Goal: Task Accomplishment & Management: Use online tool/utility

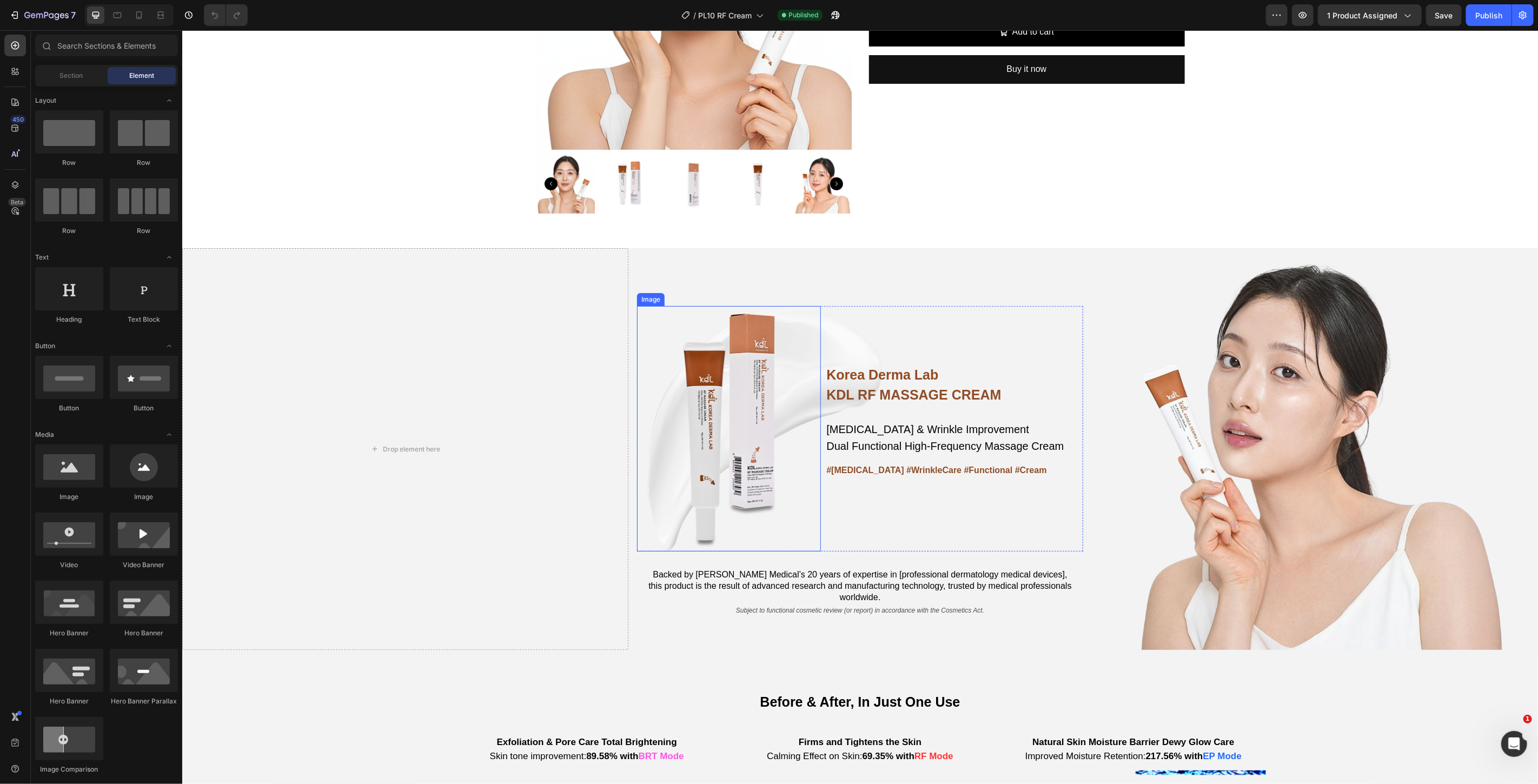
scroll to position [300, 0]
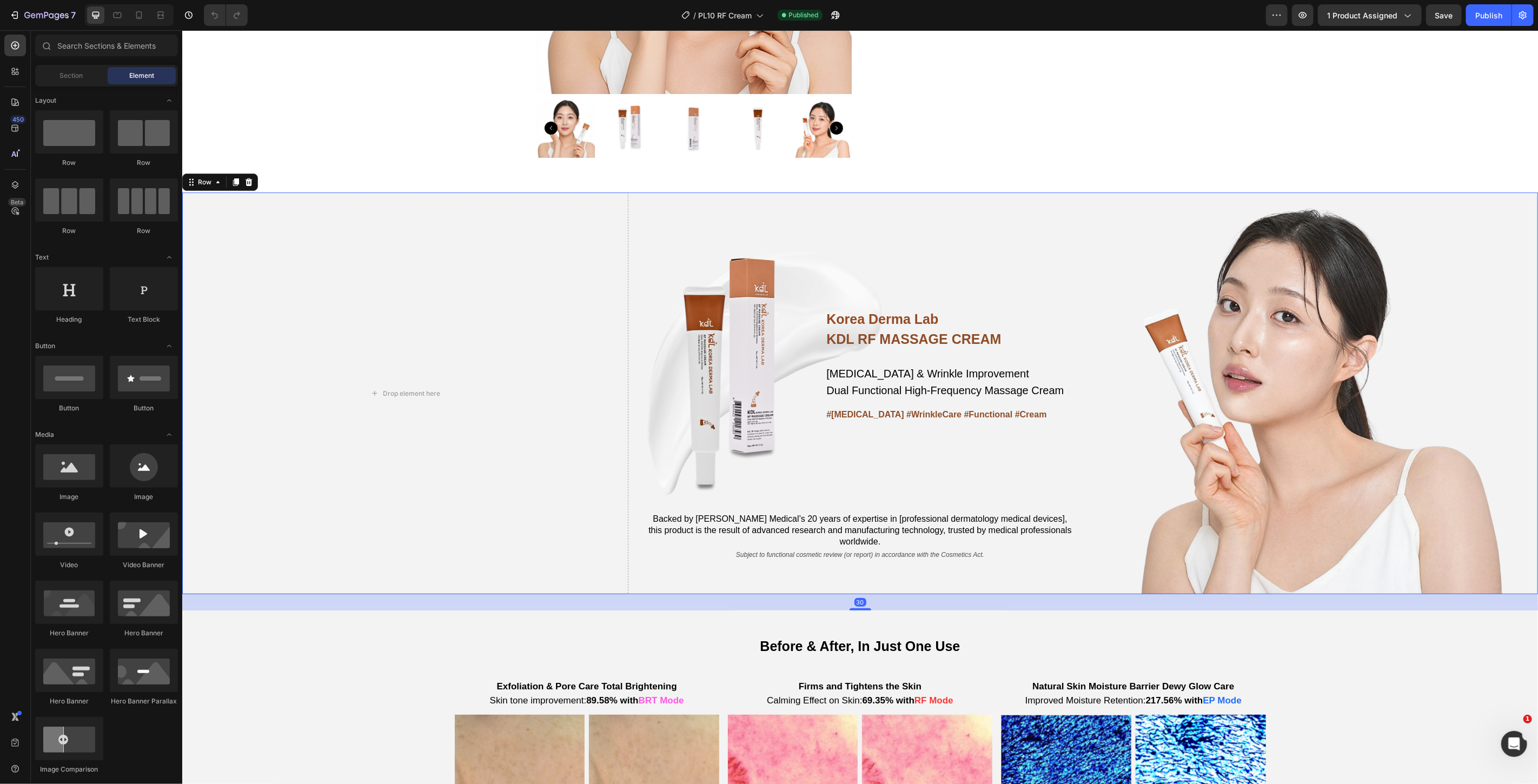
click at [672, 227] on div "Korea Derma Lab Text Block KDL RF MASSAGE CREAM Heading [MEDICAL_DATA] & Wrinkl…" at bounding box center [859, 392] width 446 height 401
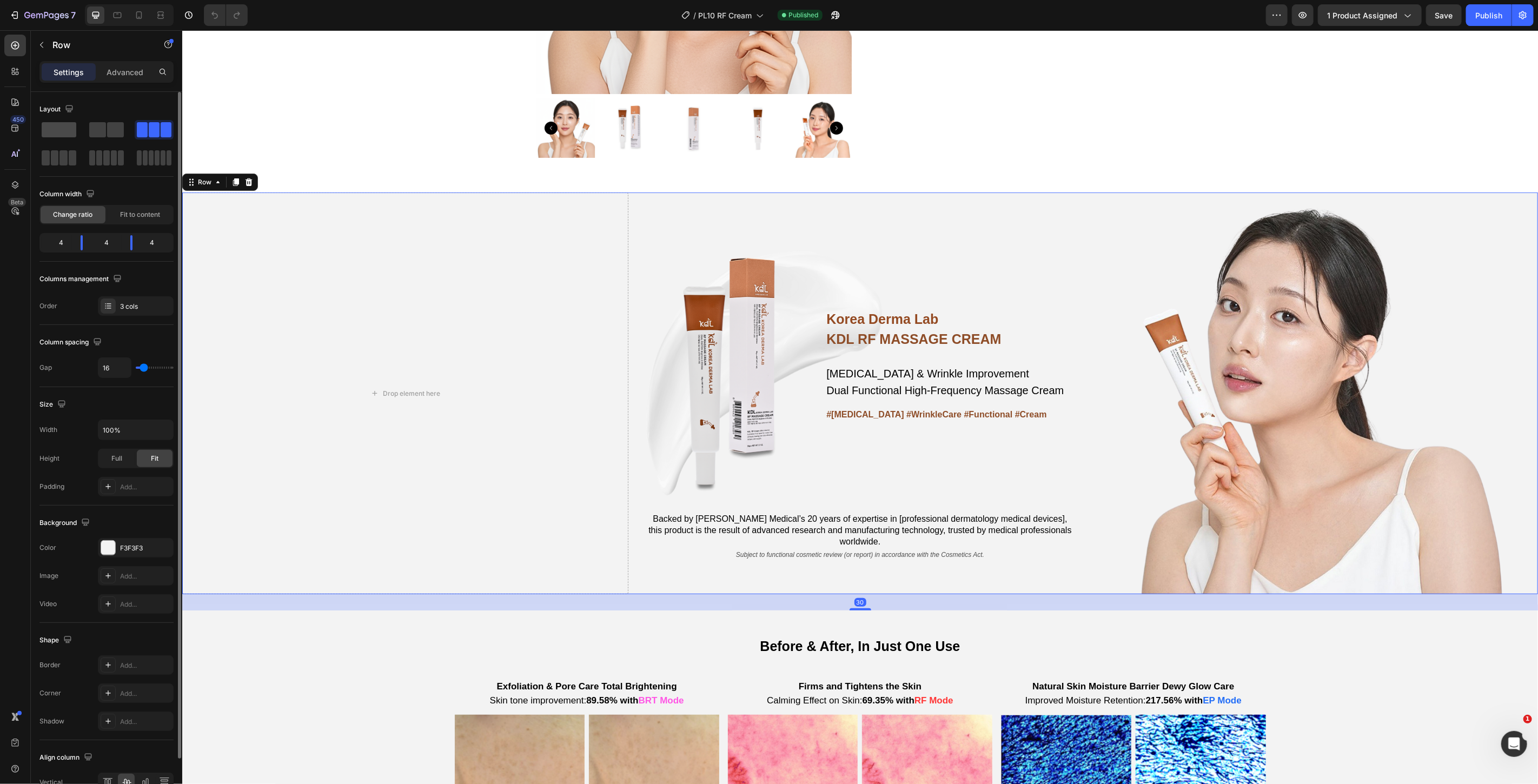
click at [67, 132] on span at bounding box center [59, 130] width 35 height 15
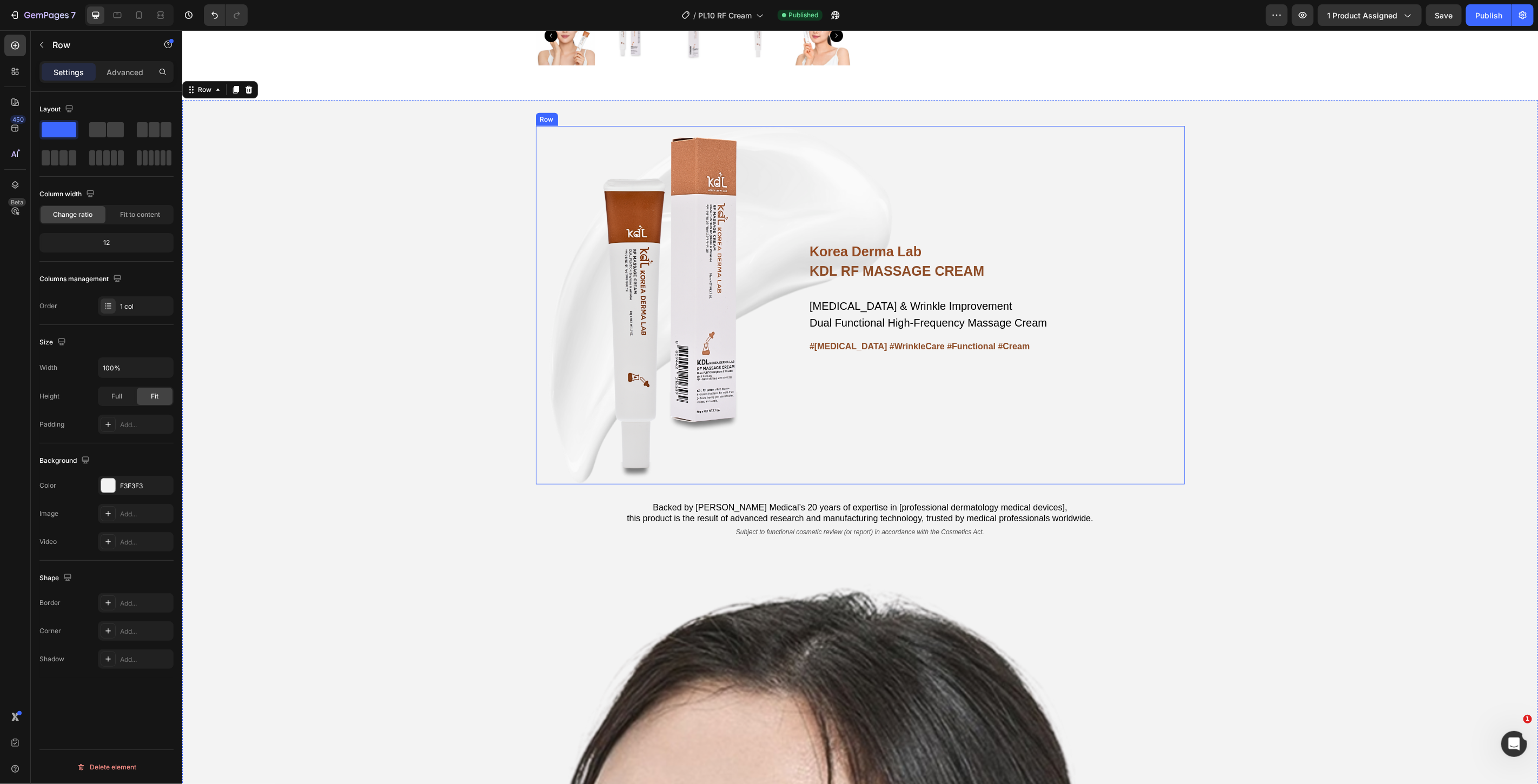
scroll to position [601, 0]
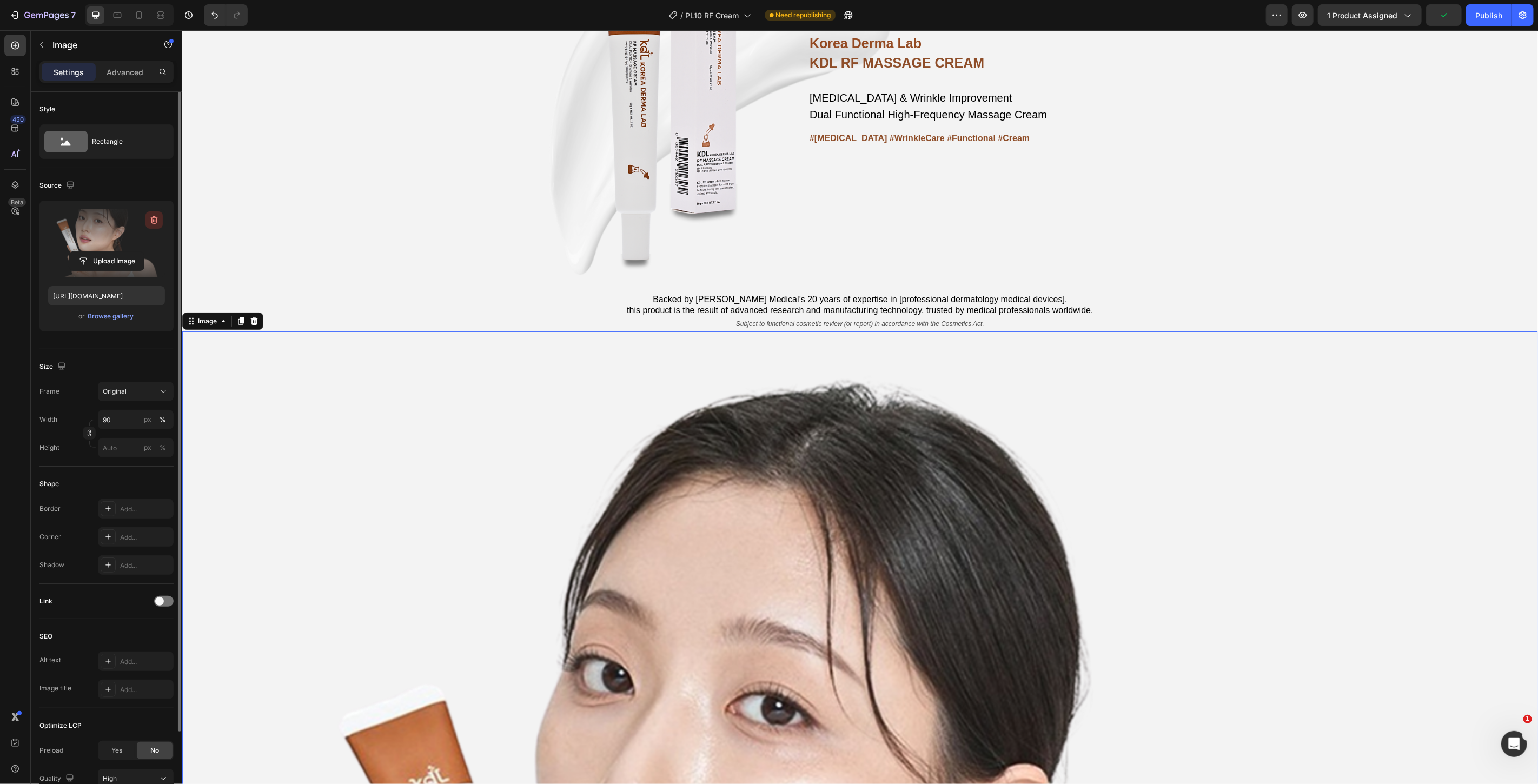
click at [155, 219] on icon "button" at bounding box center [155, 220] width 1 height 3
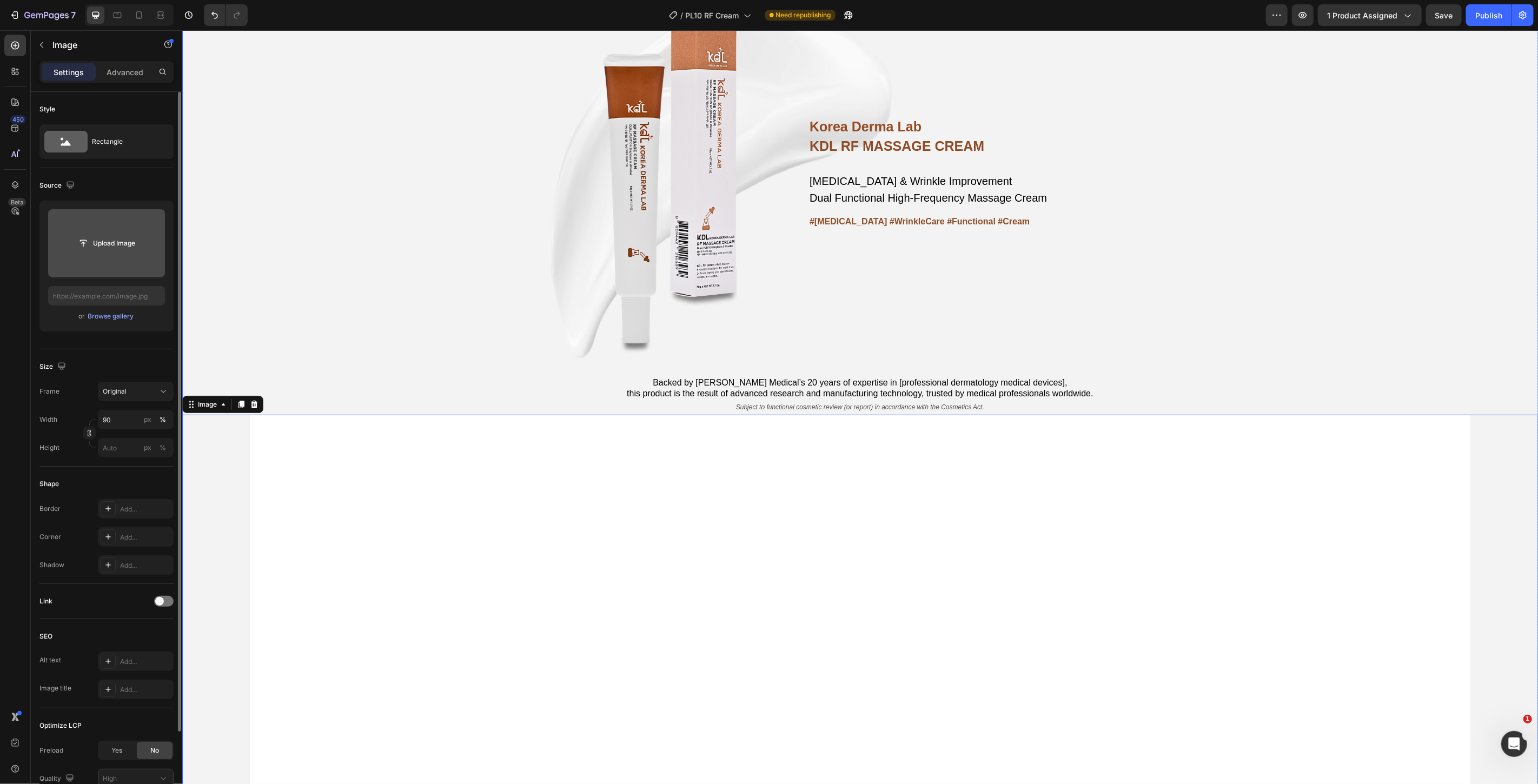
scroll to position [480, 0]
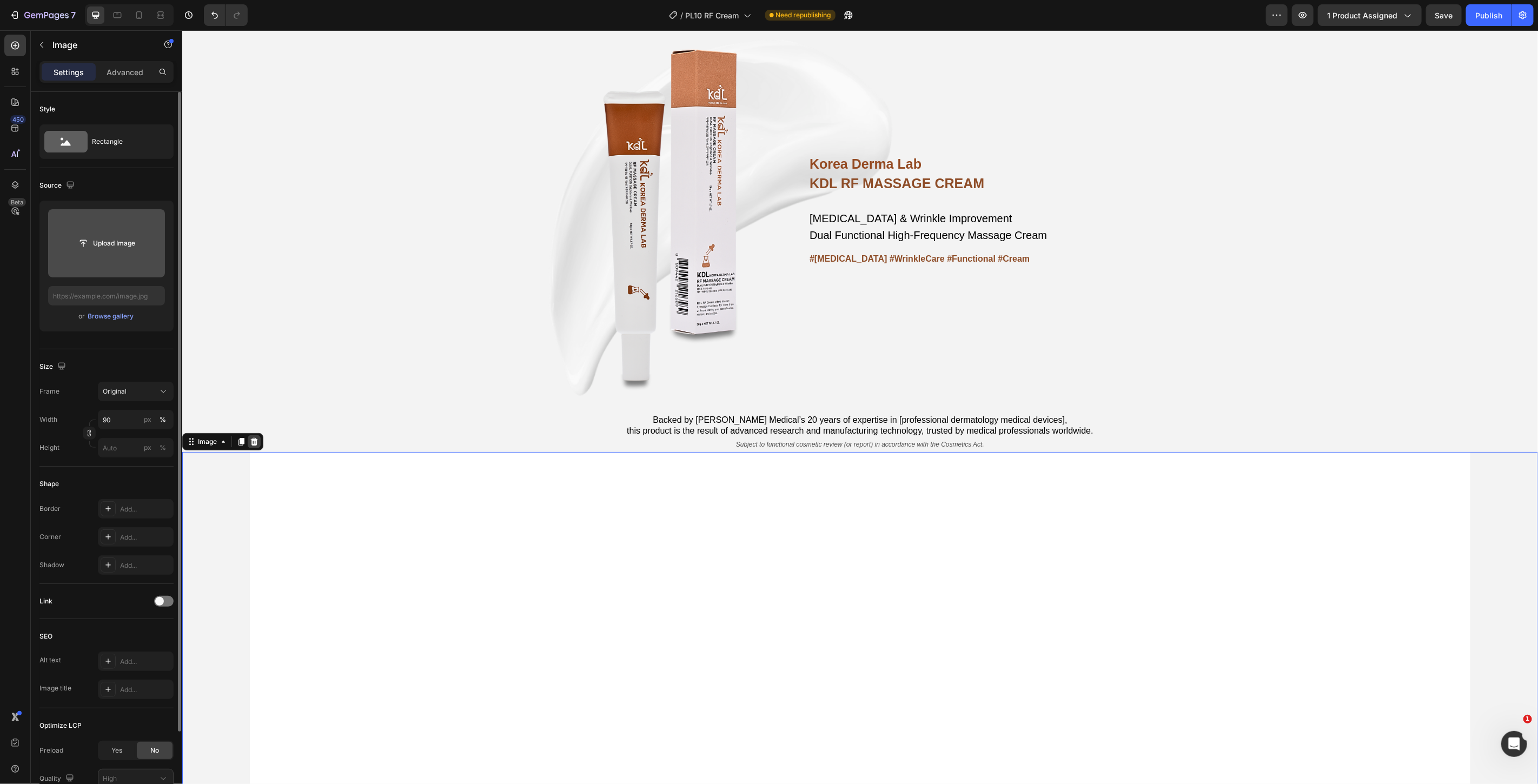
click at [255, 440] on icon at bounding box center [254, 441] width 7 height 8
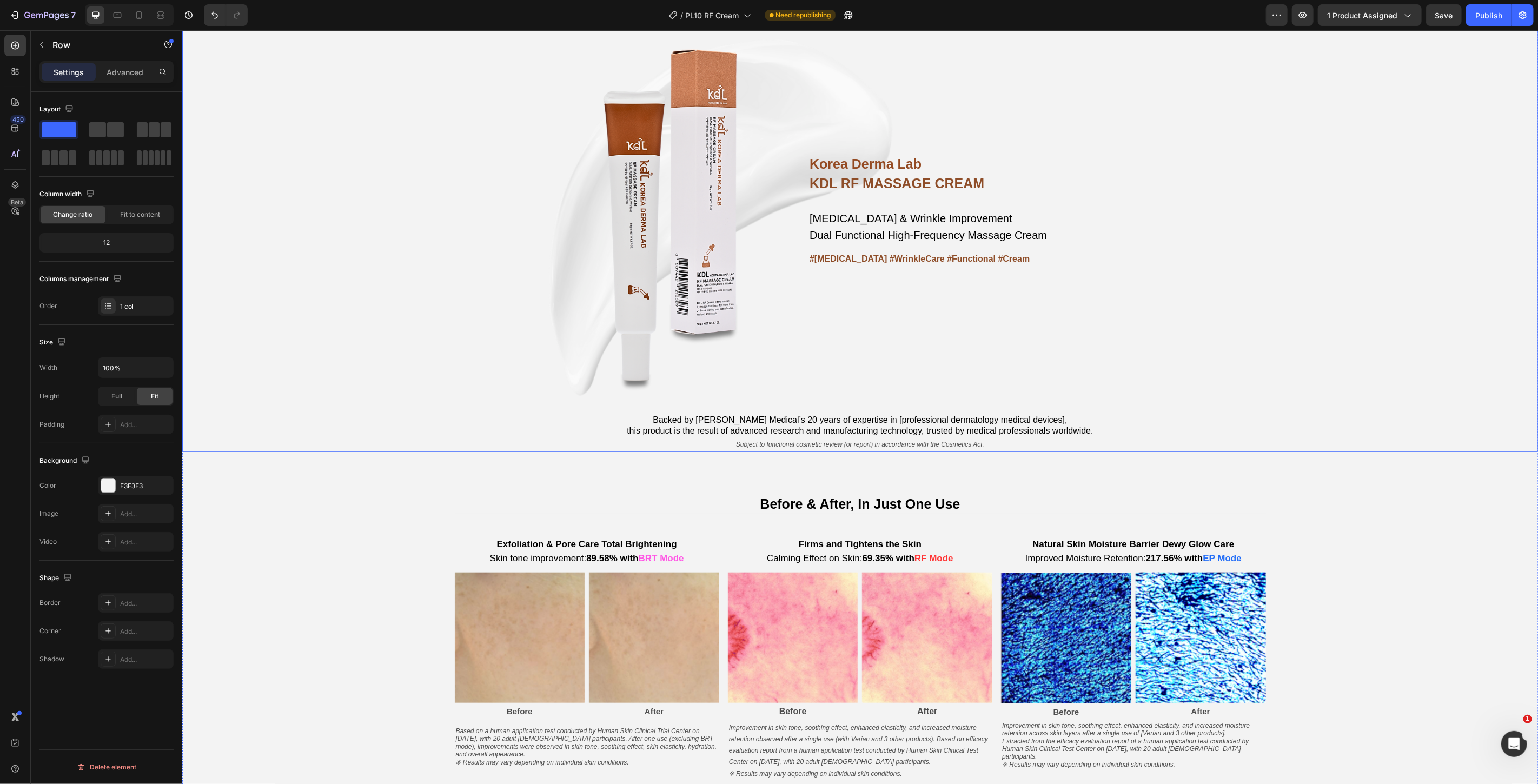
click at [385, 347] on div "Korea Derma Lab Text Block KDL RF MASSAGE CREAM Heading [MEDICAL_DATA] & Wrinkl…" at bounding box center [859, 231] width 1355 height 439
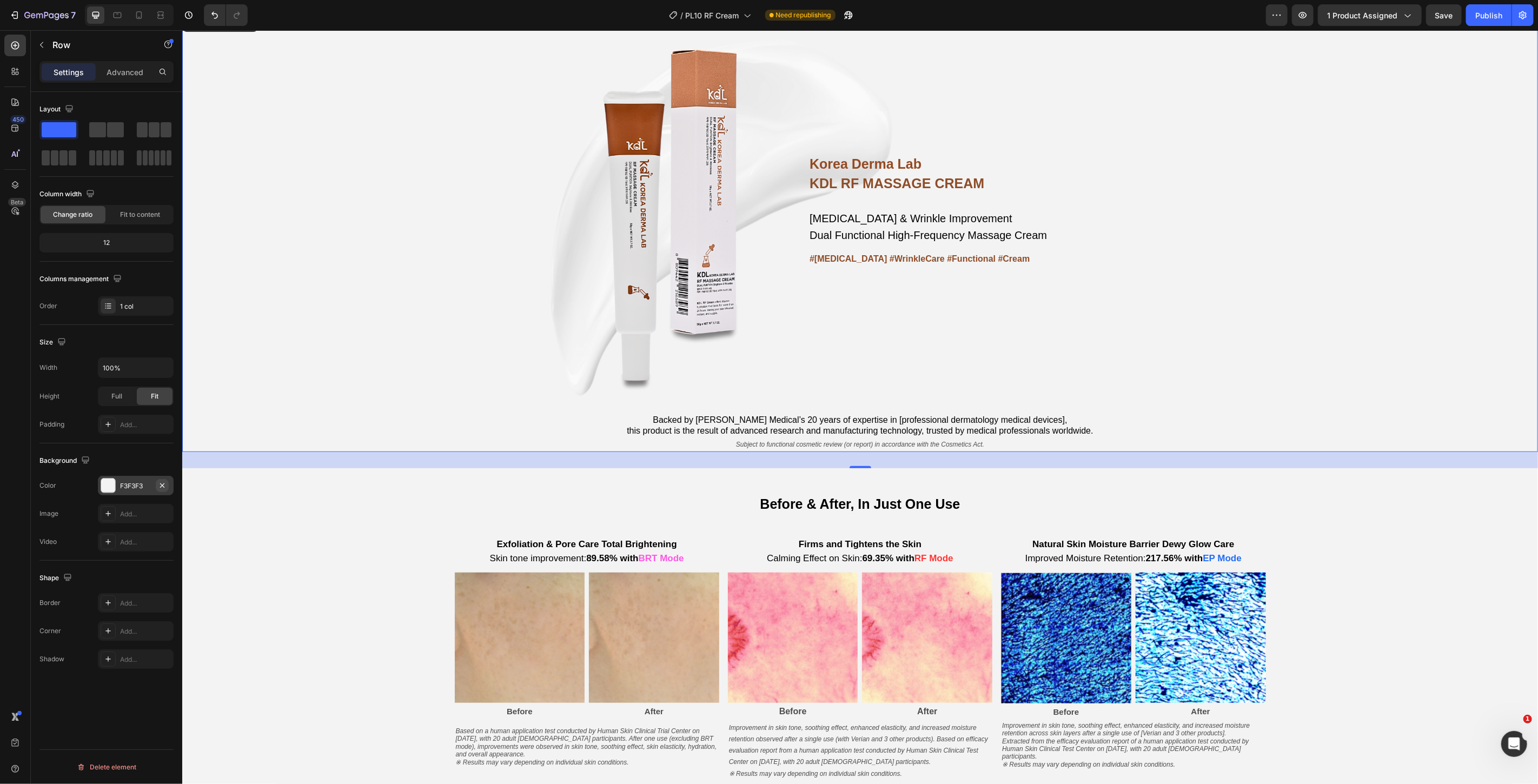
click at [160, 484] on icon "button" at bounding box center [162, 485] width 8 height 8
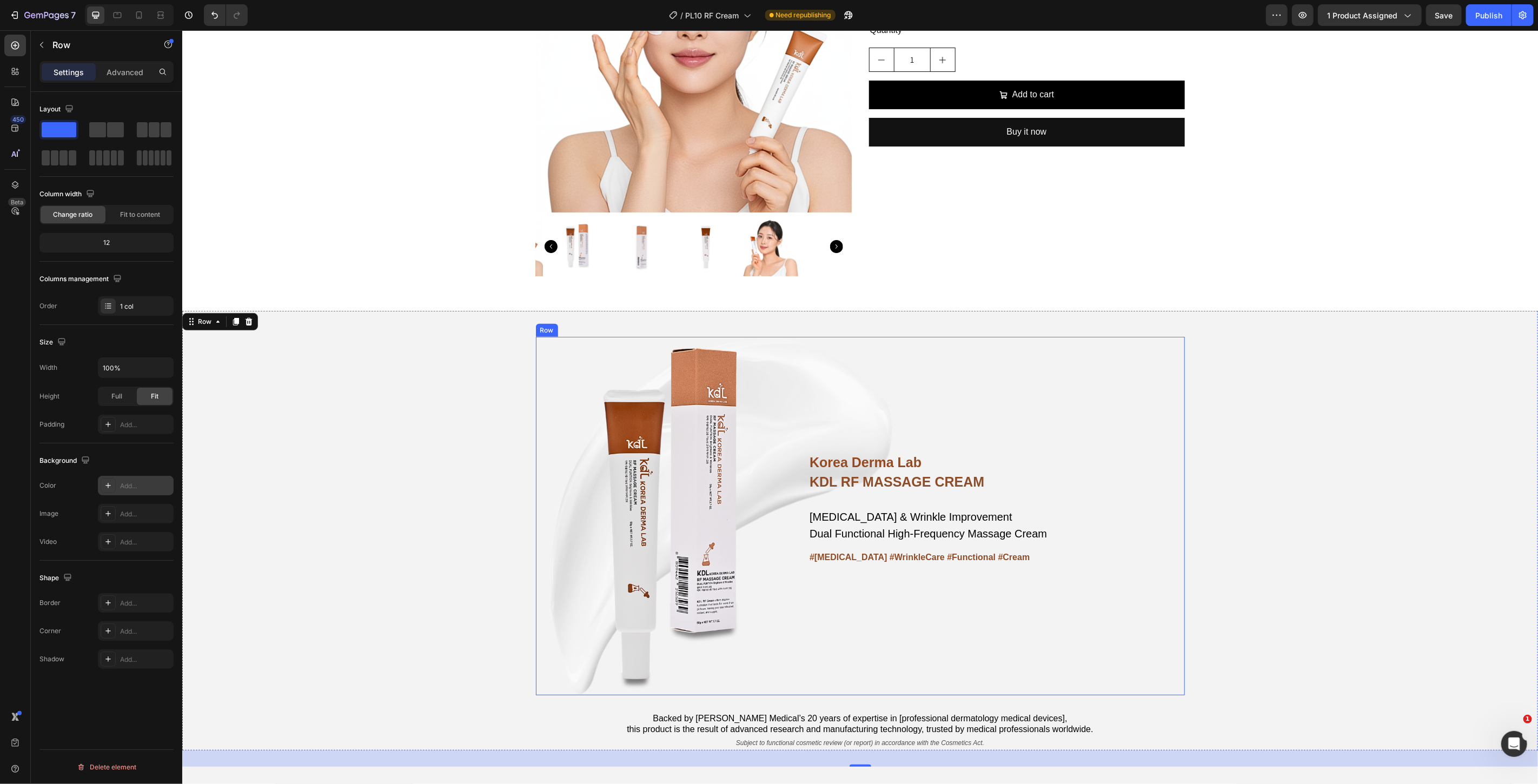
scroll to position [180, 0]
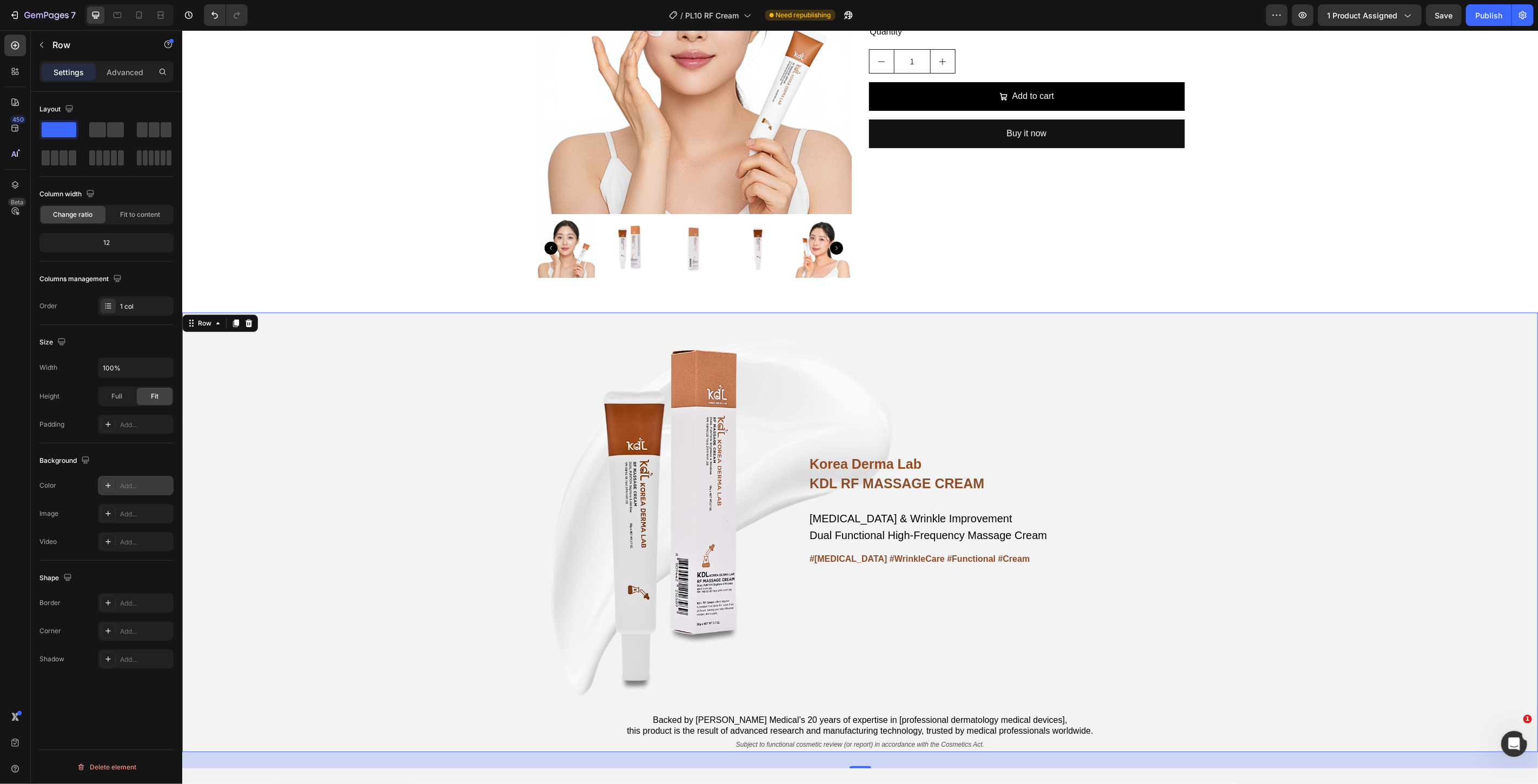
click at [1424, 444] on div "Korea Derma Lab Text Block KDL RF MASSAGE CREAM Heading [MEDICAL_DATA] & Wrinkl…" at bounding box center [859, 531] width 1355 height 439
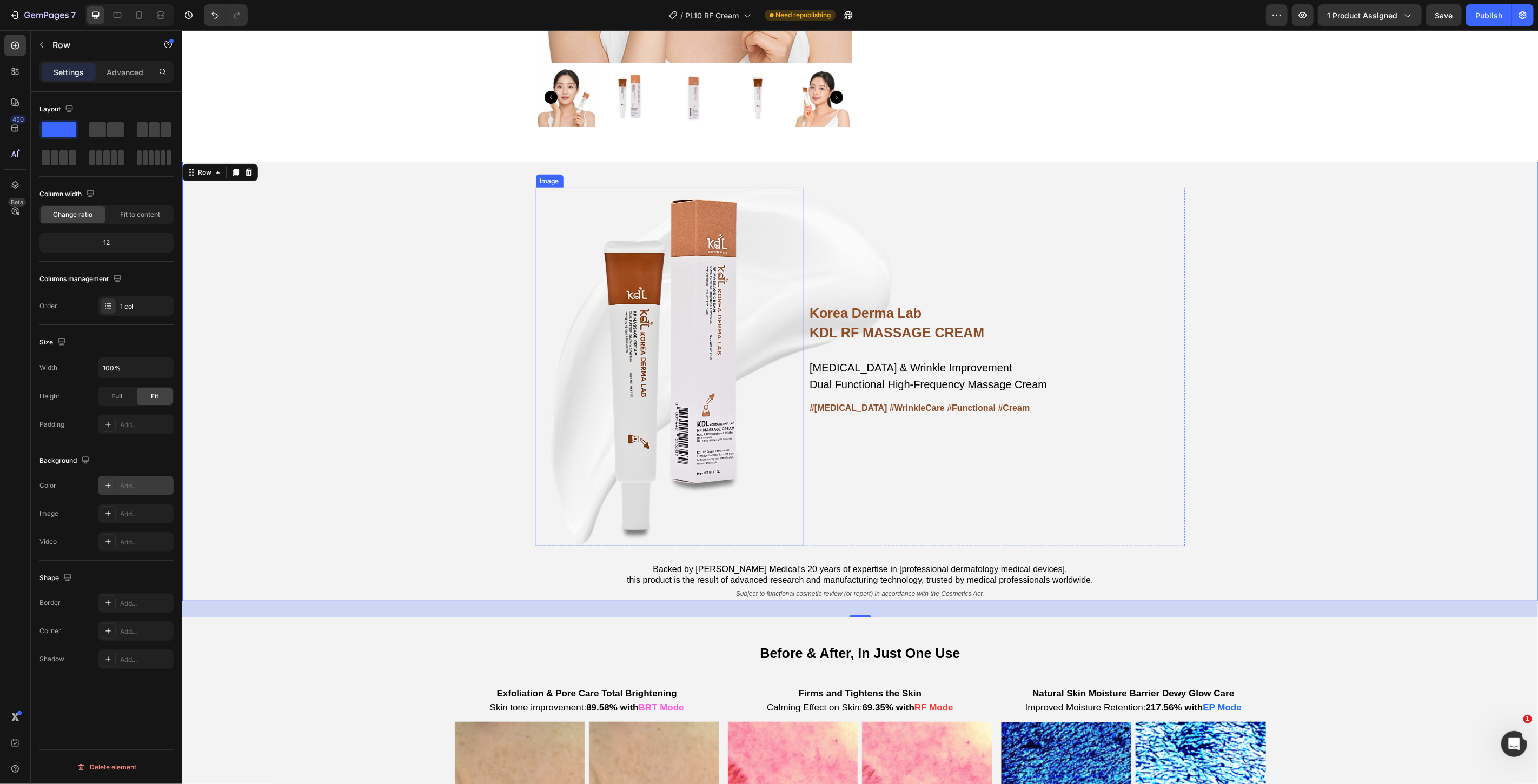
scroll to position [420, 0]
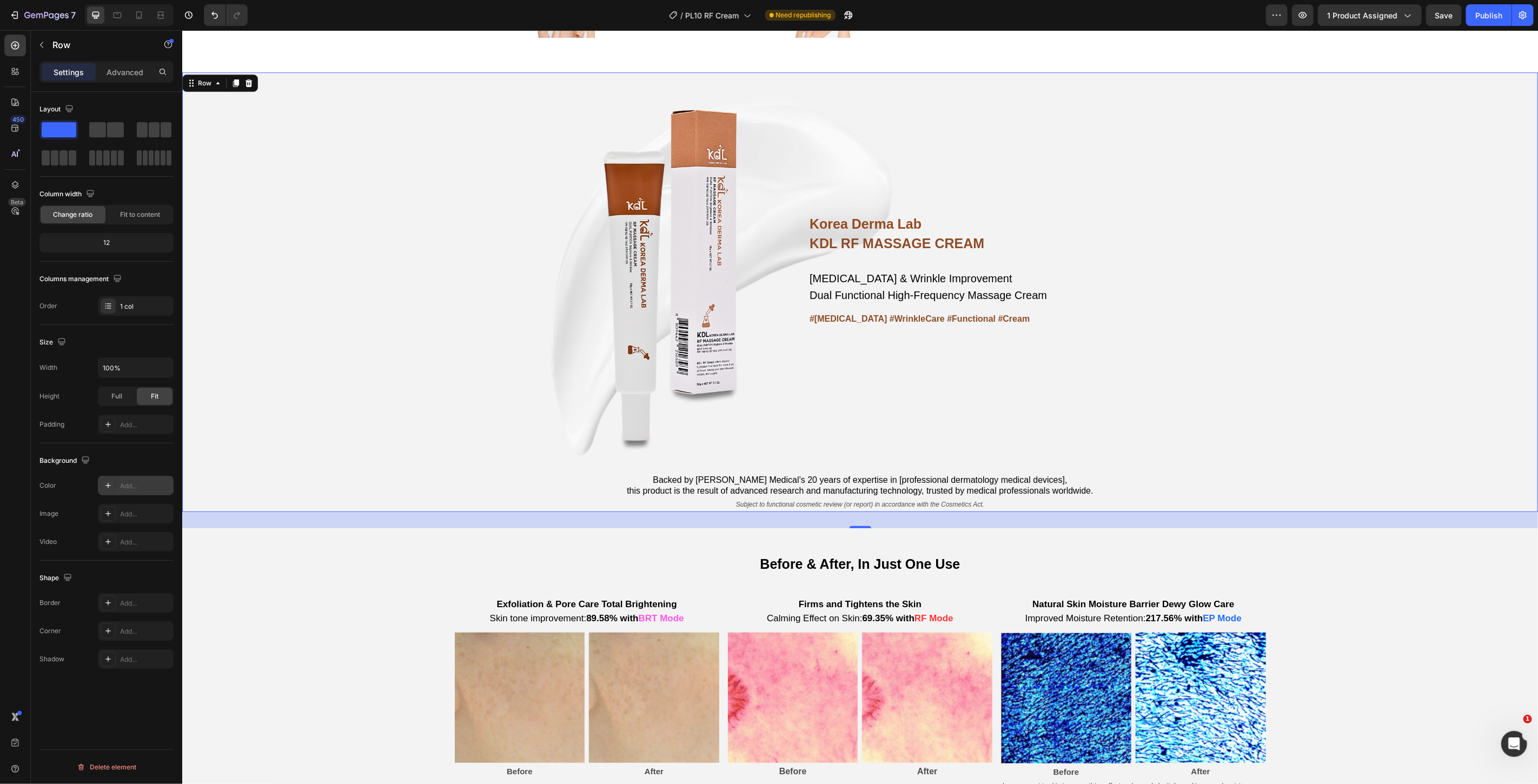
click at [395, 189] on div "Korea Derma Lab Text Block KDL RF MASSAGE CREAM Heading [MEDICAL_DATA] & Wrinkl…" at bounding box center [859, 291] width 1355 height 439
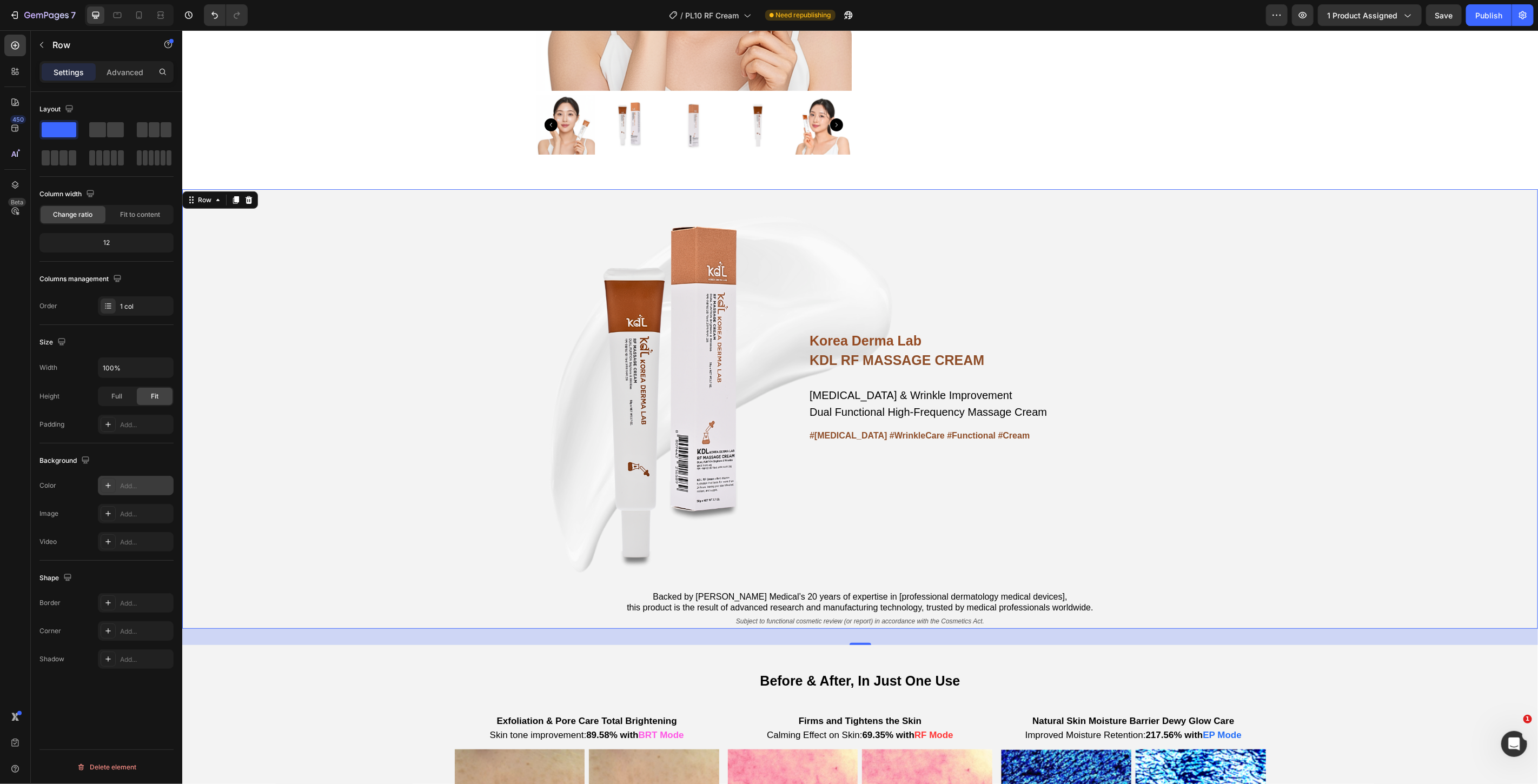
scroll to position [300, 0]
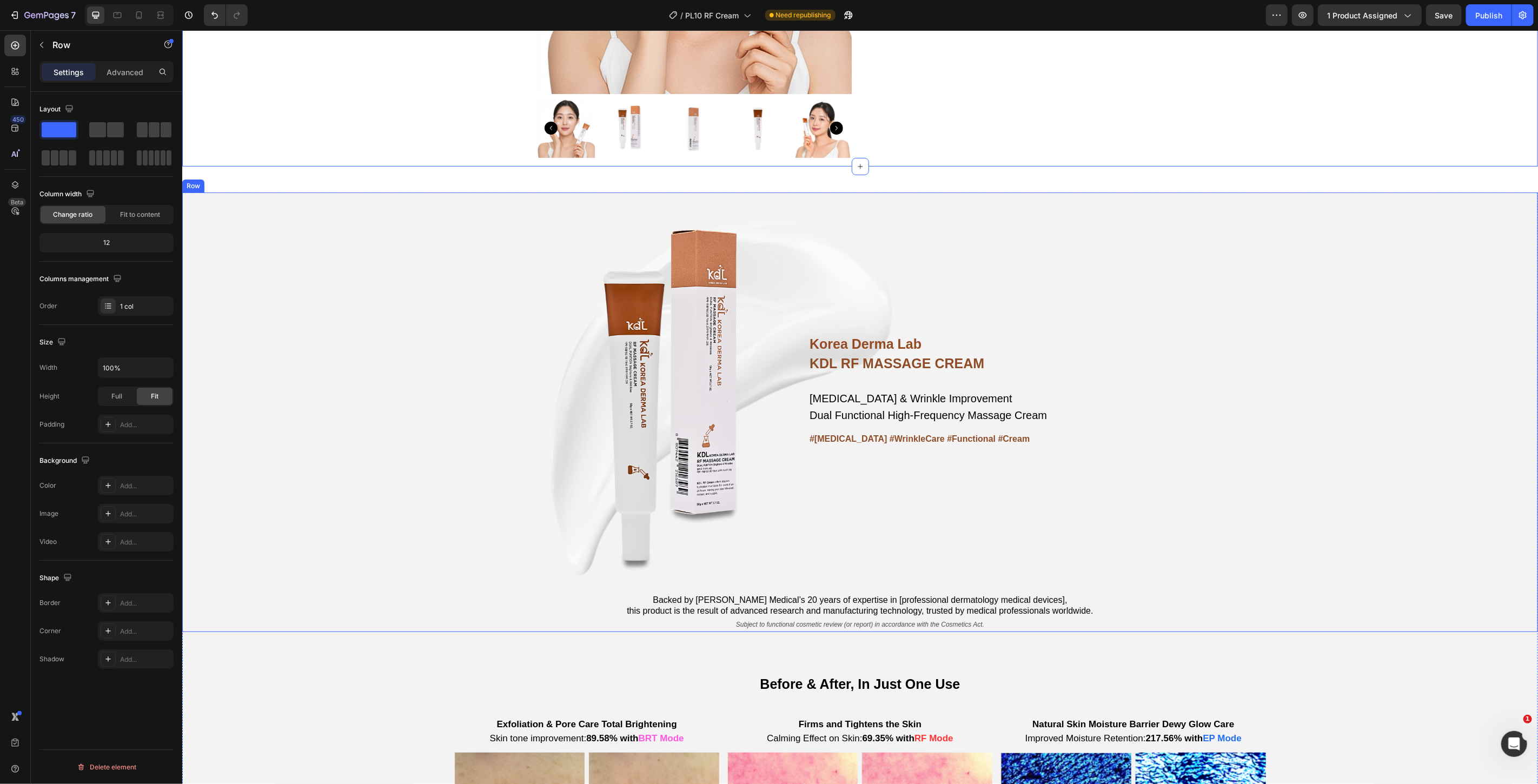
click at [399, 230] on div "Korea Derma Lab Text Block KDL RF MASSAGE CREAM Heading [MEDICAL_DATA] & Wrinkl…" at bounding box center [859, 411] width 1355 height 439
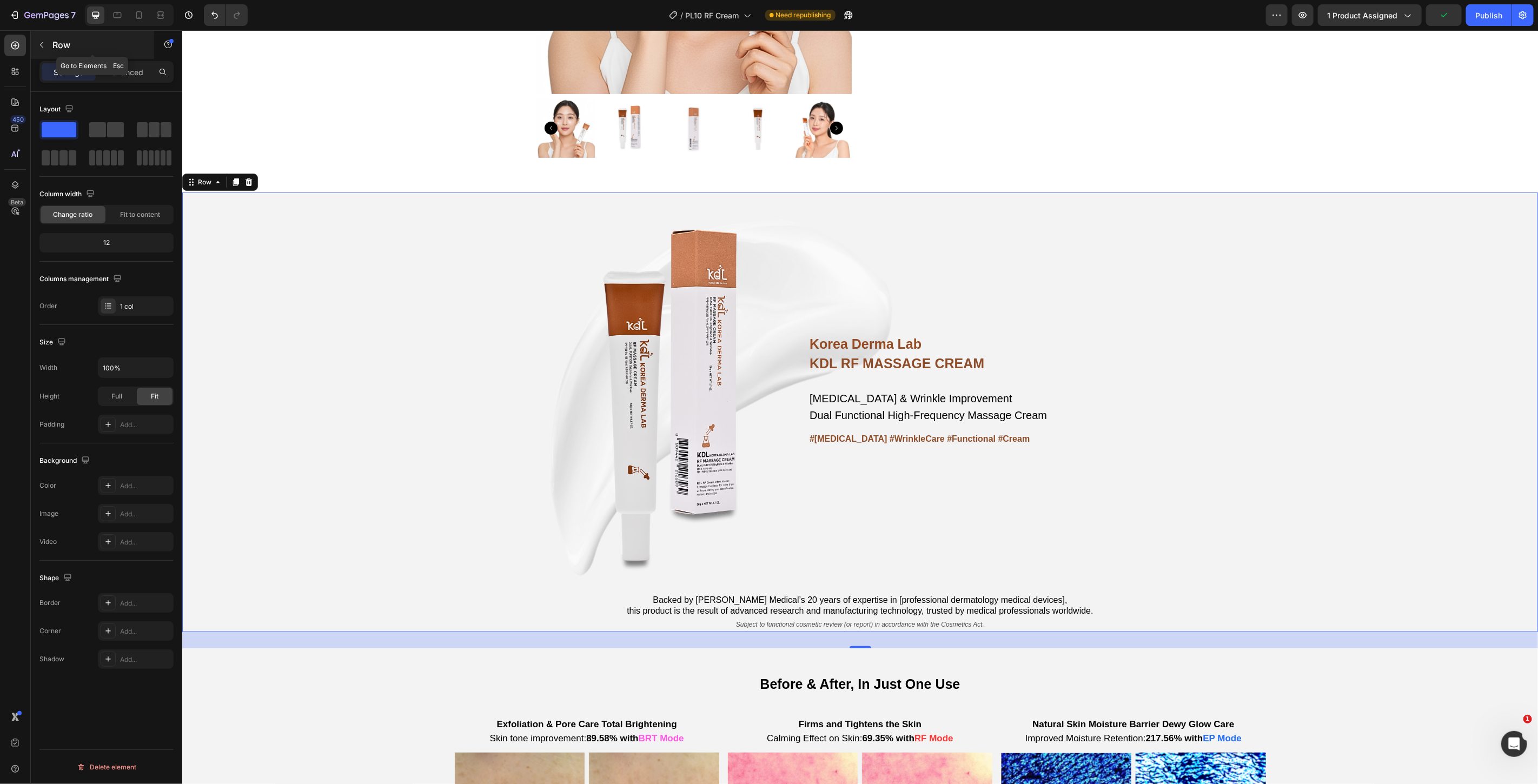
click at [41, 41] on icon "button" at bounding box center [41, 45] width 8 height 8
click at [420, 333] on div "Korea Derma Lab Text Block KDL RF MASSAGE CREAM Heading [MEDICAL_DATA] & Wrinkl…" at bounding box center [859, 411] width 1355 height 439
click at [356, 371] on div "Korea Derma Lab Text Block KDL RF MASSAGE CREAM Heading [MEDICAL_DATA] & Wrinkl…" at bounding box center [859, 411] width 1355 height 439
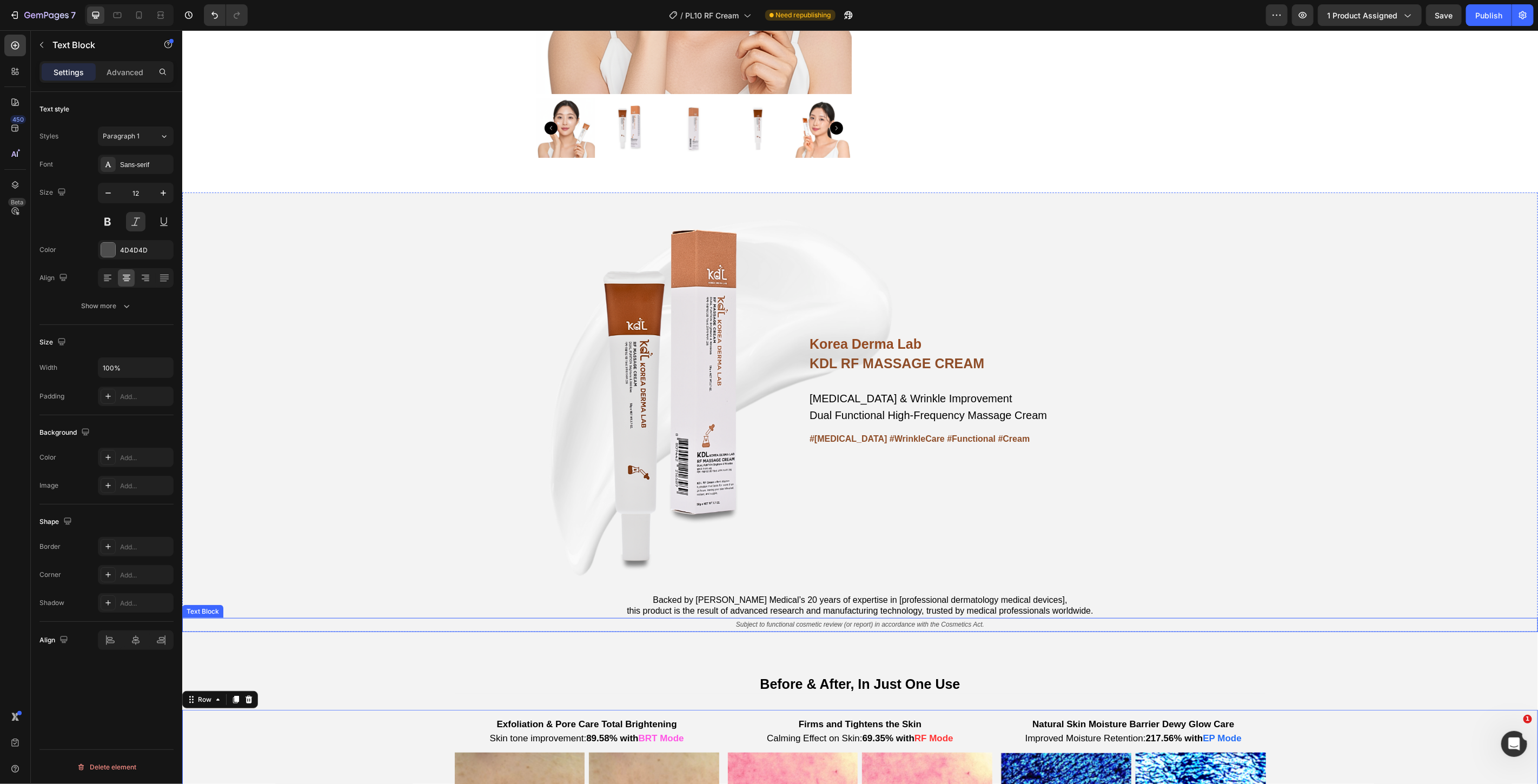
click at [363, 628] on p "Subject to functional cosmetic review (or report) in accordance with the Cosmet…" at bounding box center [859, 624] width 1353 height 12
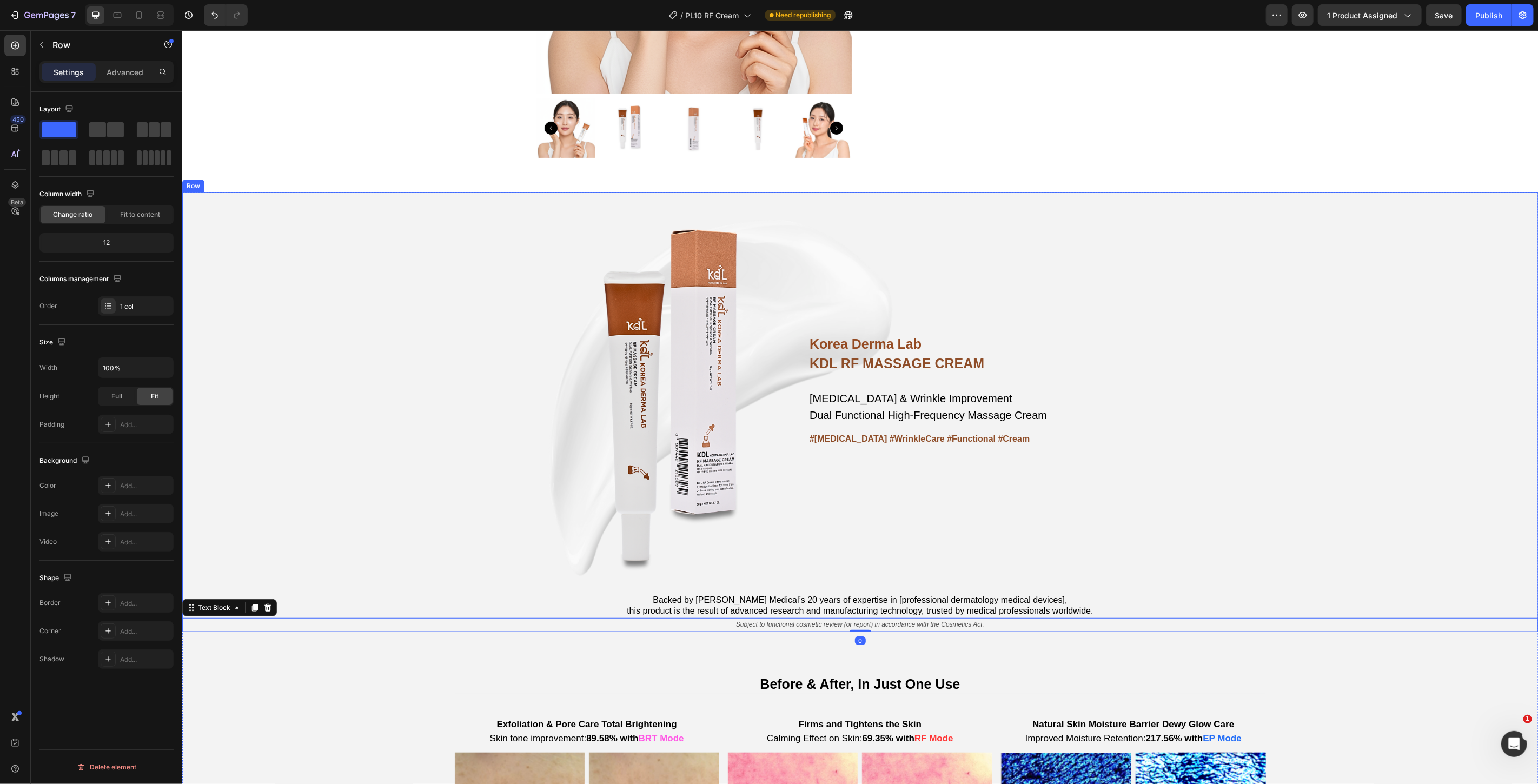
click at [380, 531] on div "Korea Derma Lab Text Block KDL RF MASSAGE CREAM Heading Whitening & Wrinkle Imp…" at bounding box center [859, 411] width 1355 height 439
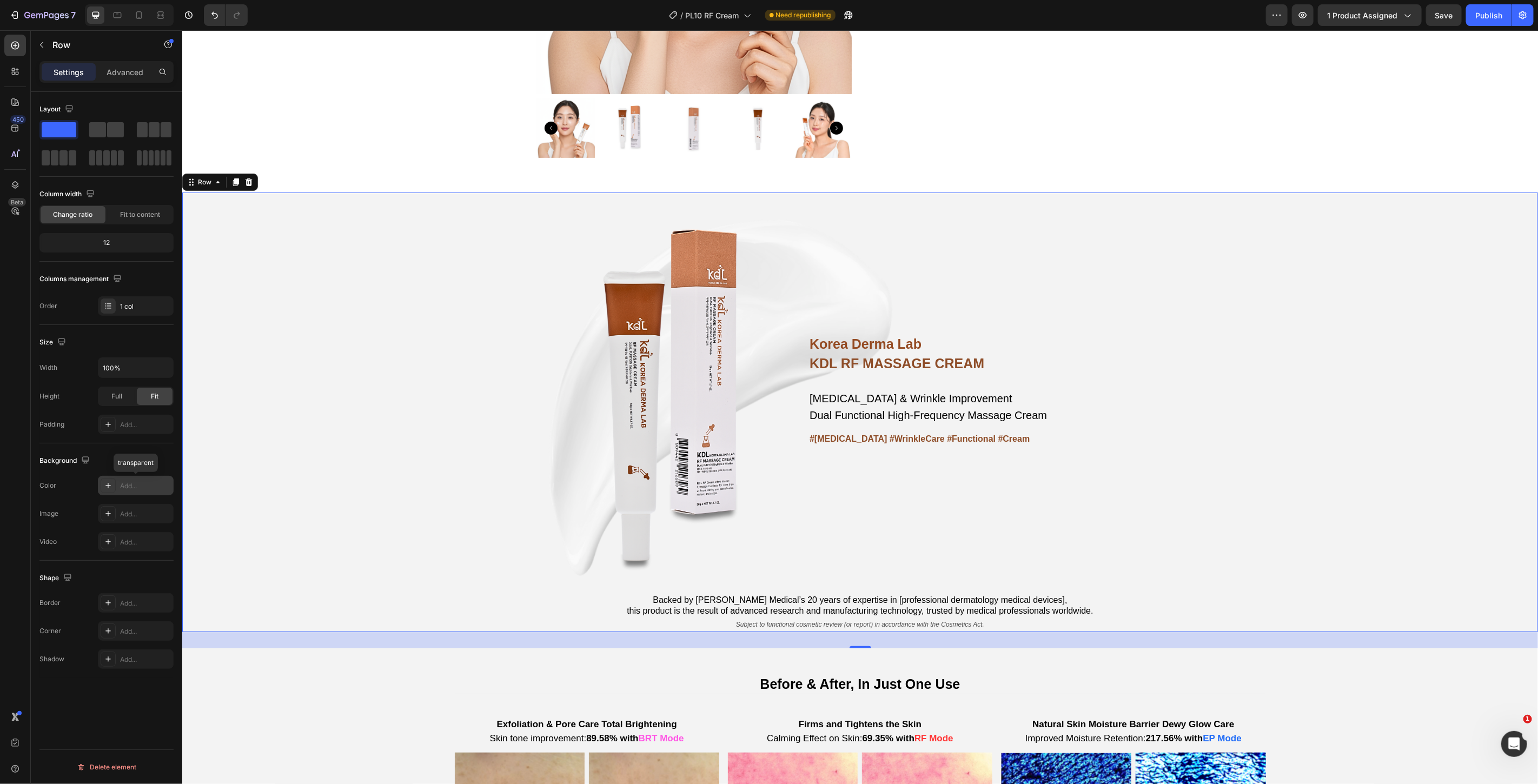
click at [107, 487] on icon at bounding box center [108, 485] width 8 height 8
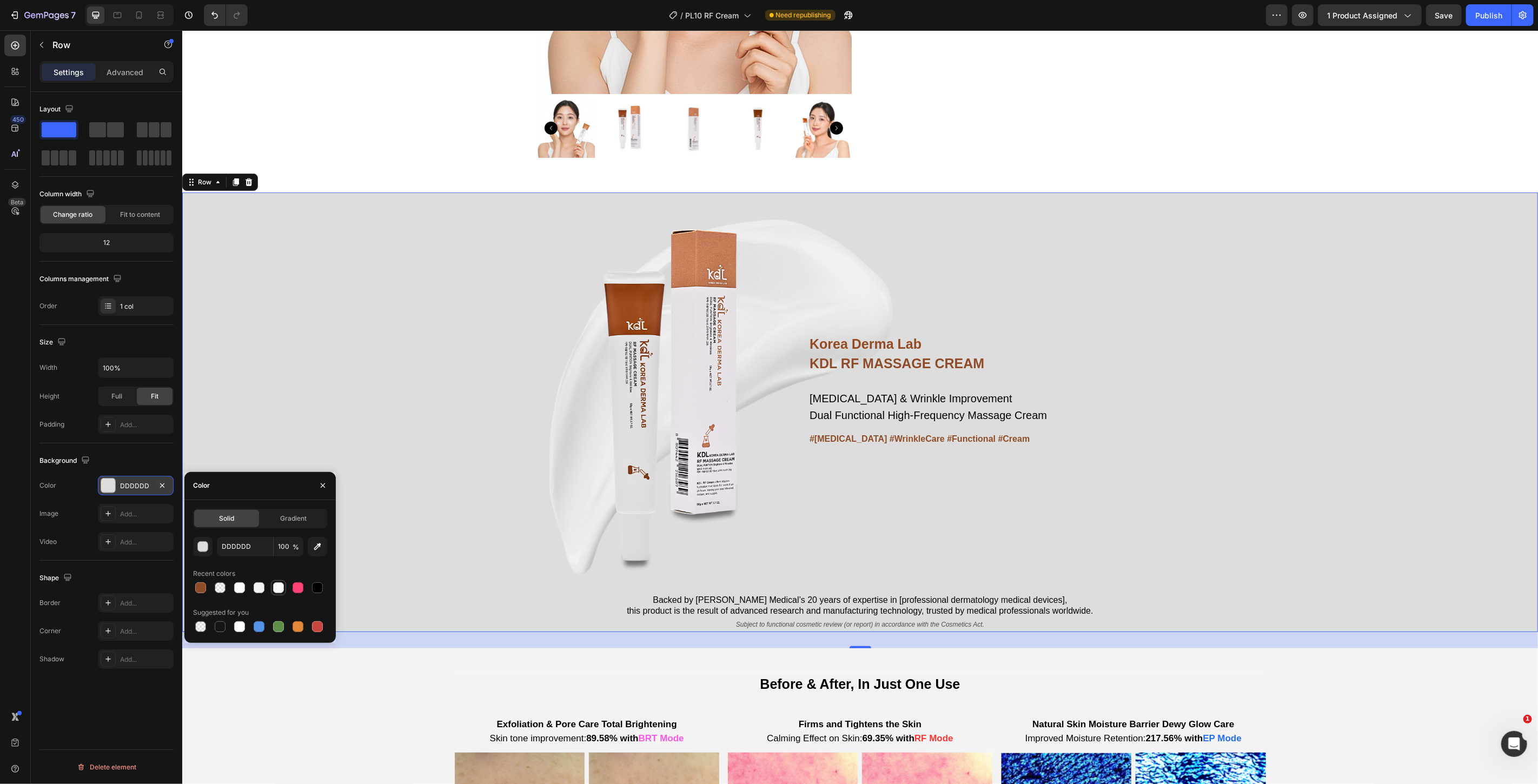
click at [277, 586] on div at bounding box center [278, 588] width 11 height 11
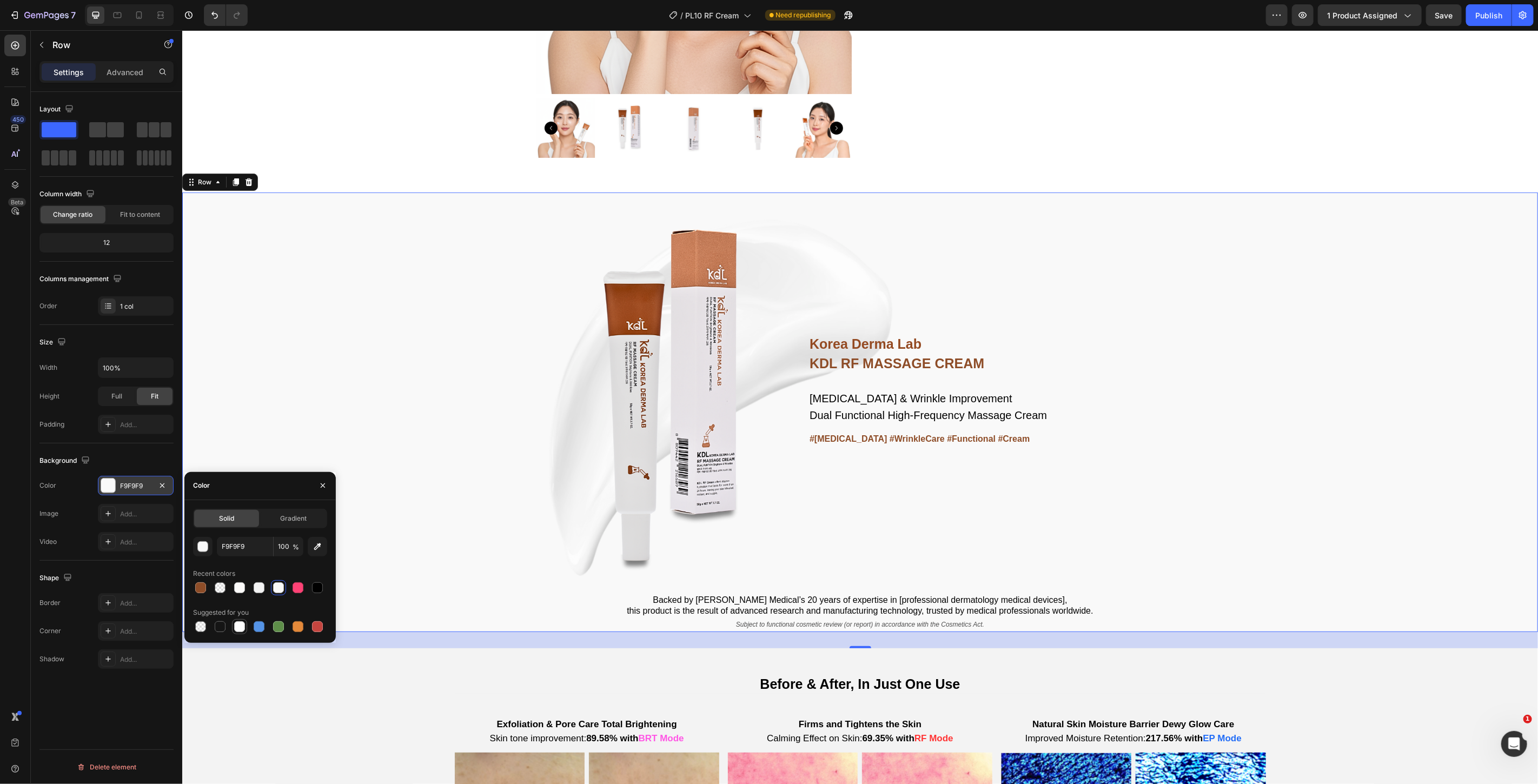
click at [240, 622] on div at bounding box center [240, 626] width 11 height 11
type input "FFFFFF"
click at [391, 405] on div "Korea Derma Lab Text Block KDL RF MASSAGE CREAM Heading [MEDICAL_DATA] & Wrinkl…" at bounding box center [859, 411] width 1355 height 439
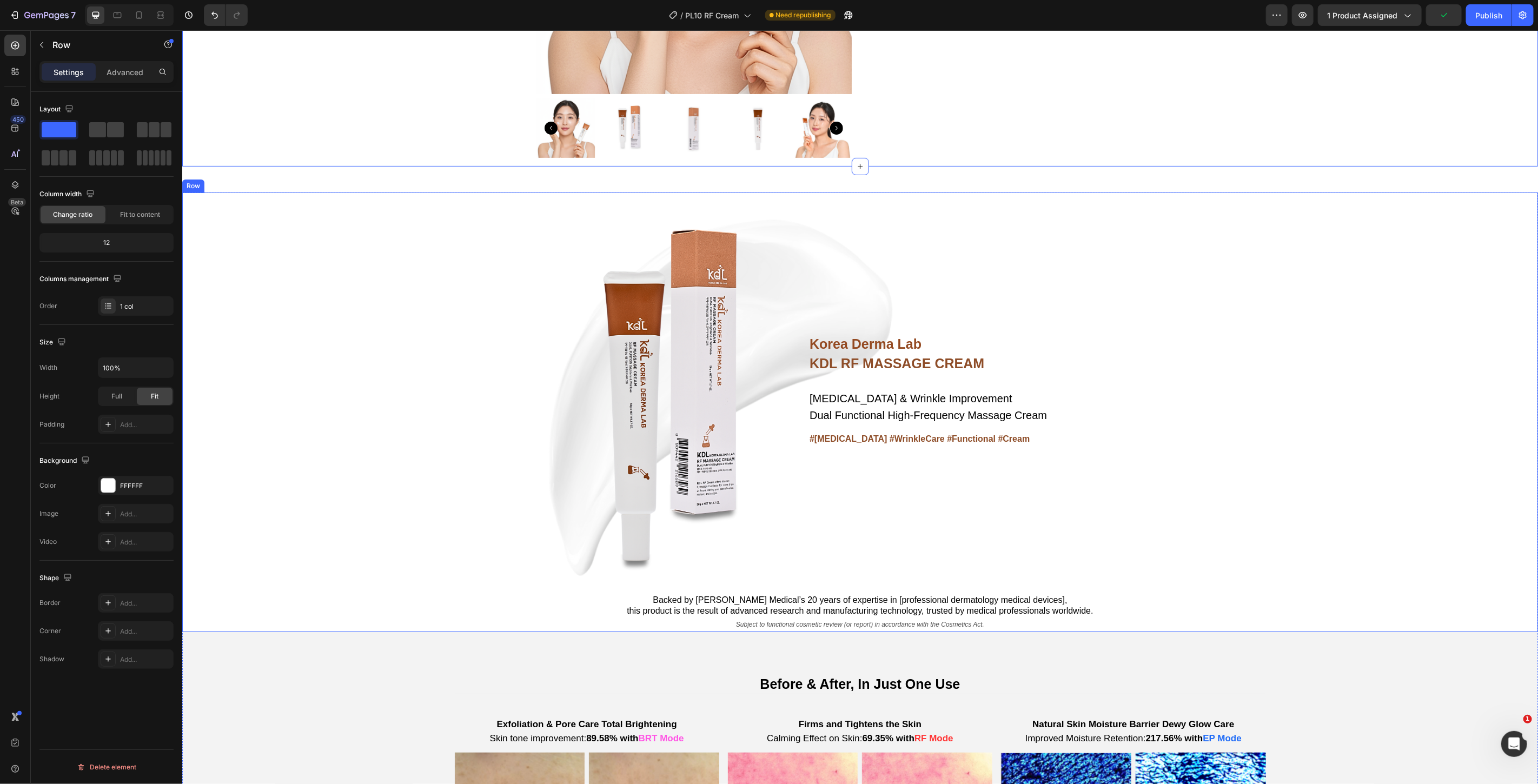
click at [1363, 392] on div "Korea Derma Lab Text Block KDL RF MASSAGE CREAM Heading [MEDICAL_DATA] & Wrinkl…" at bounding box center [859, 411] width 1355 height 439
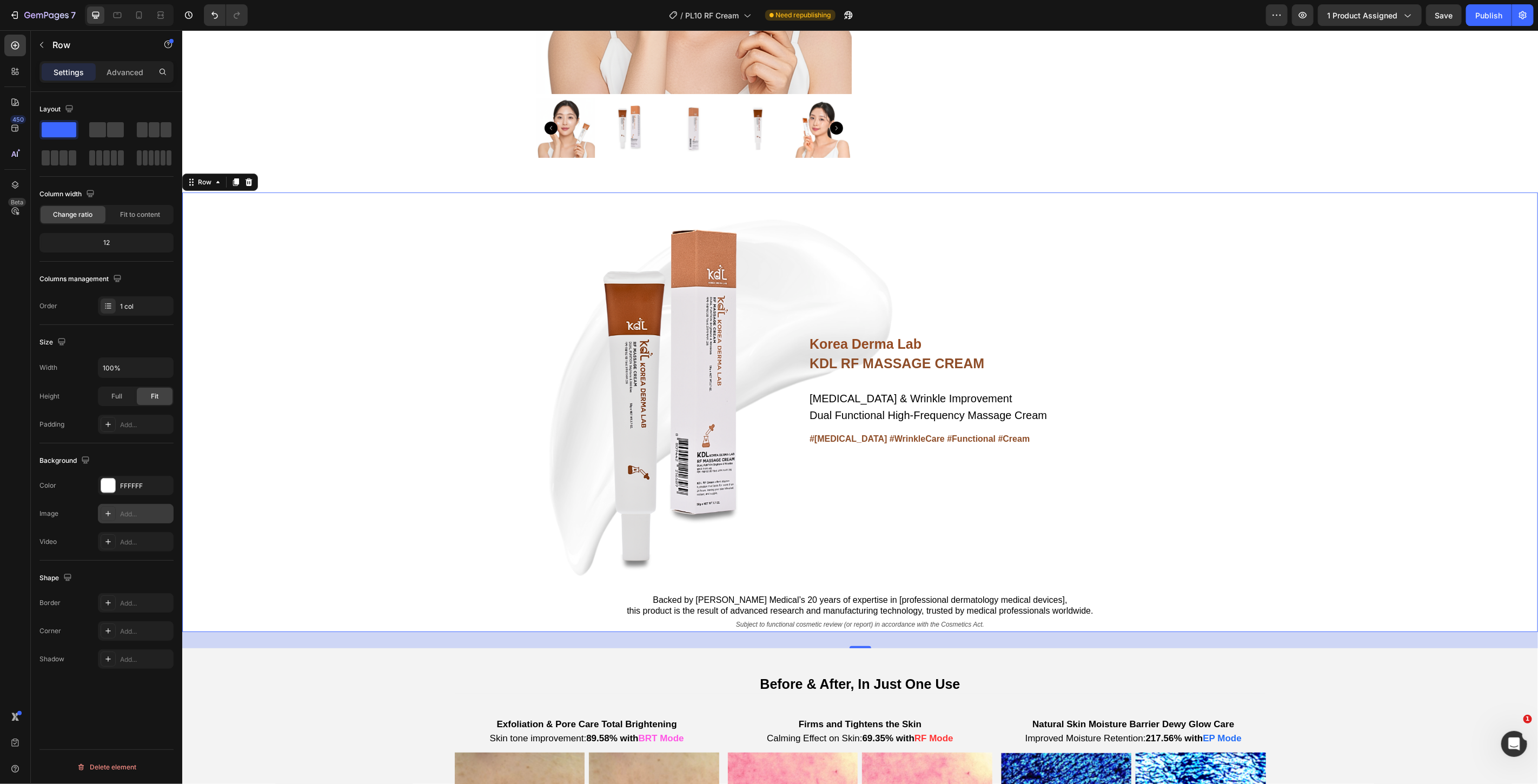
click at [105, 518] on div at bounding box center [109, 514] width 15 height 15
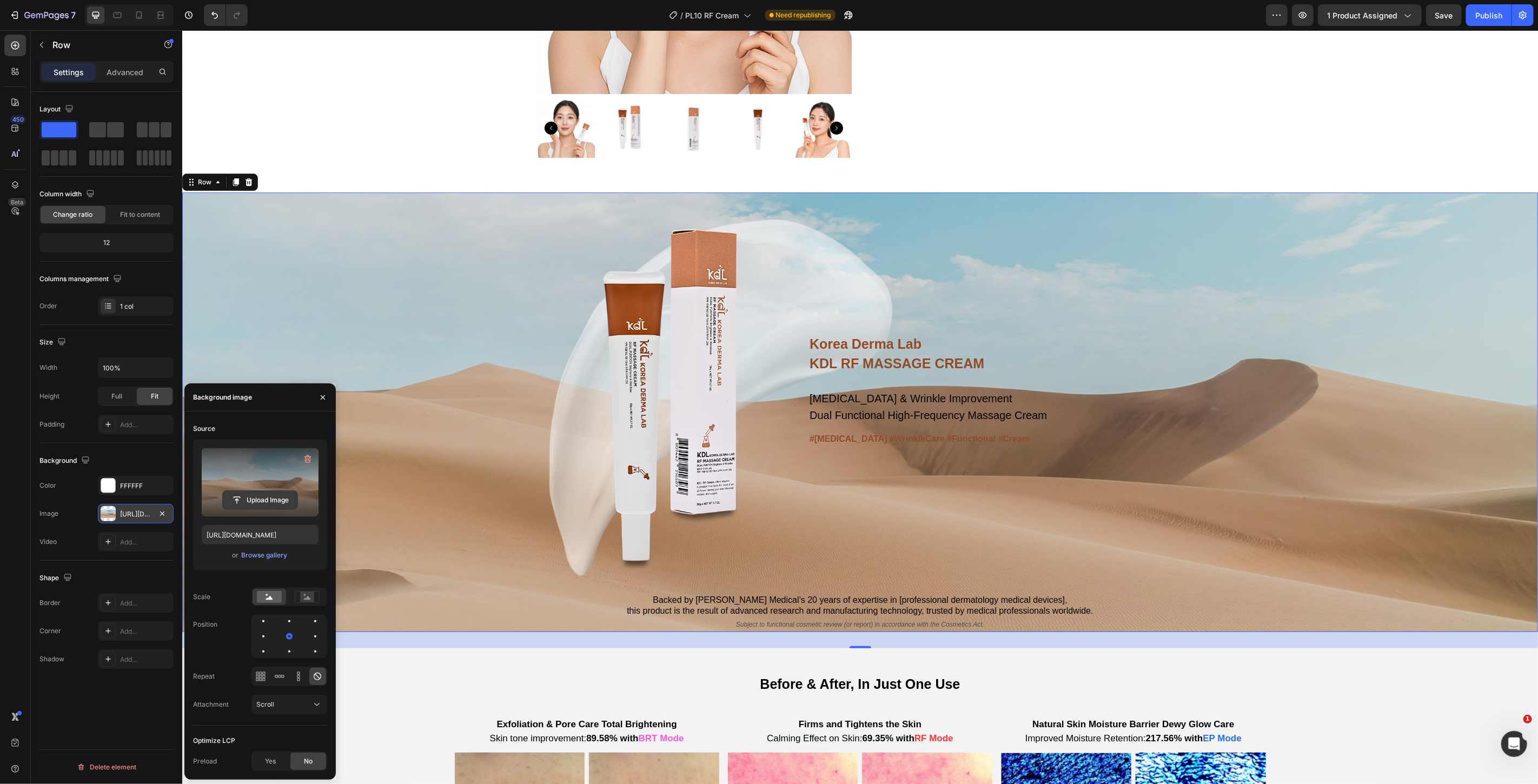
click at [263, 499] on input "file" at bounding box center [260, 500] width 75 height 18
type input "[URL][DOMAIN_NAME]"
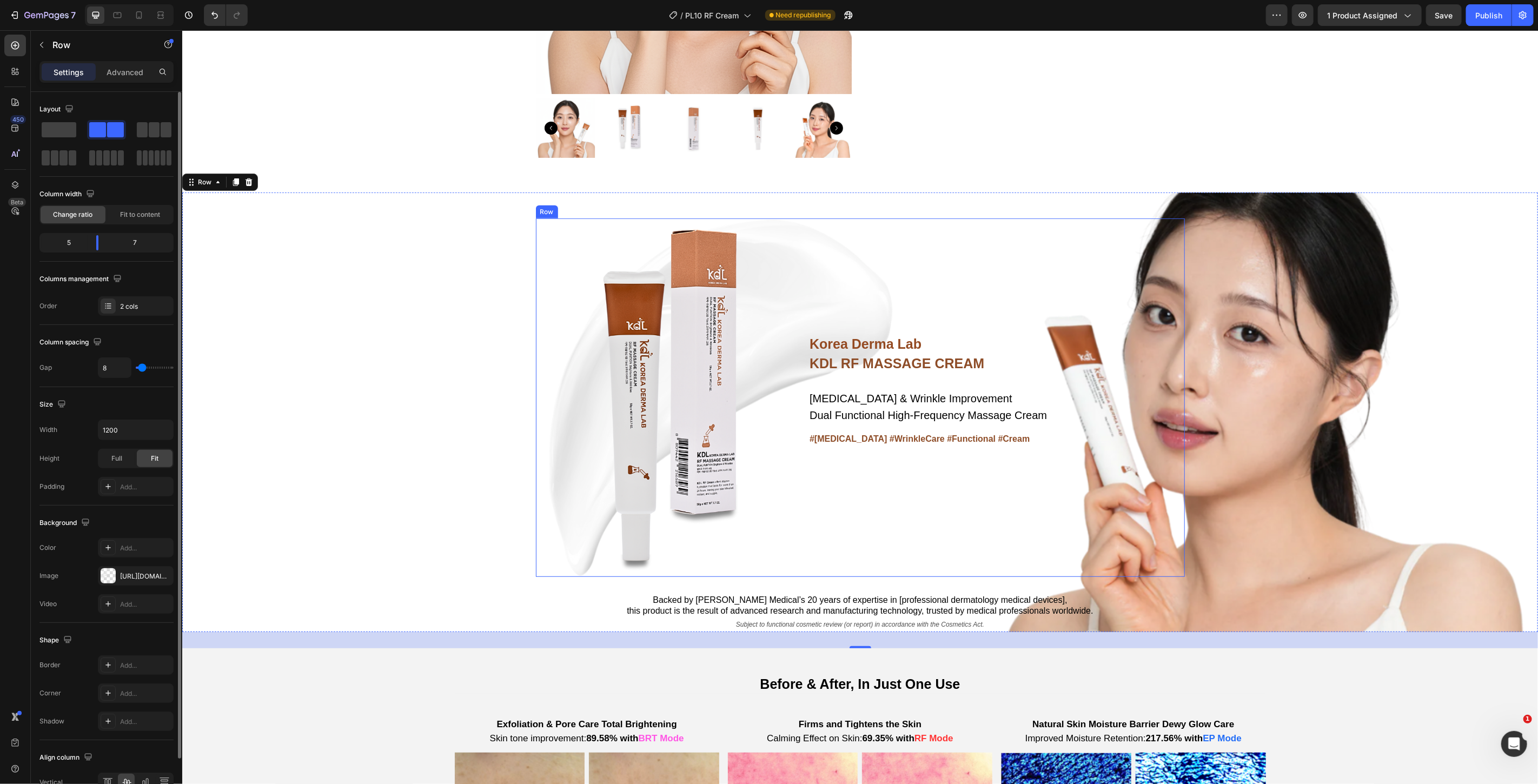
click at [855, 243] on div "Korea Derma Lab Text Block KDL RF MASSAGE CREAM Heading [MEDICAL_DATA] & Wrinkl…" at bounding box center [996, 397] width 376 height 358
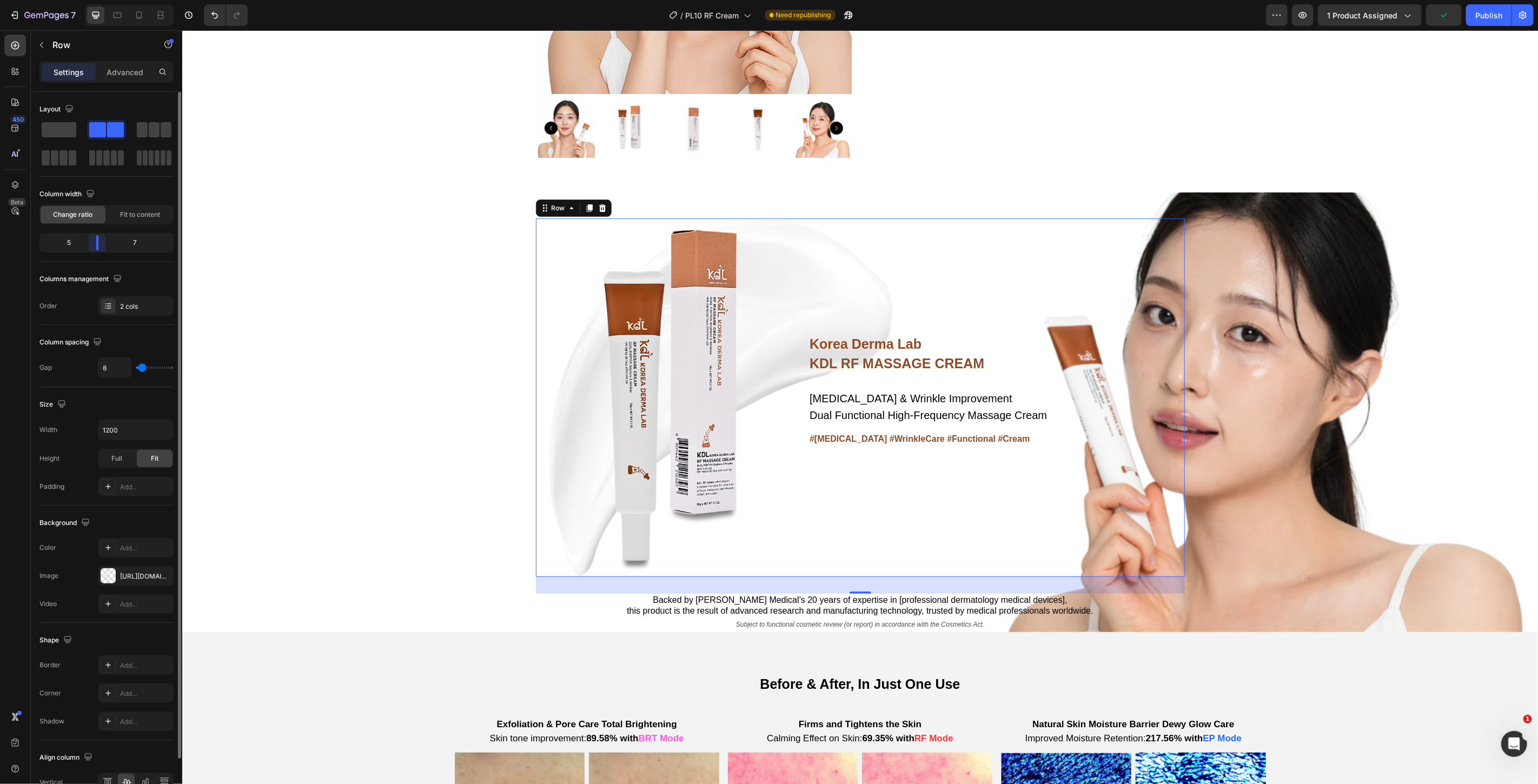
drag, startPoint x: 96, startPoint y: 242, endPoint x: 87, endPoint y: 268, distance: 27.5
click at [93, 0] on body "7 Version history / PL10 RF Cream Need republishing Preview 1 product assigned …" at bounding box center [769, 0] width 1538 height 0
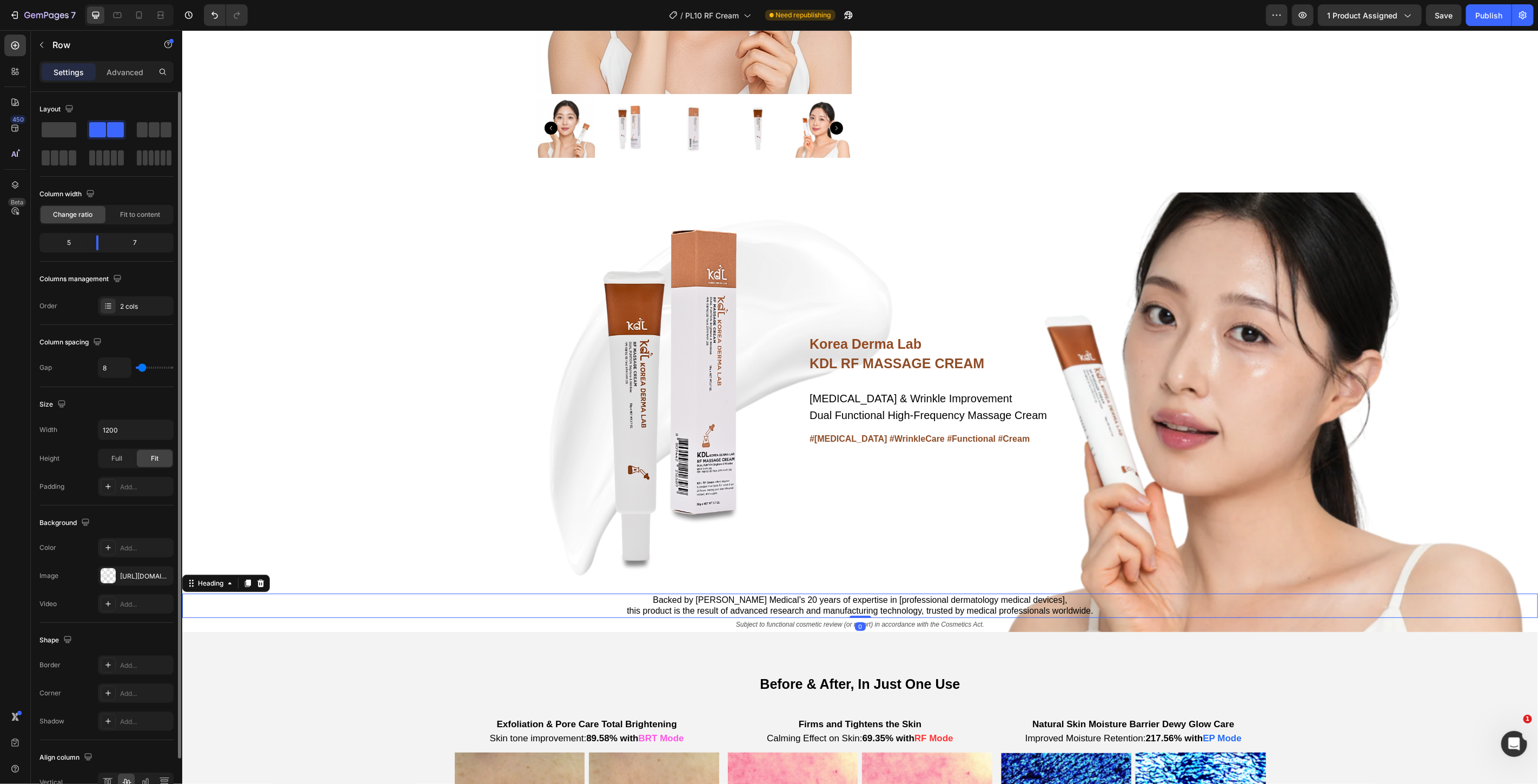
click at [913, 609] on h2 "Backed by Cheongwoo Medical’s 20 years of expertise in [professional dermatolog…" at bounding box center [859, 605] width 1355 height 25
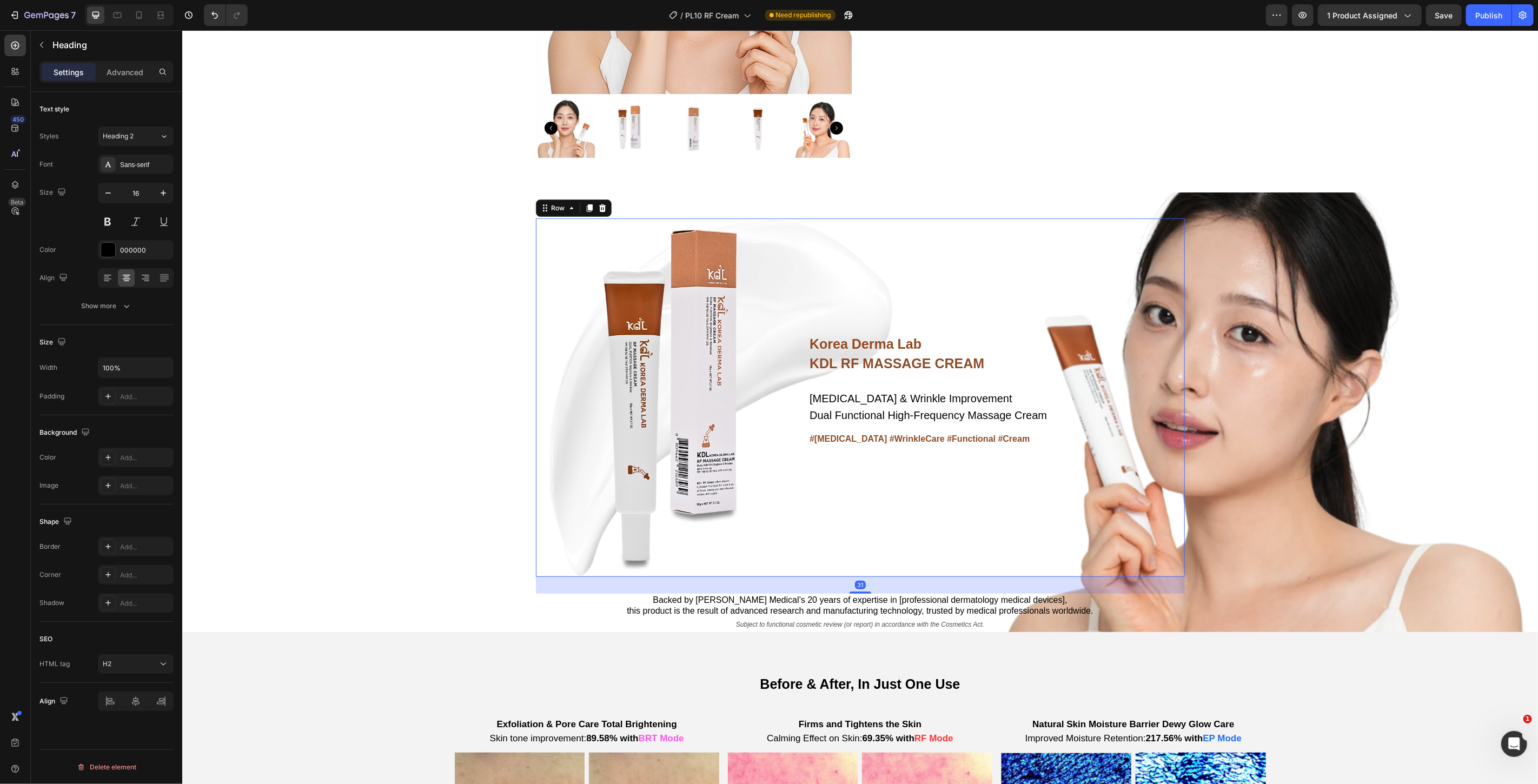
click at [911, 531] on div "Korea Derma Lab Text Block KDL RF MASSAGE CREAM Heading [MEDICAL_DATA] & Wrinkl…" at bounding box center [996, 397] width 376 height 358
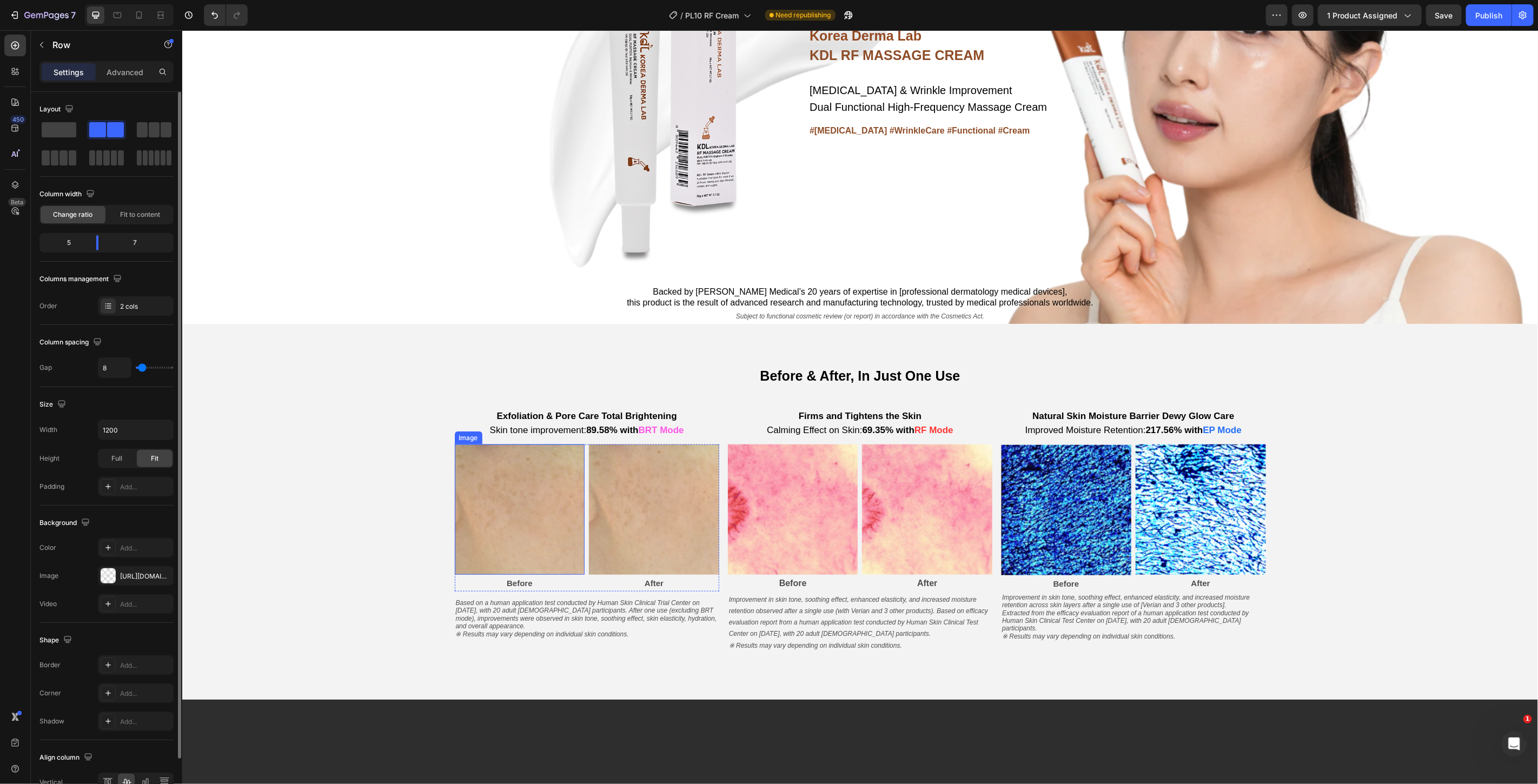
scroll to position [420, 0]
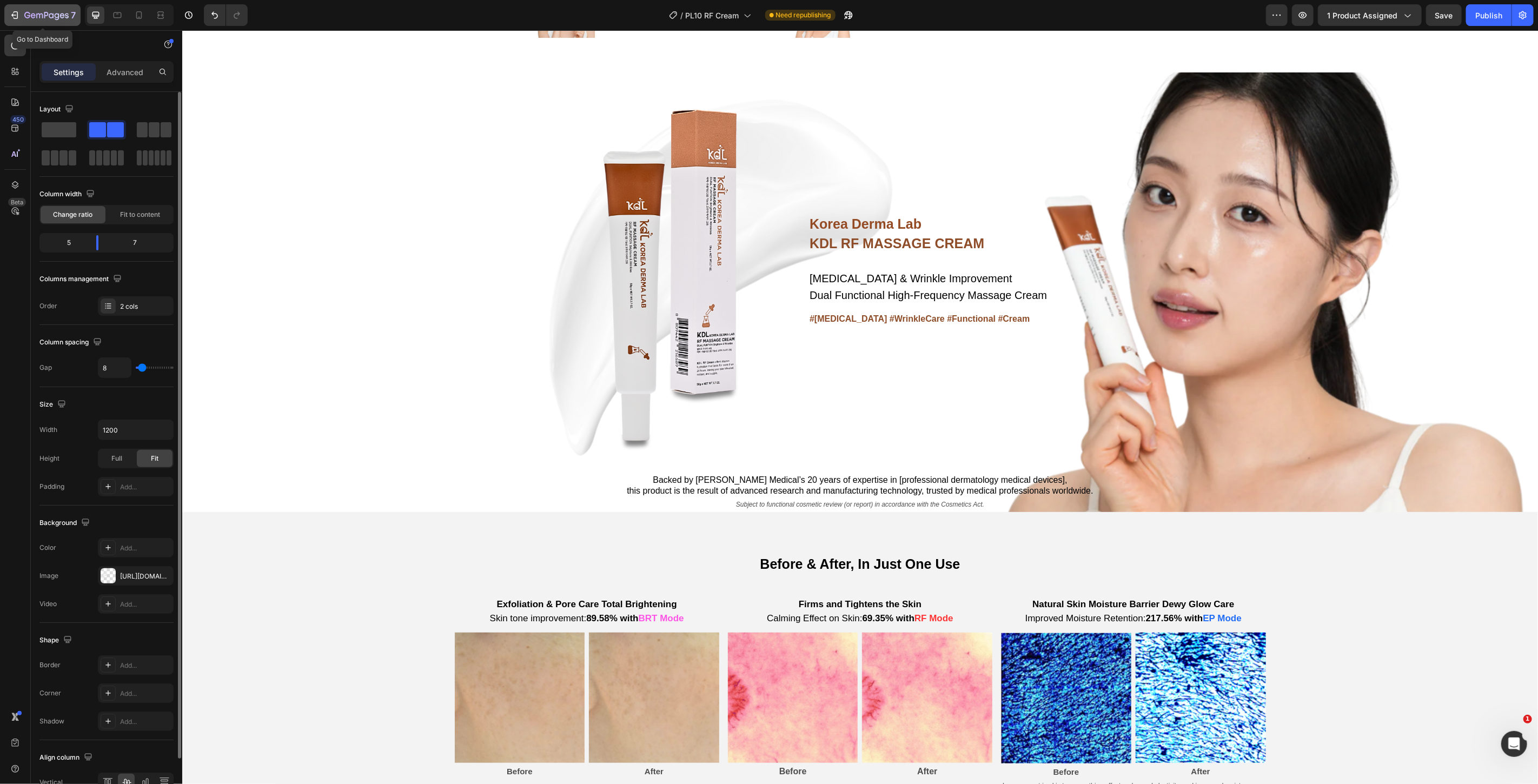
click at [11, 15] on icon "button" at bounding box center [15, 15] width 11 height 11
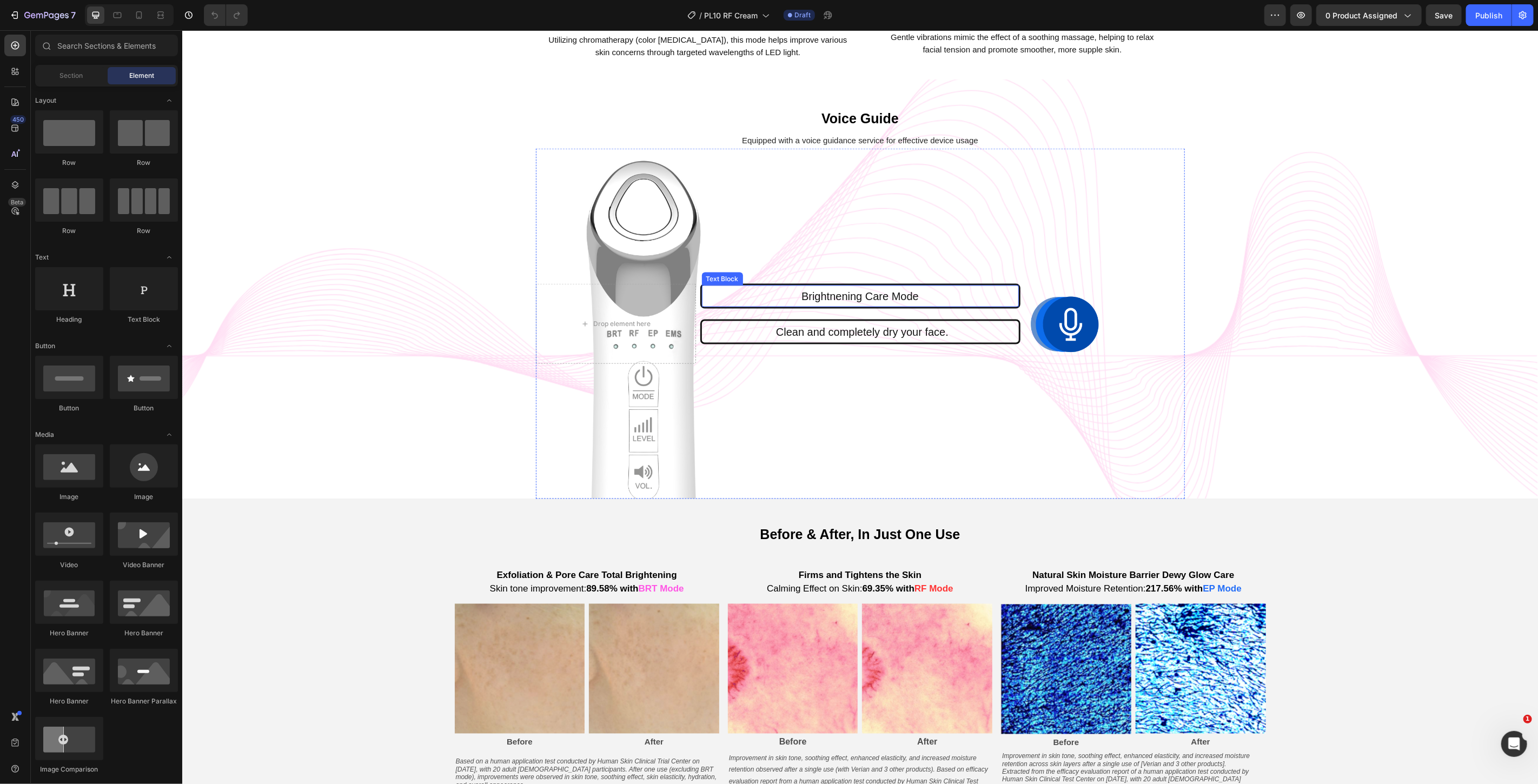
scroll to position [1441, 0]
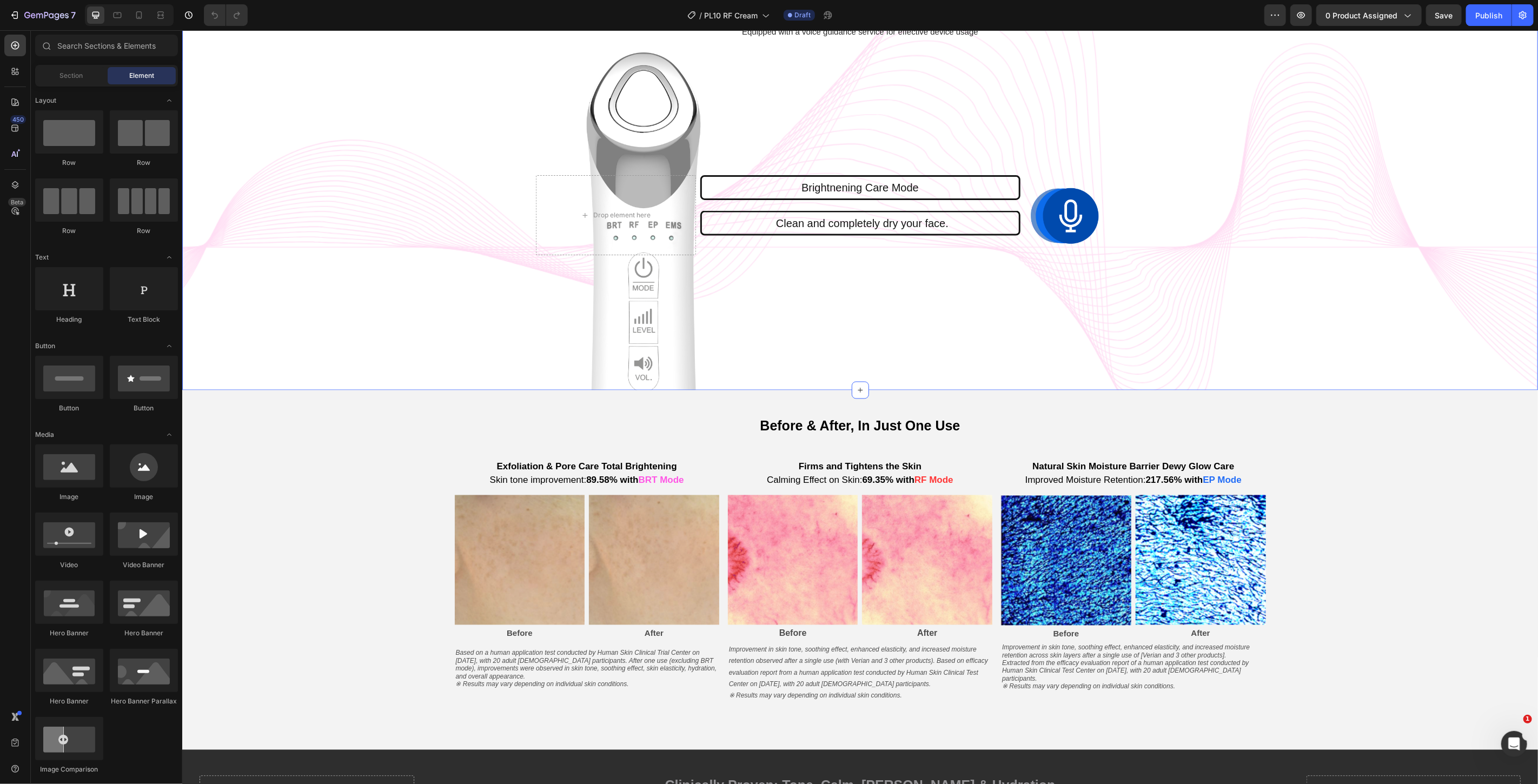
click at [485, 349] on div "Voice Guide Text Block Equipped with a voice guidance service for effective dev…" at bounding box center [859, 179] width 1355 height 420
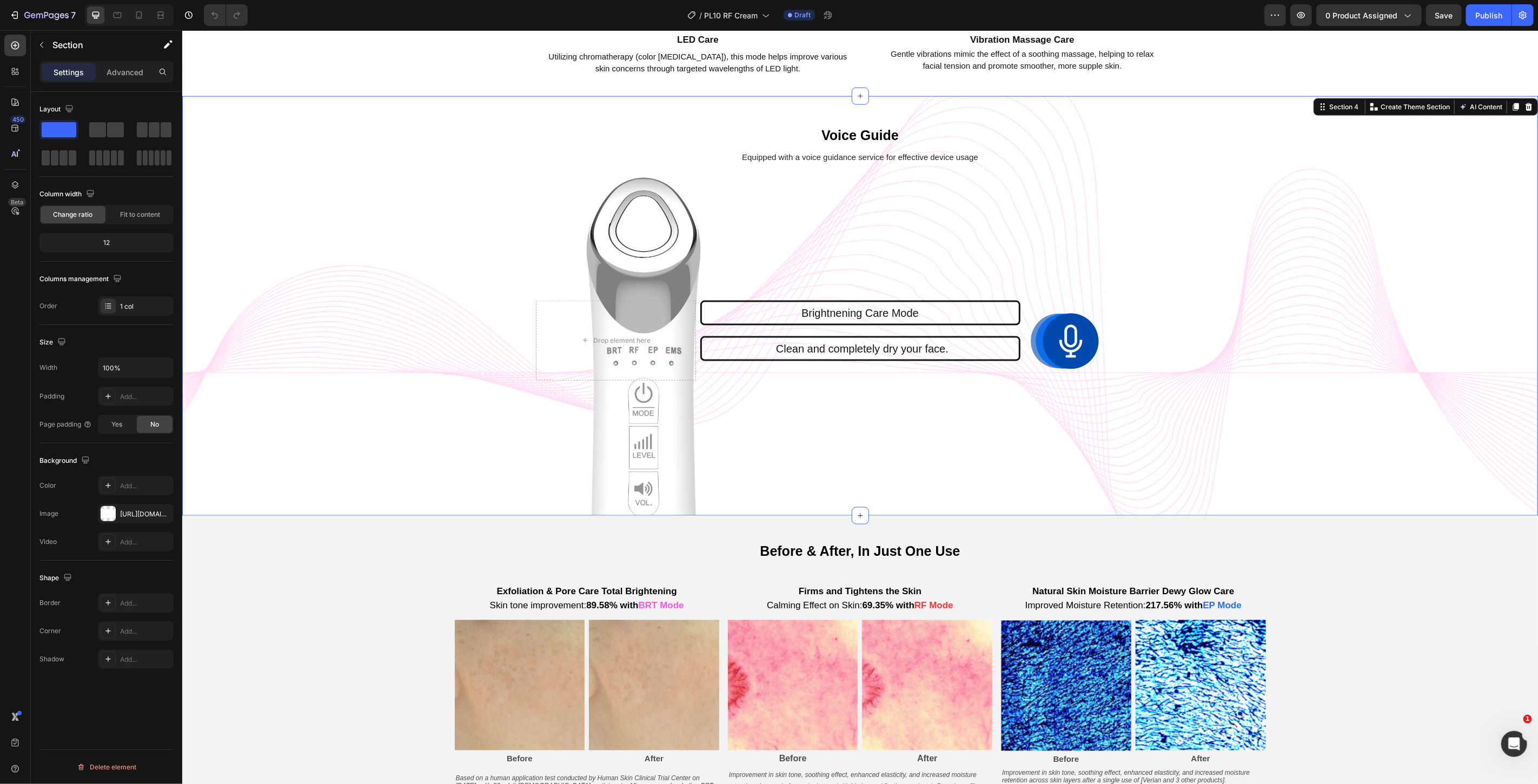
scroll to position [1141, 0]
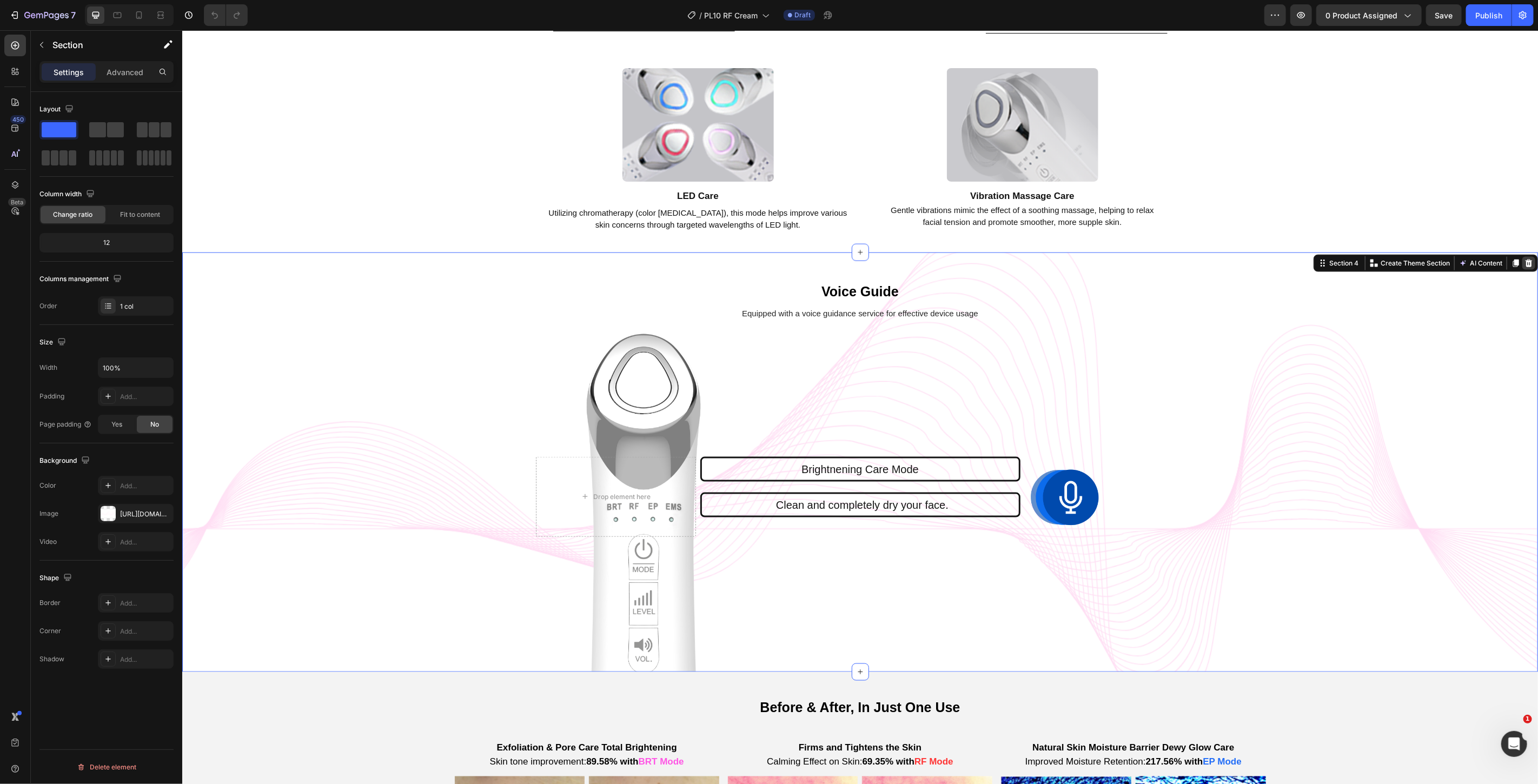
click at [1525, 266] on icon at bounding box center [1528, 263] width 7 height 8
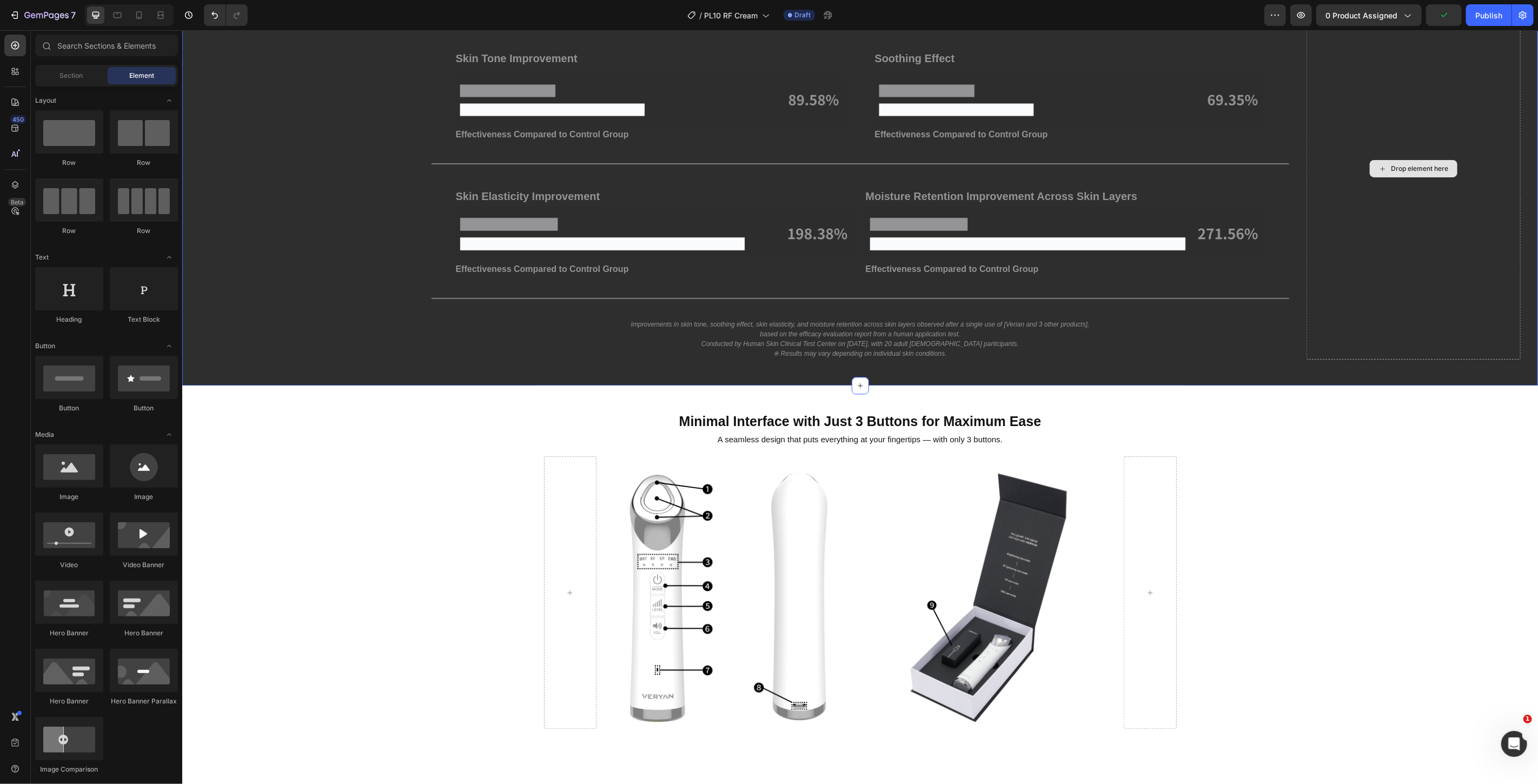
scroll to position [1982, 0]
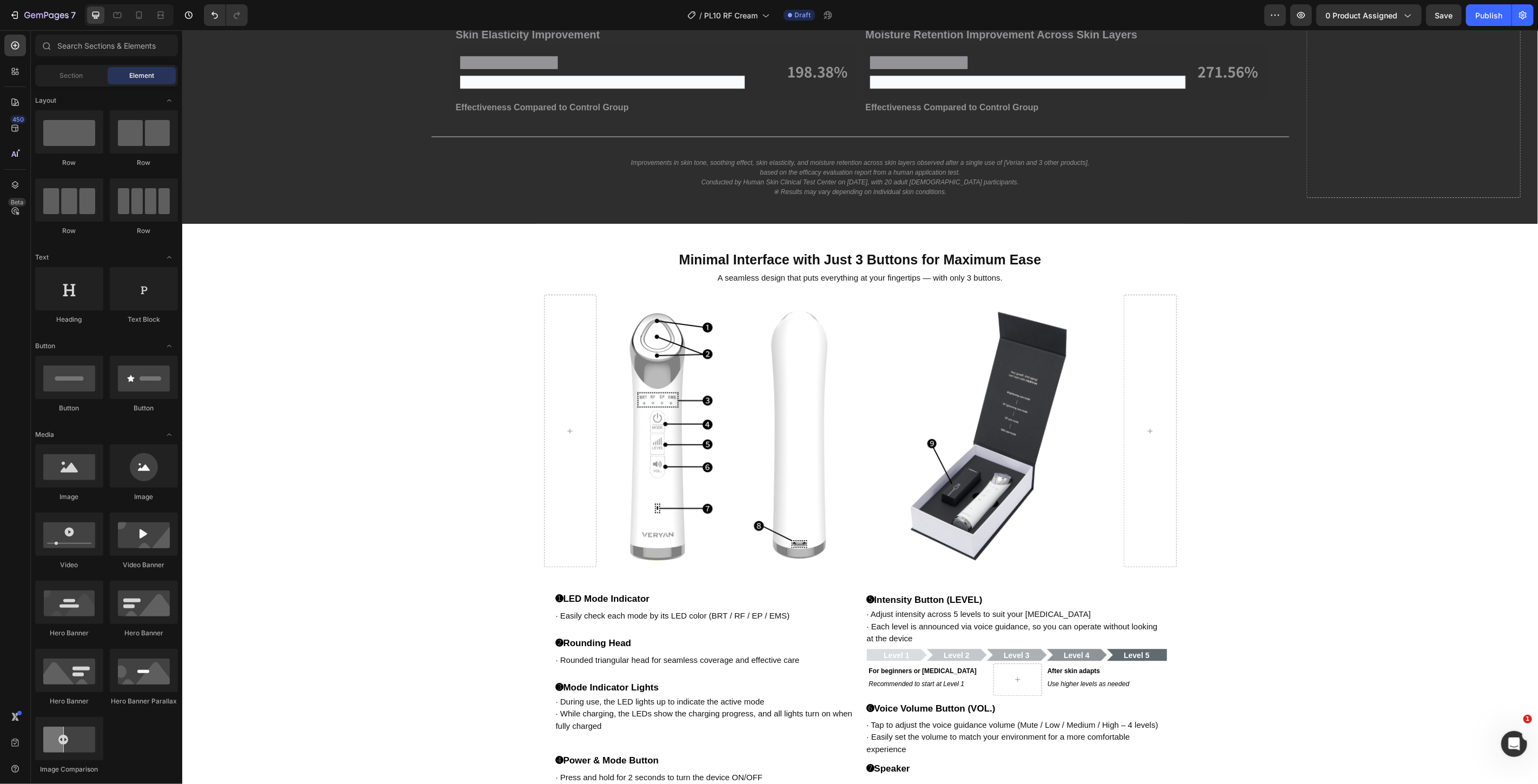
click at [1207, 273] on div "Drop element here Row Clinically Proven: Tone, Calm, Firmness & Hydration Headi…" at bounding box center [859, 554] width 1355 height 4917
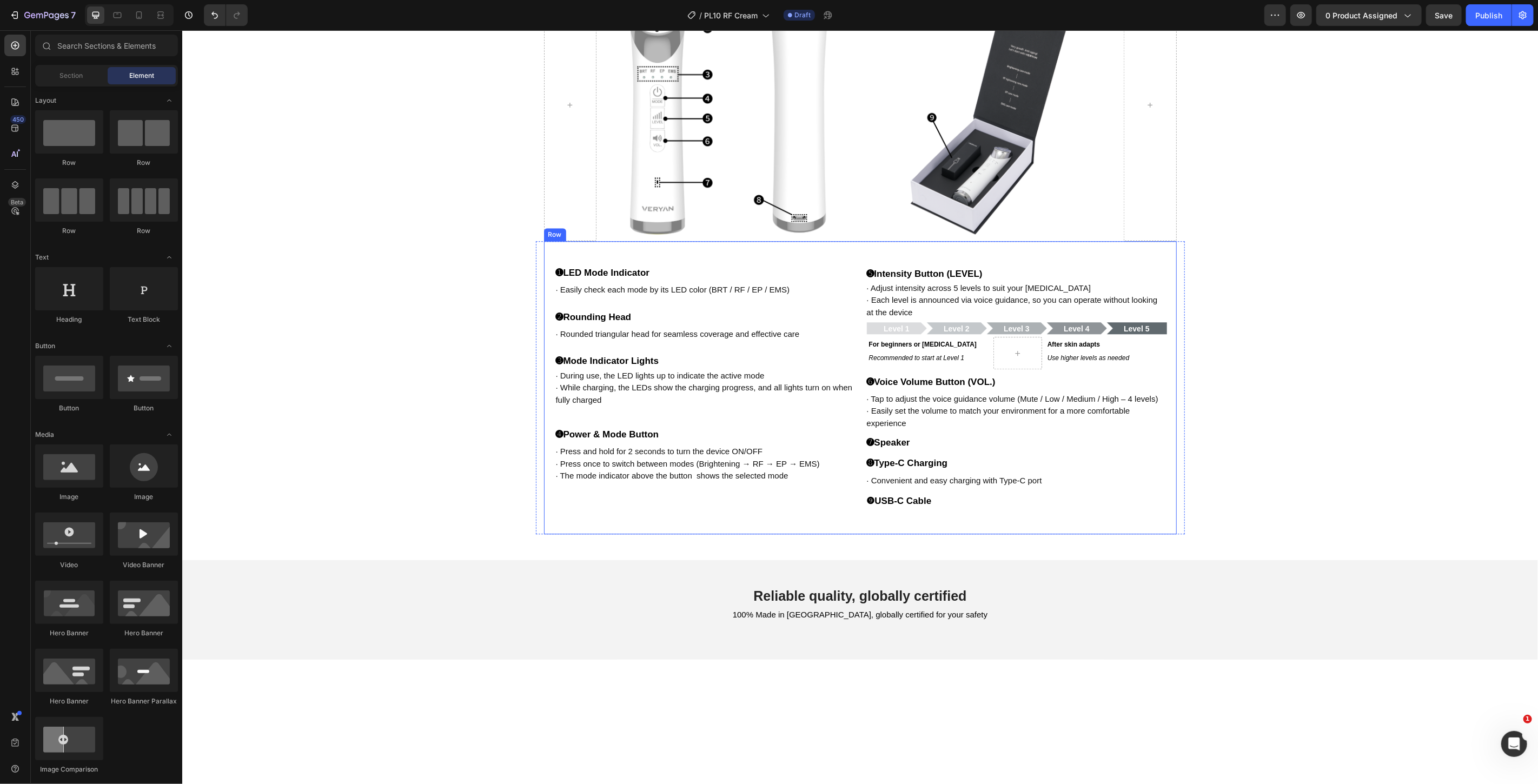
scroll to position [2342, 0]
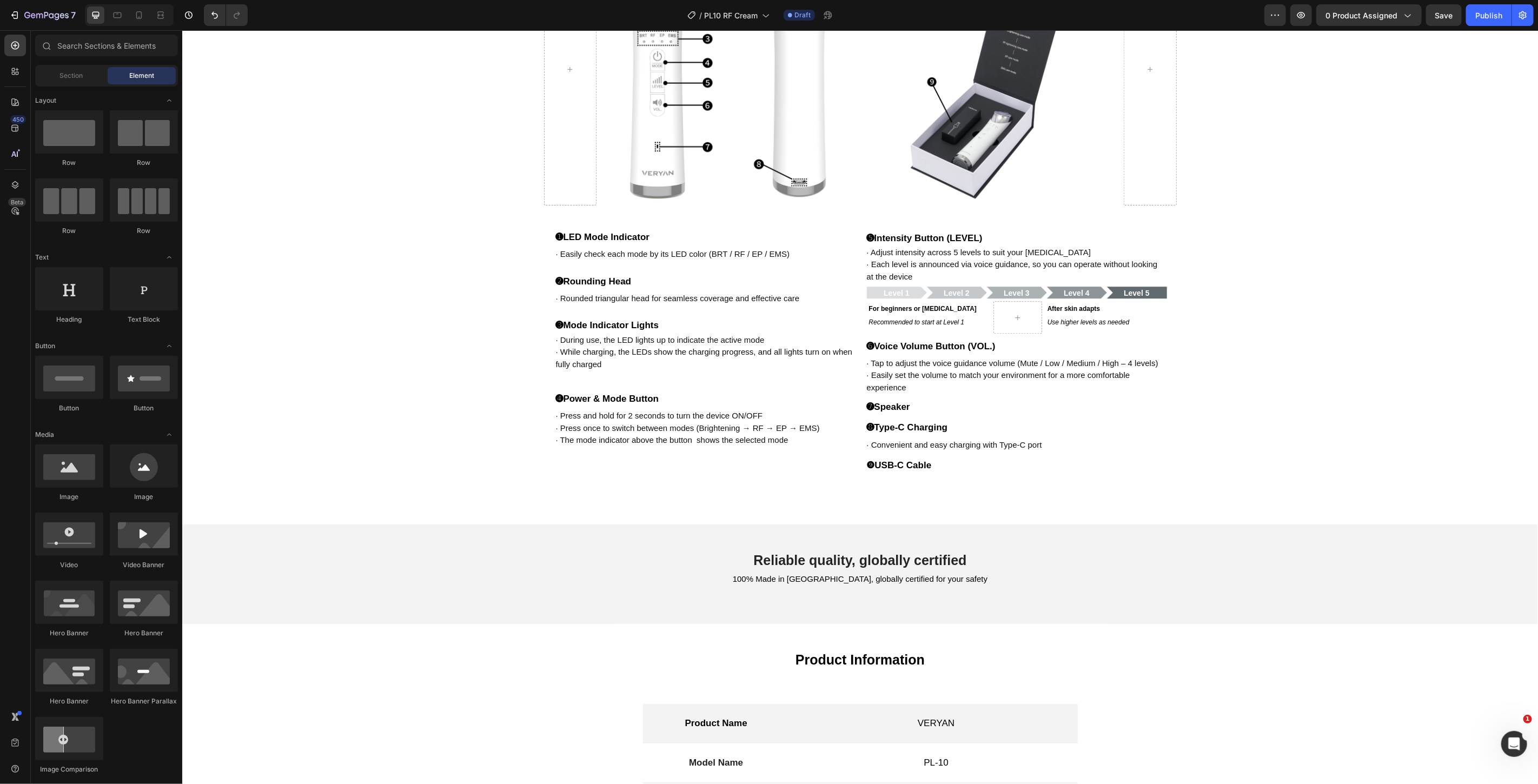
click at [461, 533] on div "Minimal Interface with Just 3 Buttons for Maximum Ease Heading A seamless desig…" at bounding box center [859, 193] width 1355 height 4916
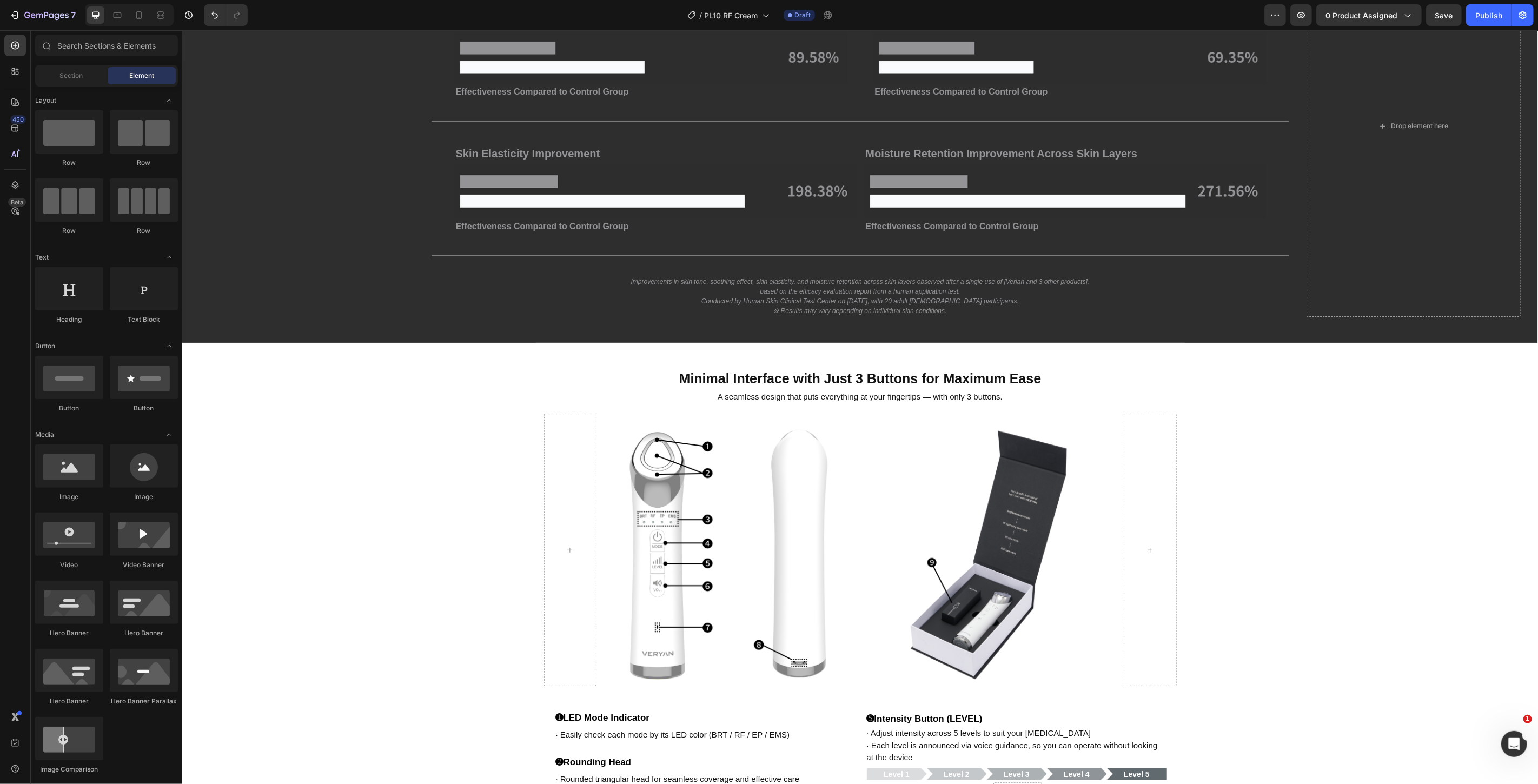
scroll to position [1861, 0]
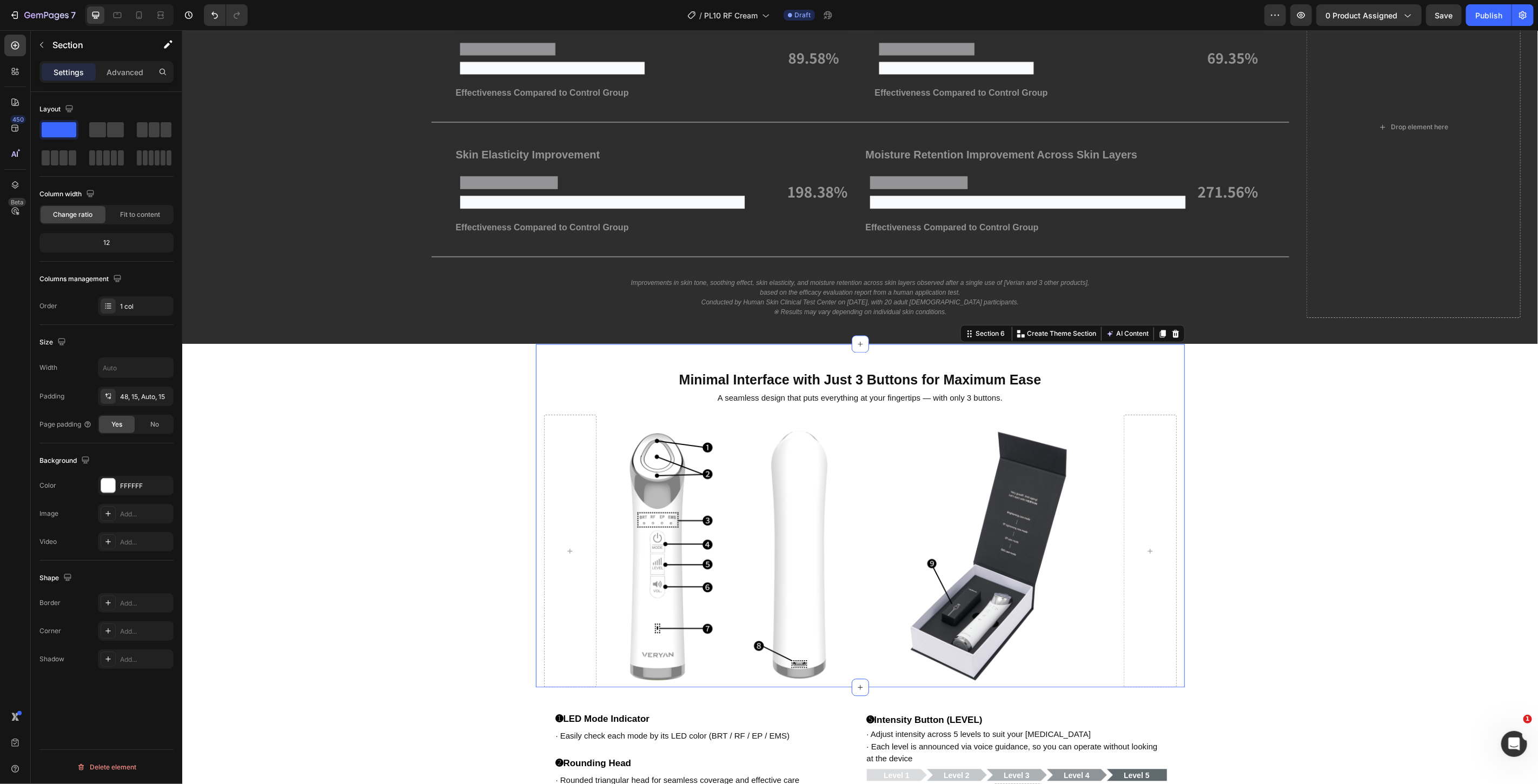
click at [717, 361] on div "Minimal Interface with Just 3 Buttons for Maximum Ease Heading A seamless desig…" at bounding box center [860, 515] width 649 height 343
click at [1171, 331] on icon at bounding box center [1174, 333] width 7 height 8
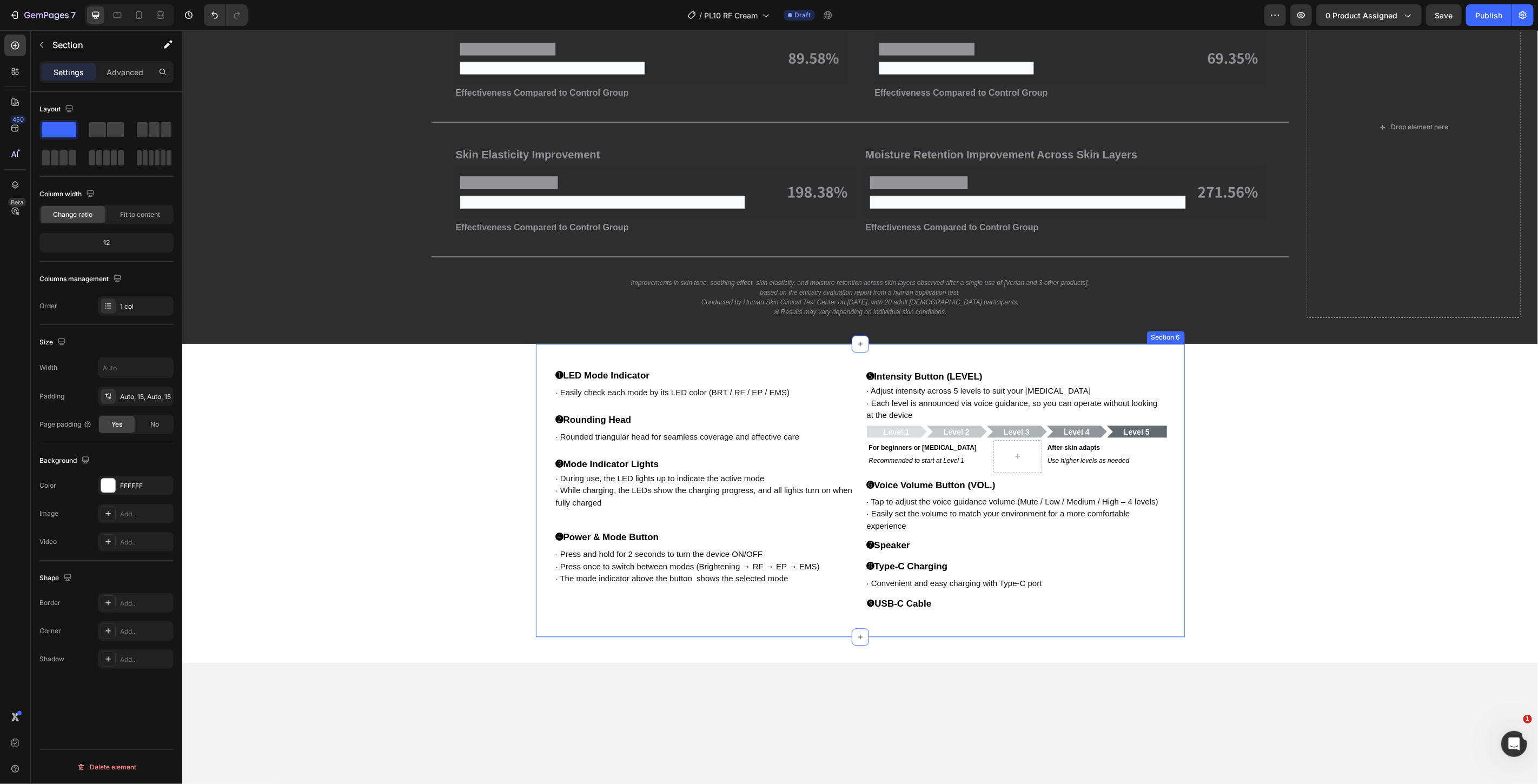
click at [1173, 360] on div "➊ LED Mode Indicator Heading · Easily check each mode by its LED color (BRT / R…" at bounding box center [860, 490] width 649 height 293
click at [1171, 329] on icon at bounding box center [1174, 333] width 7 height 8
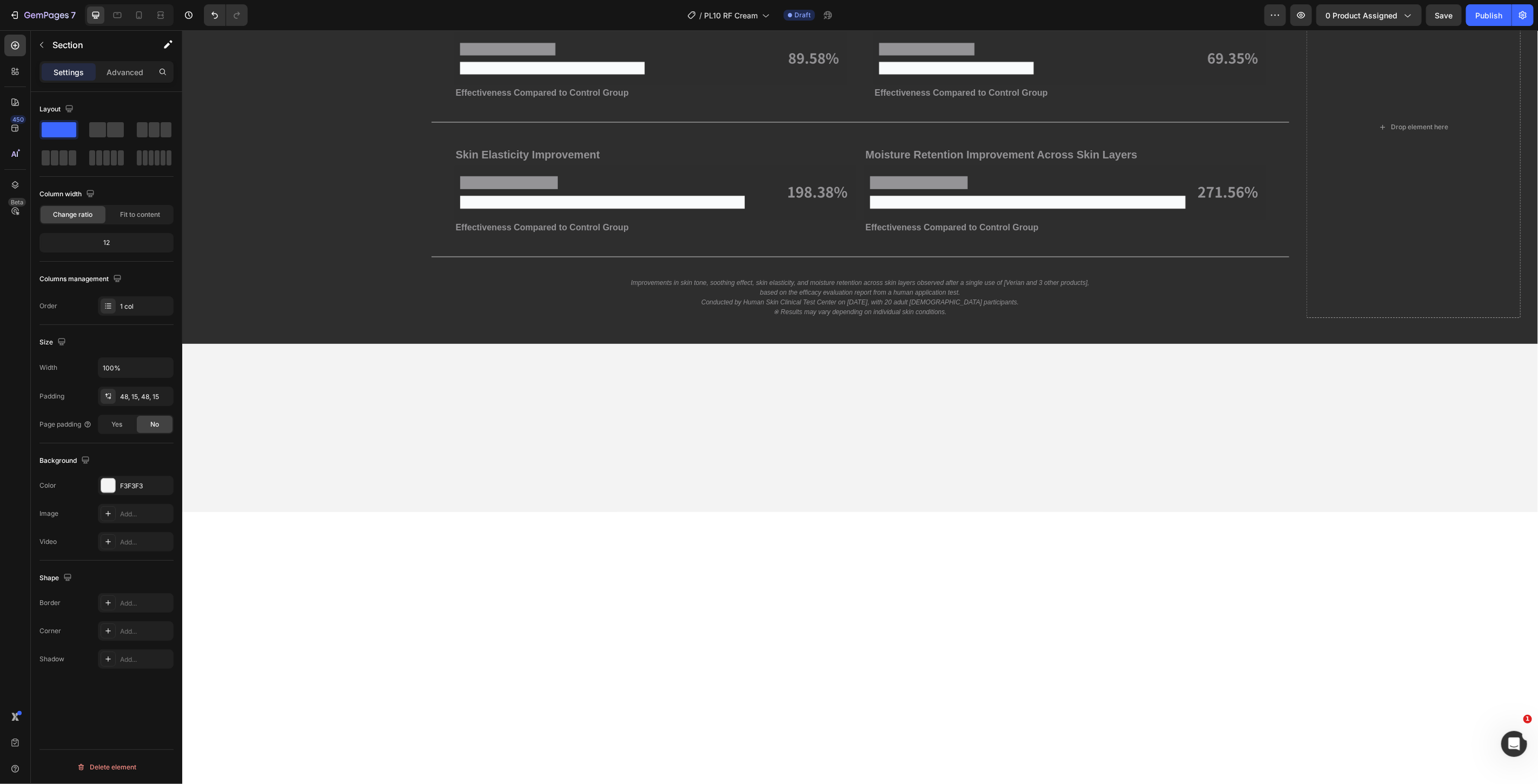
click at [1090, 420] on div at bounding box center [859, 427] width 1339 height 116
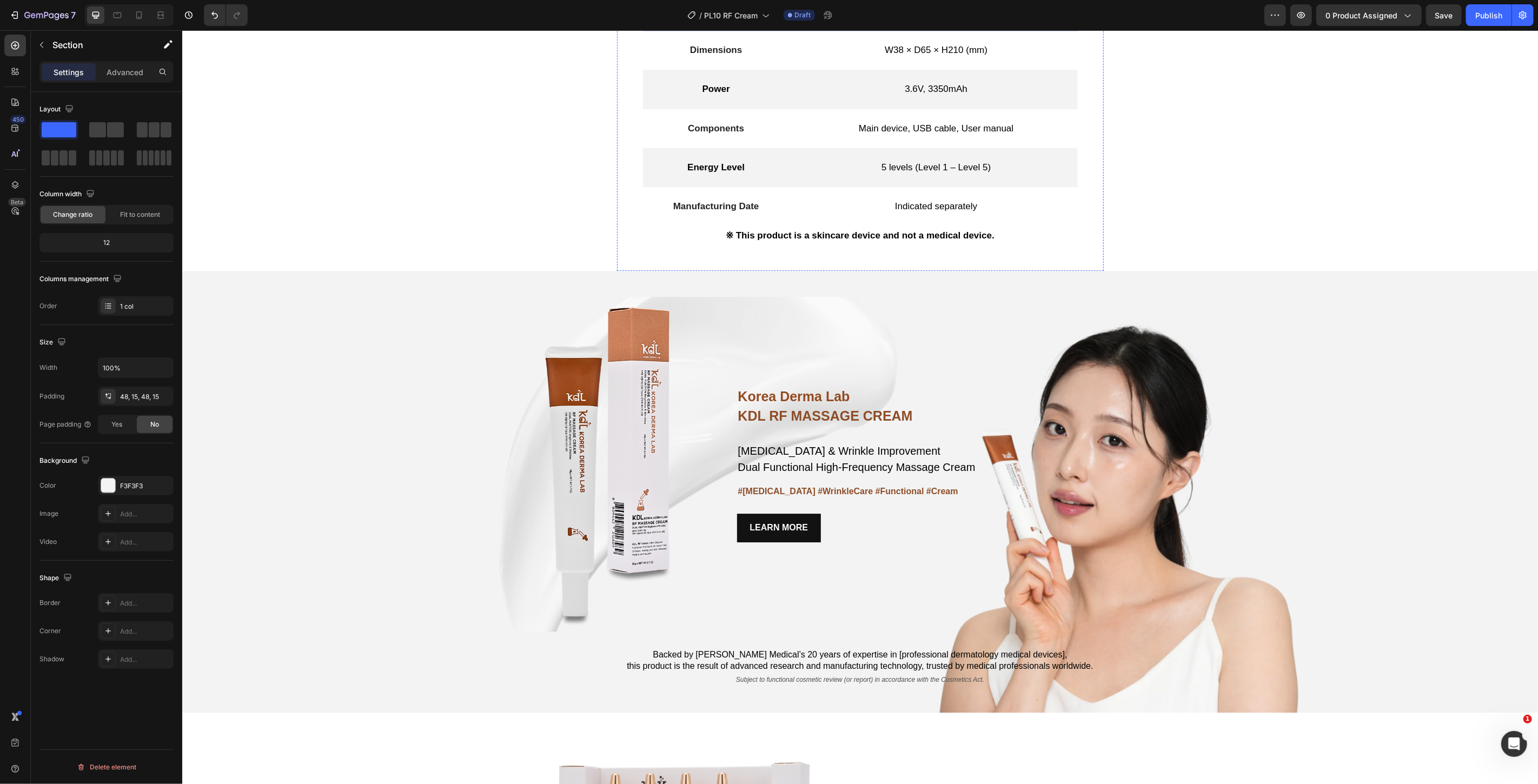
scroll to position [2642, 0]
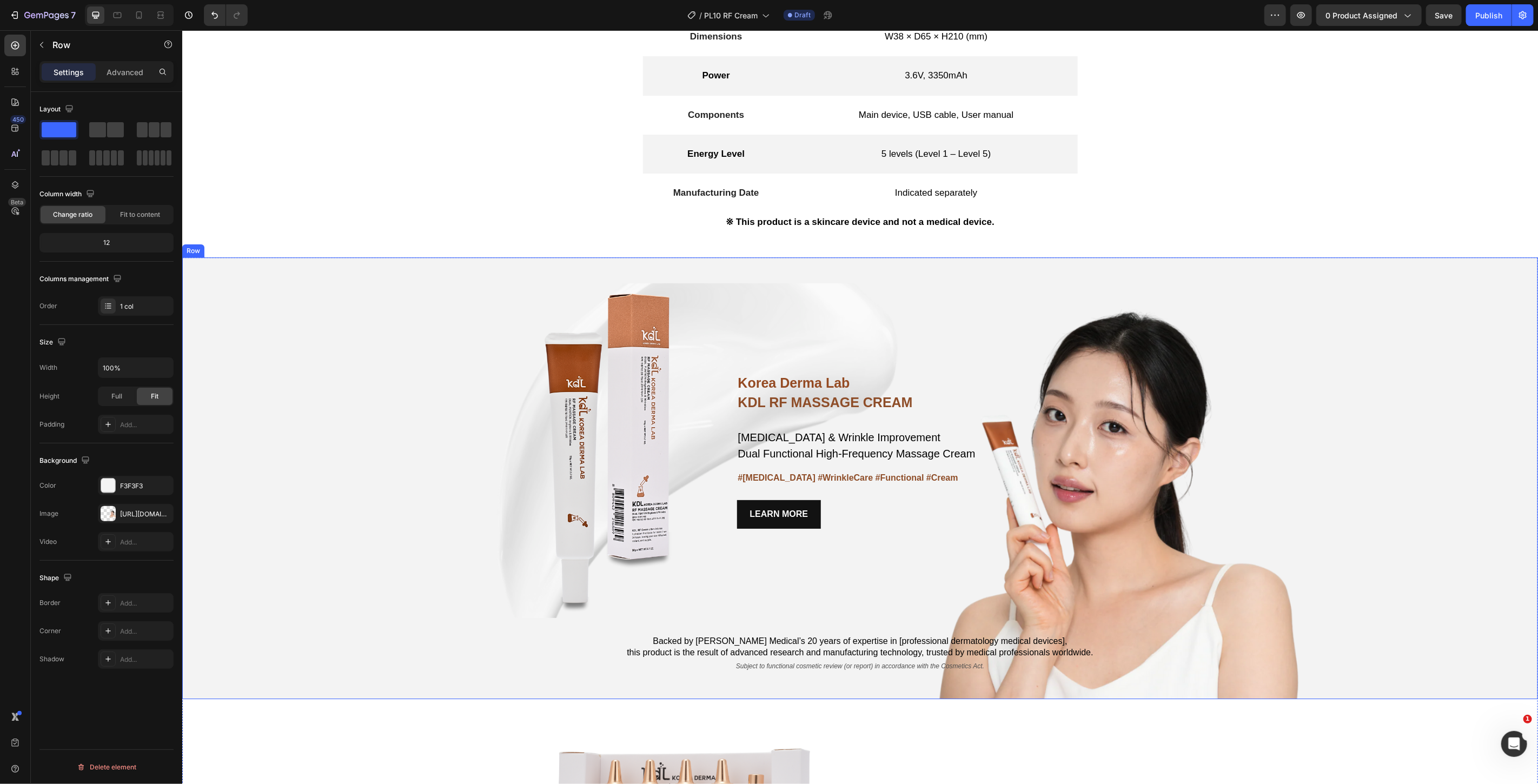
click at [411, 437] on div "Korea Derma Lab Text Block KDL RF MASSAGE CREAM Heading [MEDICAL_DATA] & Wrinkl…" at bounding box center [859, 477] width 1355 height 441
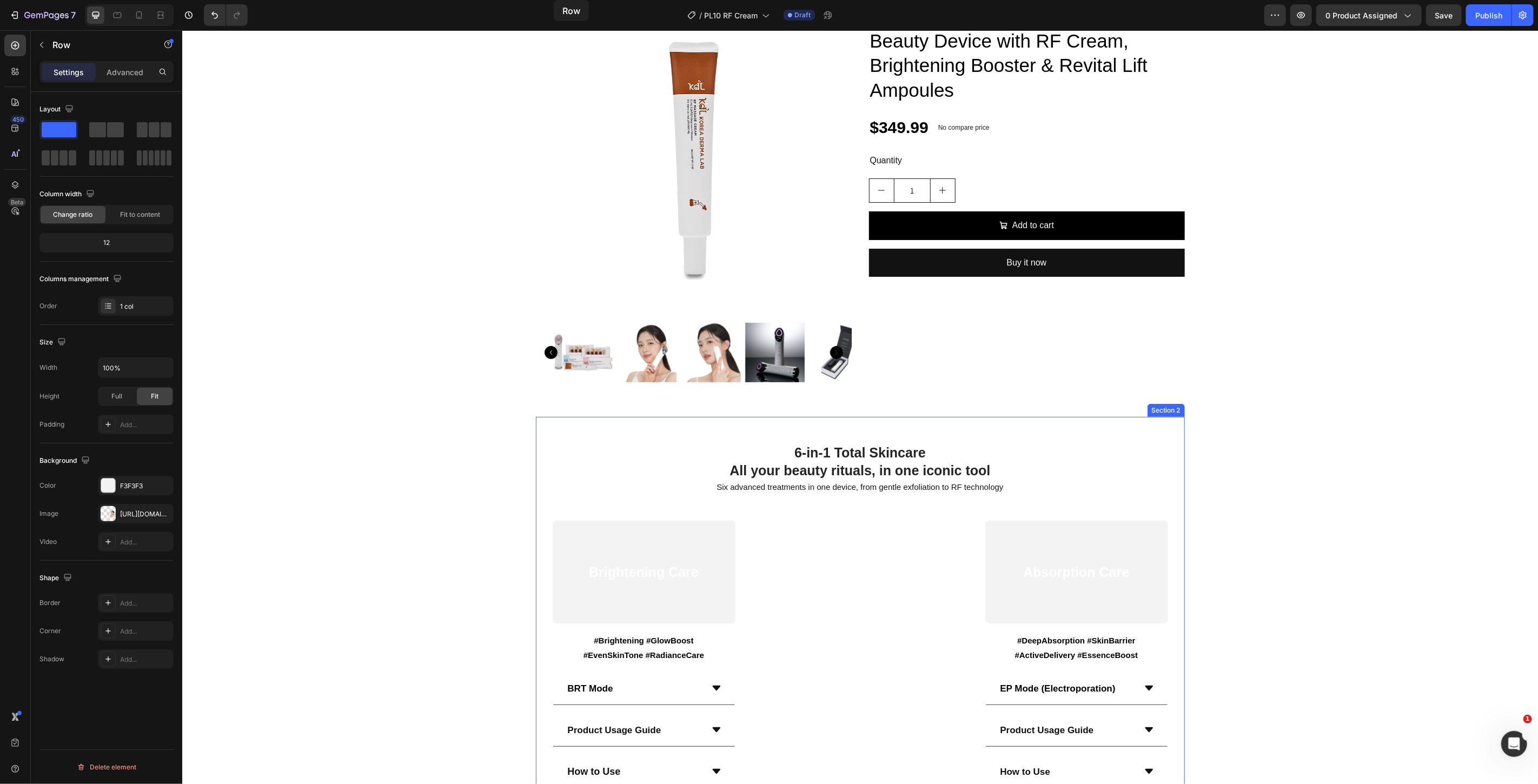
scroll to position [0, 0]
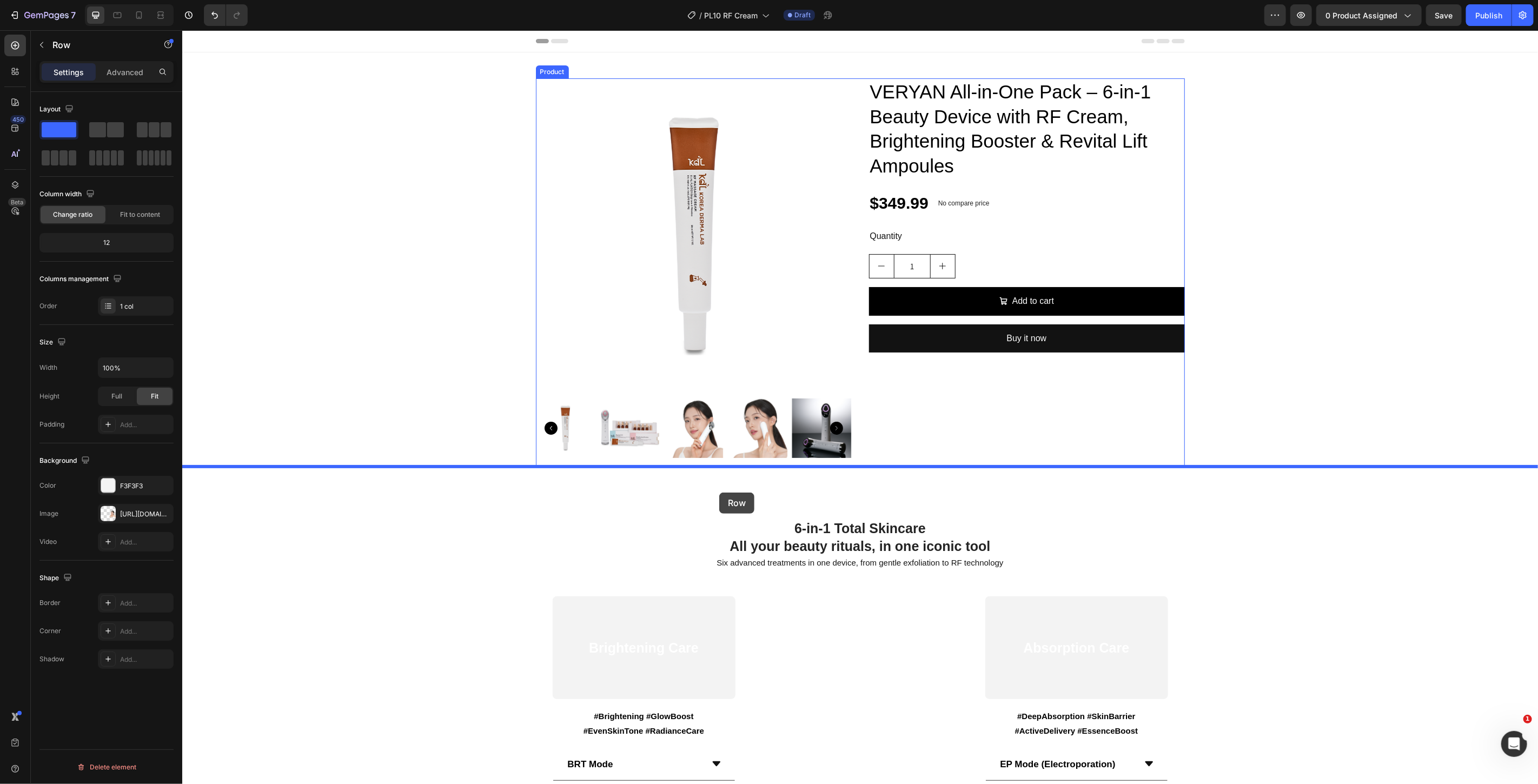
drag, startPoint x: 193, startPoint y: 246, endPoint x: 719, endPoint y: 492, distance: 580.7
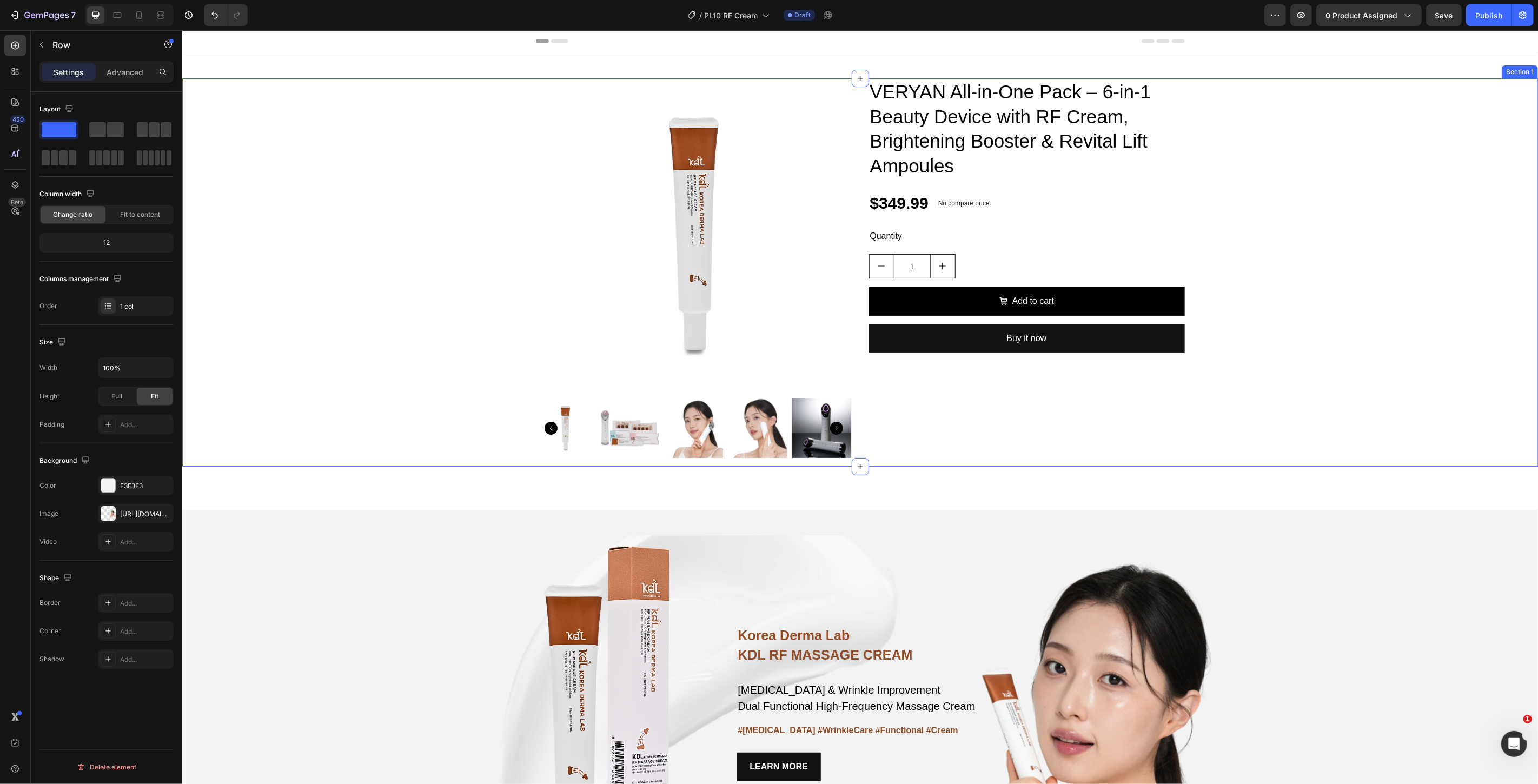
click at [1400, 353] on div "Product Images VERYAN All-in-One Pack – 6-in-1 Beauty Device with RF Cream, Bri…" at bounding box center [859, 272] width 1355 height 388
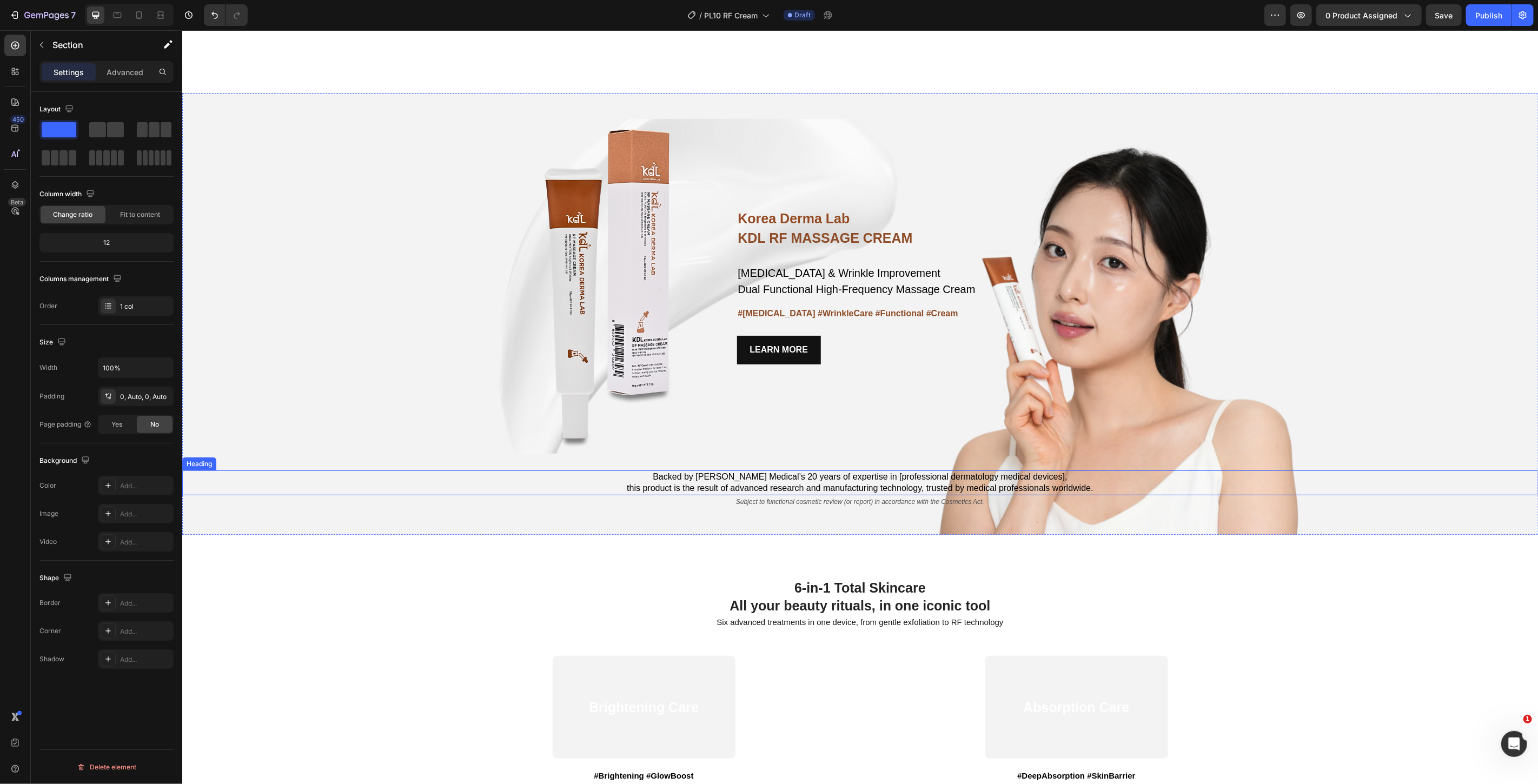
scroll to position [720, 0]
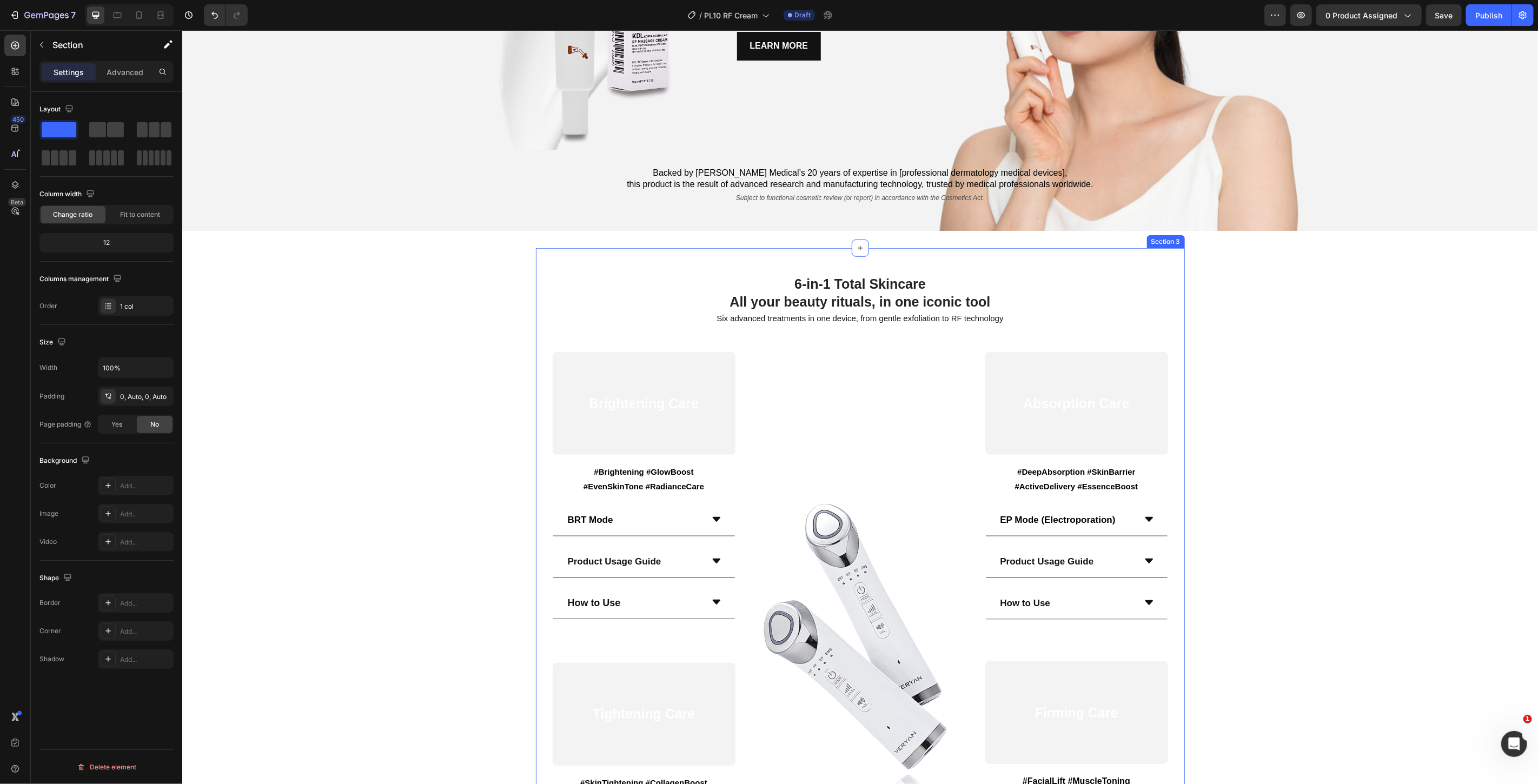
click at [996, 257] on div "6-in-1 Total Skincare All your beauty rituals, in one iconic tool Heading Six a…" at bounding box center [860, 605] width 649 height 716
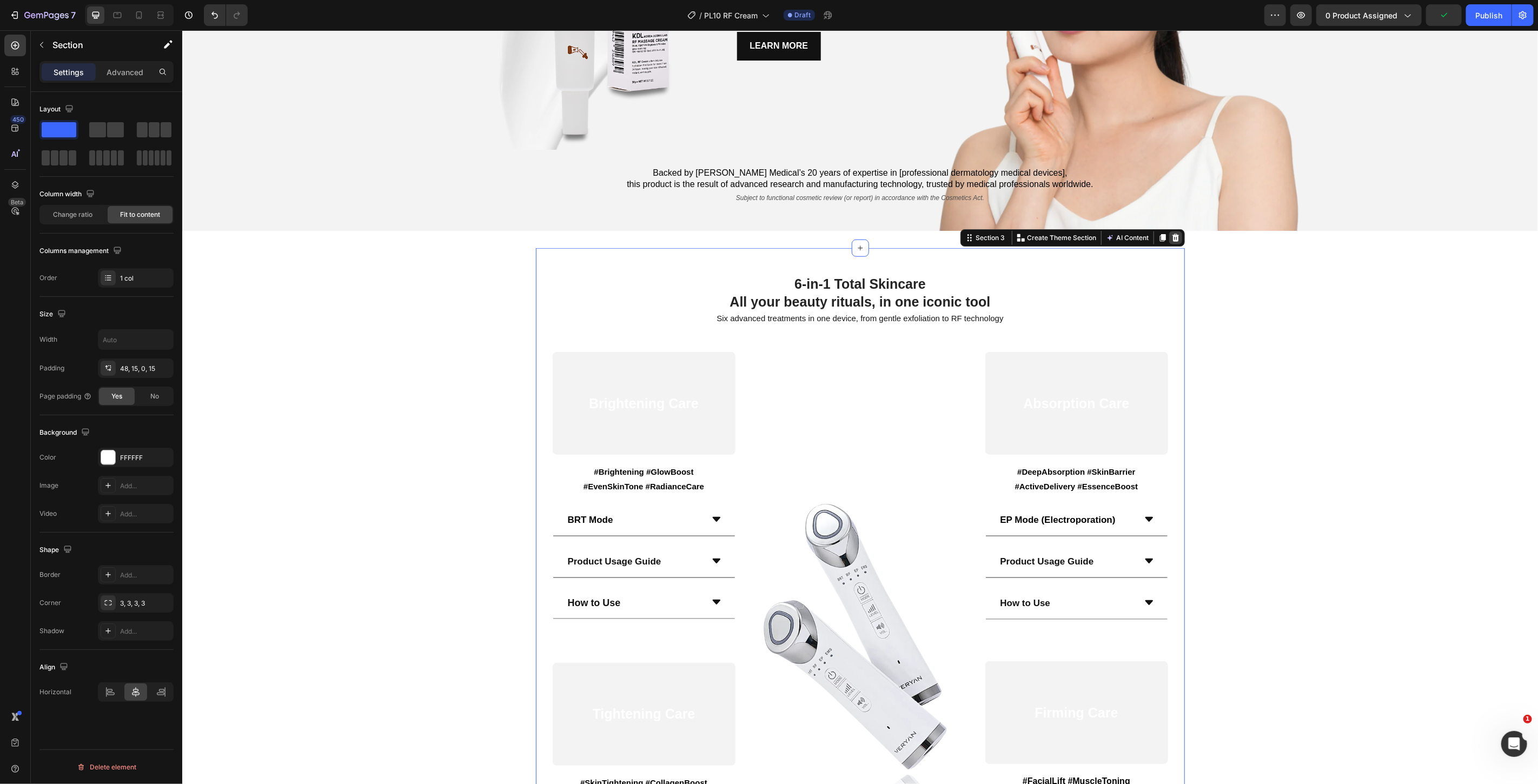
click at [1174, 238] on icon at bounding box center [1174, 236] width 8 height 8
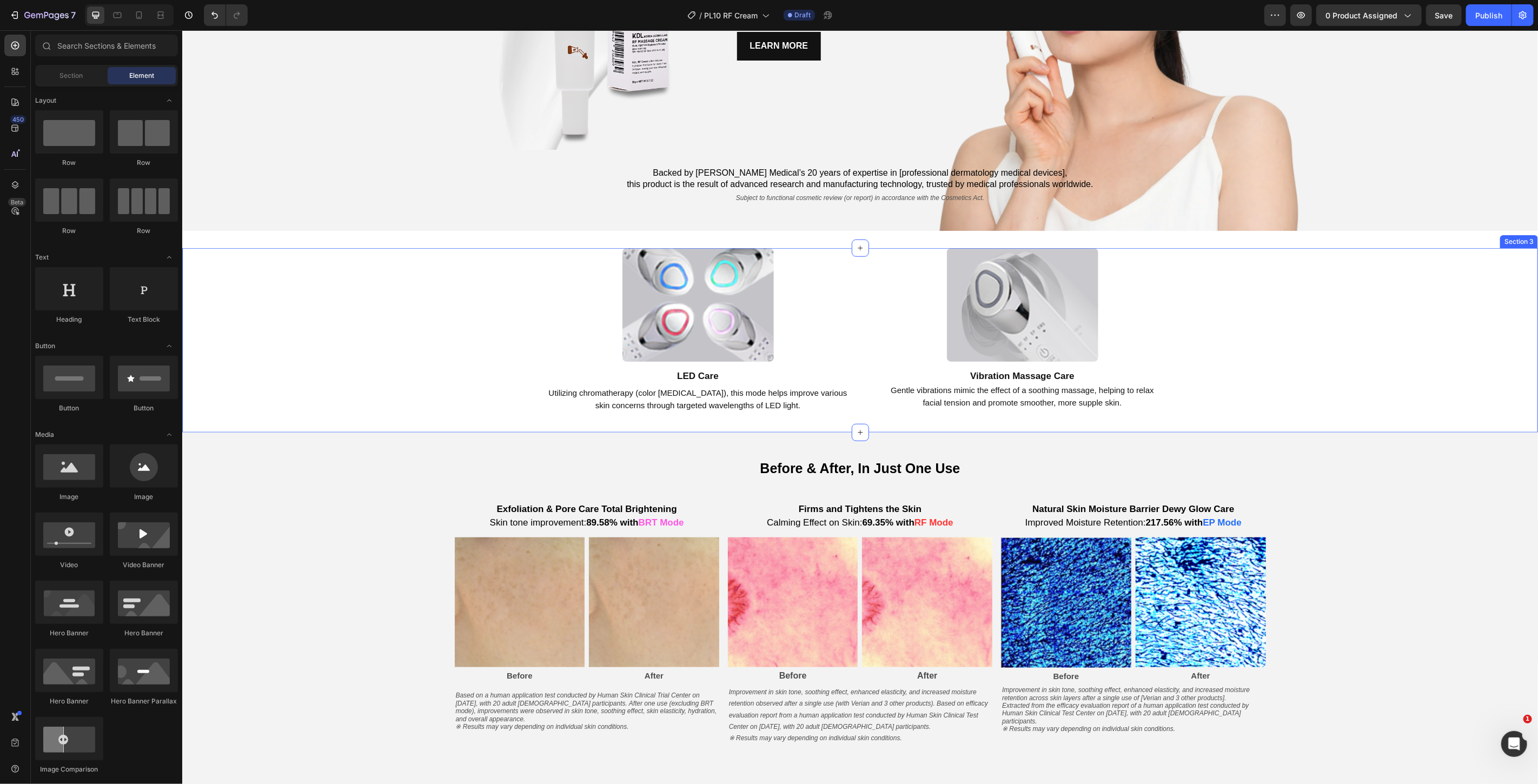
click at [391, 322] on div "Image LED Care Text Block Utilizing chromatherapy (color [MEDICAL_DATA]), this …" at bounding box center [859, 339] width 1355 height 184
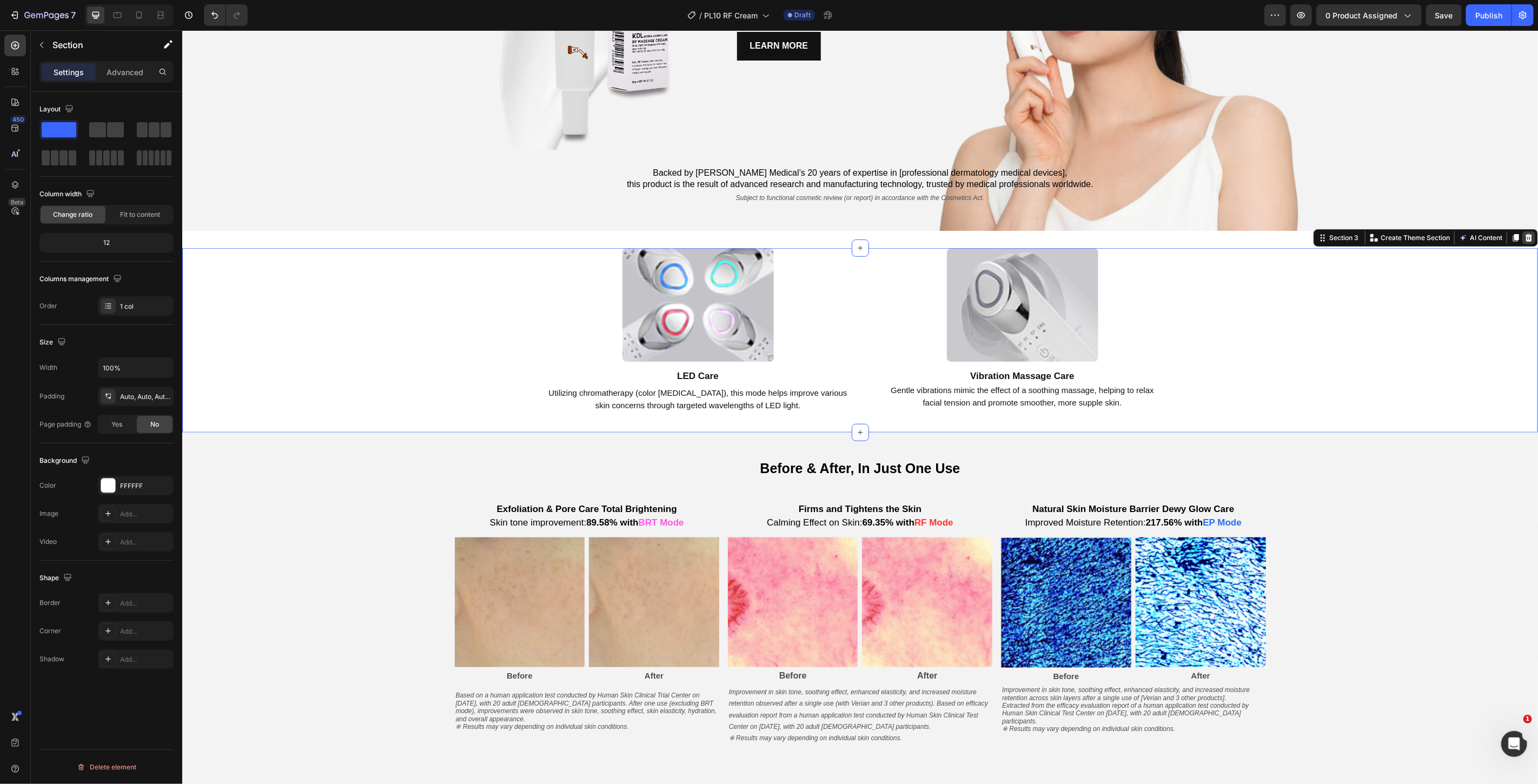
click at [1525, 236] on icon at bounding box center [1528, 237] width 7 height 8
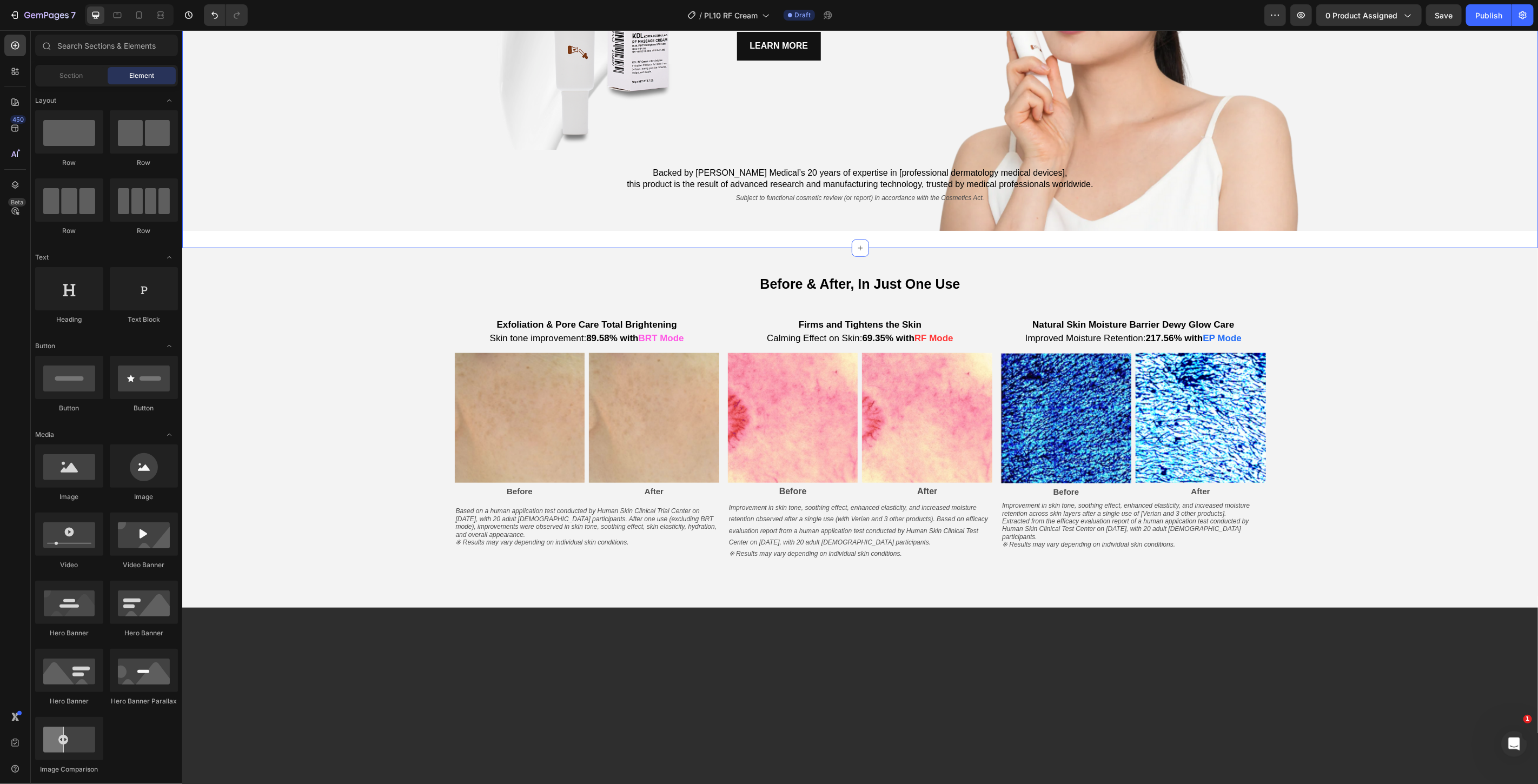
click at [1183, 240] on div "Korea Derma Lab Text Block KDL RF MASSAGE CREAM Heading [MEDICAL_DATA] & Wrinkl…" at bounding box center [859, 9] width 1355 height 476
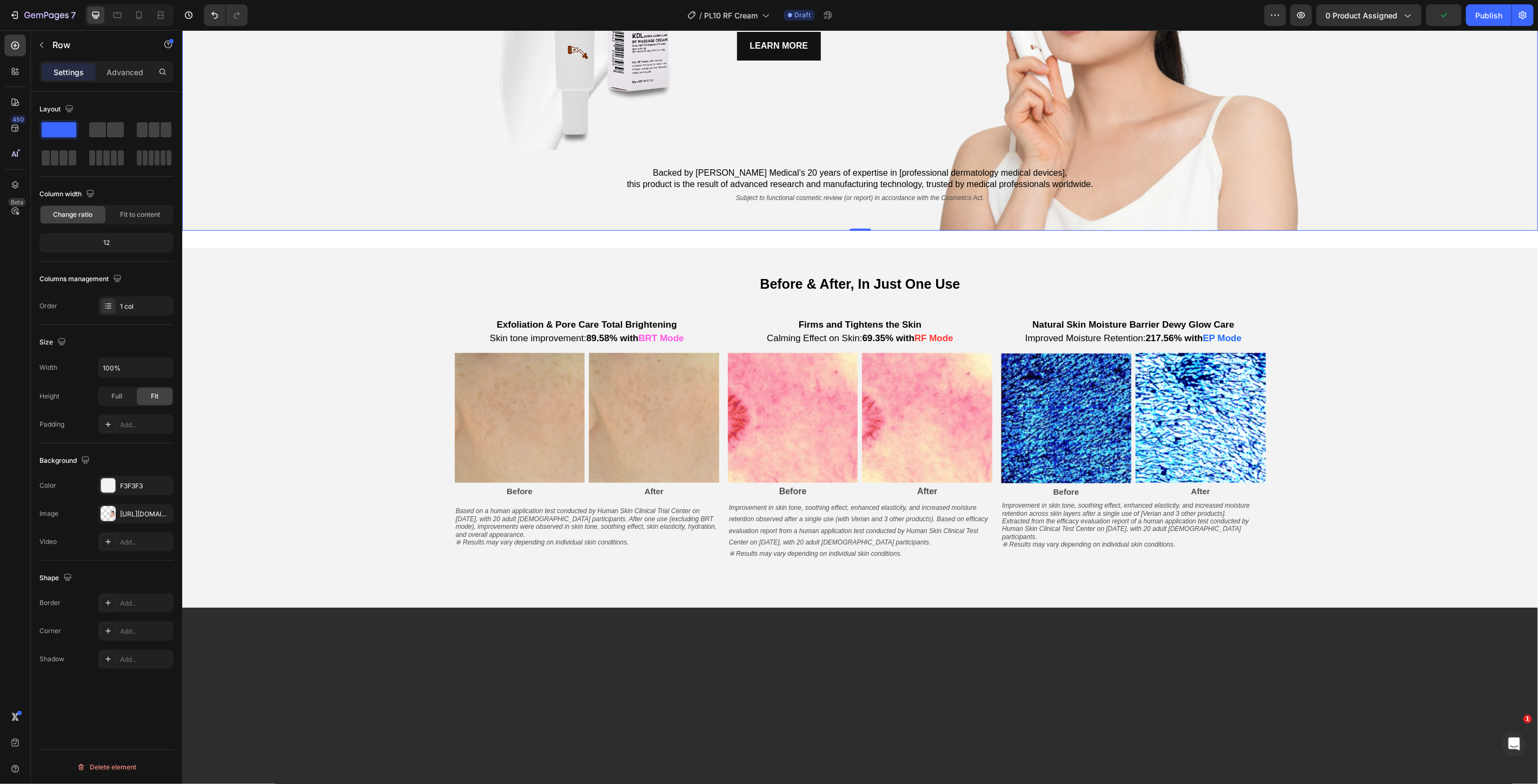
click at [522, 215] on div "Korea Derma Lab Text Block KDL RF MASSAGE CREAM Heading [MEDICAL_DATA] & Wrinkl…" at bounding box center [859, 9] width 1355 height 441
click at [519, 243] on div "Korea Derma Lab Text Block KDL RF MASSAGE CREAM Heading [MEDICAL_DATA] & Wrinkl…" at bounding box center [859, 9] width 1355 height 476
click at [527, 237] on div "Korea Derma Lab Text Block KDL RF MASSAGE CREAM Heading [MEDICAL_DATA] & Wrinkl…" at bounding box center [859, 9] width 1355 height 476
click at [113, 75] on p "Advanced" at bounding box center [125, 72] width 37 height 12
click at [371, 213] on div "Korea Derma Lab Text Block KDL RF MASSAGE CREAM Heading [MEDICAL_DATA] & Wrinkl…" at bounding box center [859, 9] width 1355 height 441
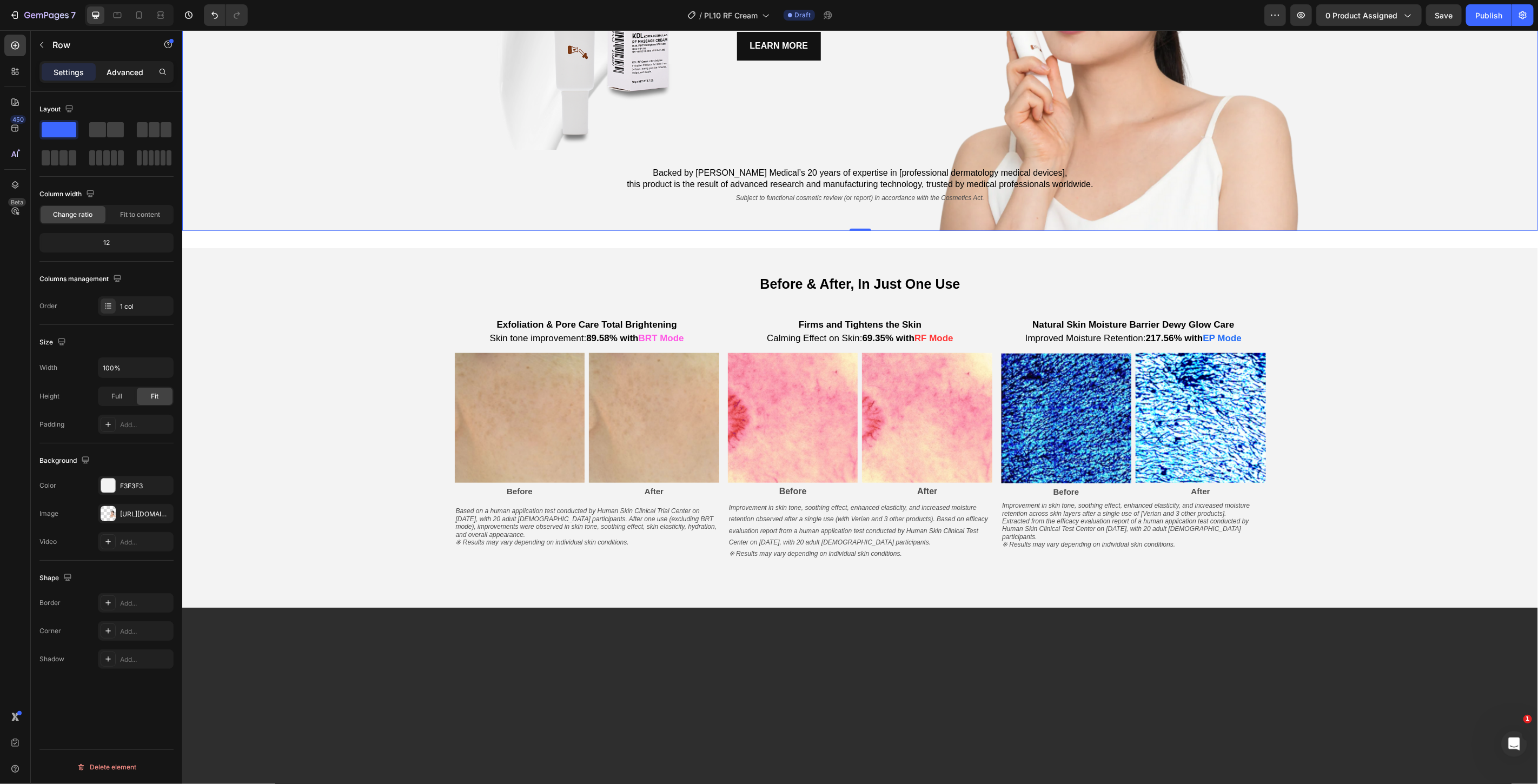
click at [116, 64] on div "Advanced" at bounding box center [125, 72] width 54 height 17
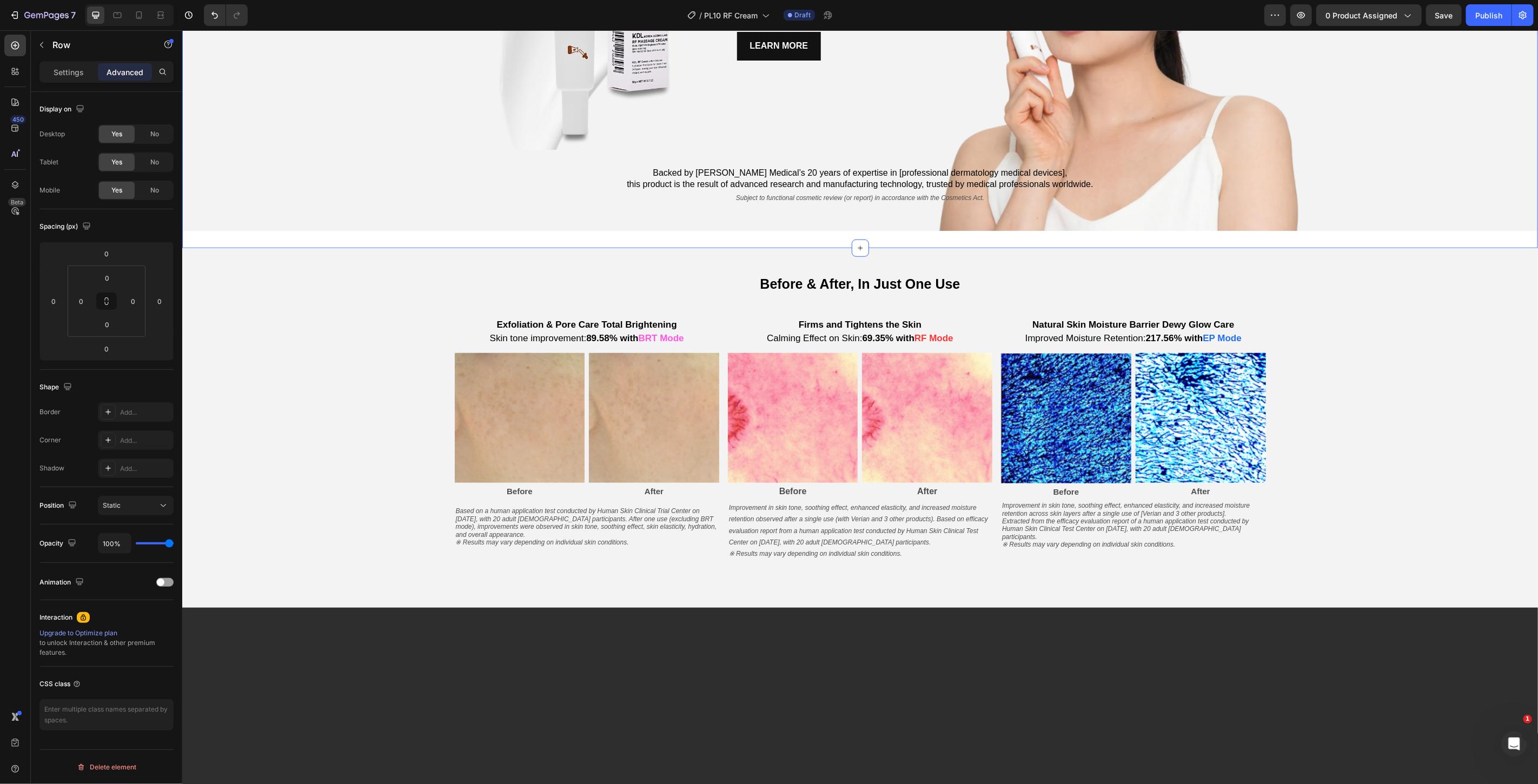
click at [660, 243] on div "Korea Derma Lab Text Block KDL RF MASSAGE CREAM Heading [MEDICAL_DATA] & Wrinkl…" at bounding box center [859, 9] width 1355 height 476
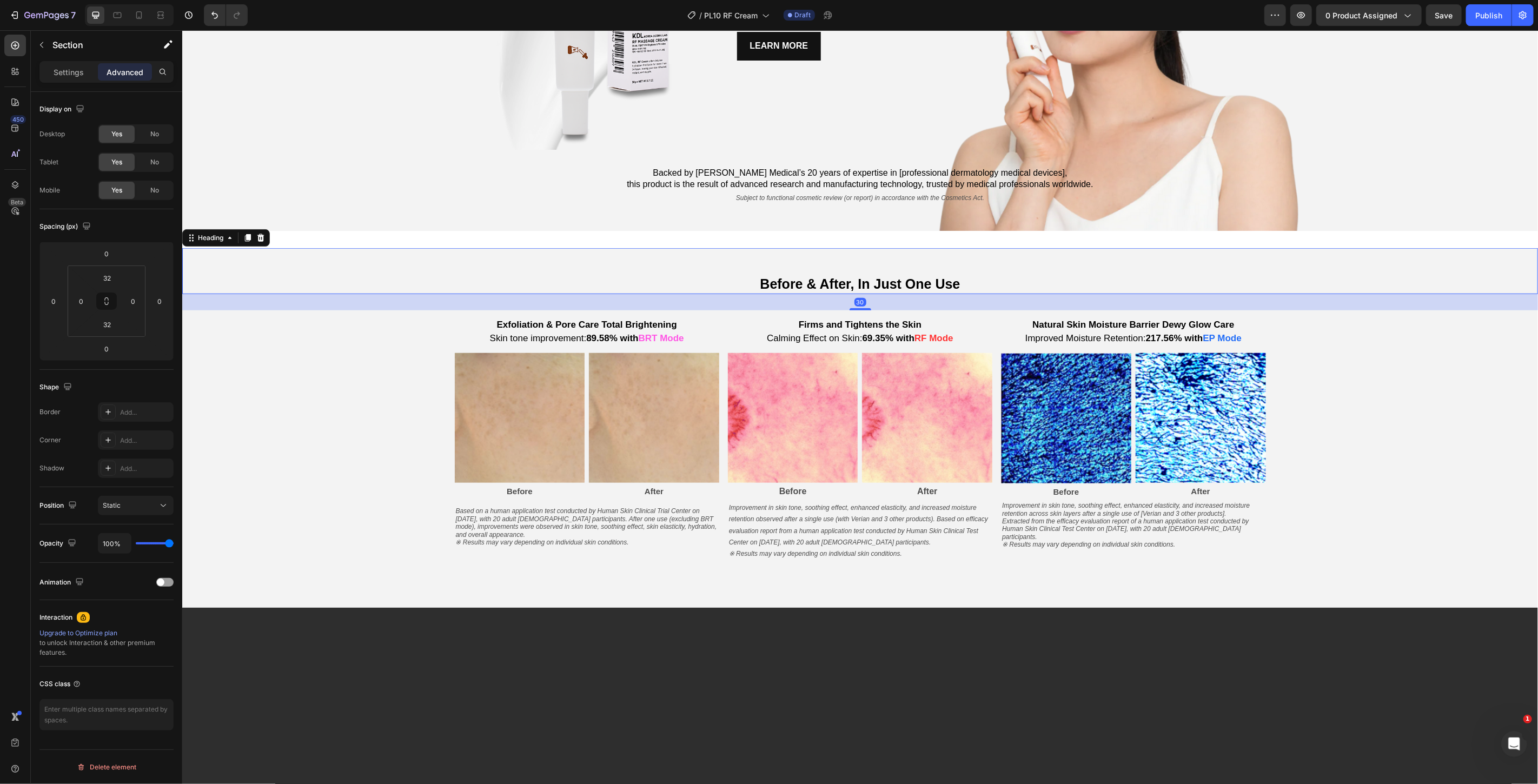
click at [670, 256] on div "Before & After, In Just One Use Heading 30" at bounding box center [859, 270] width 1355 height 46
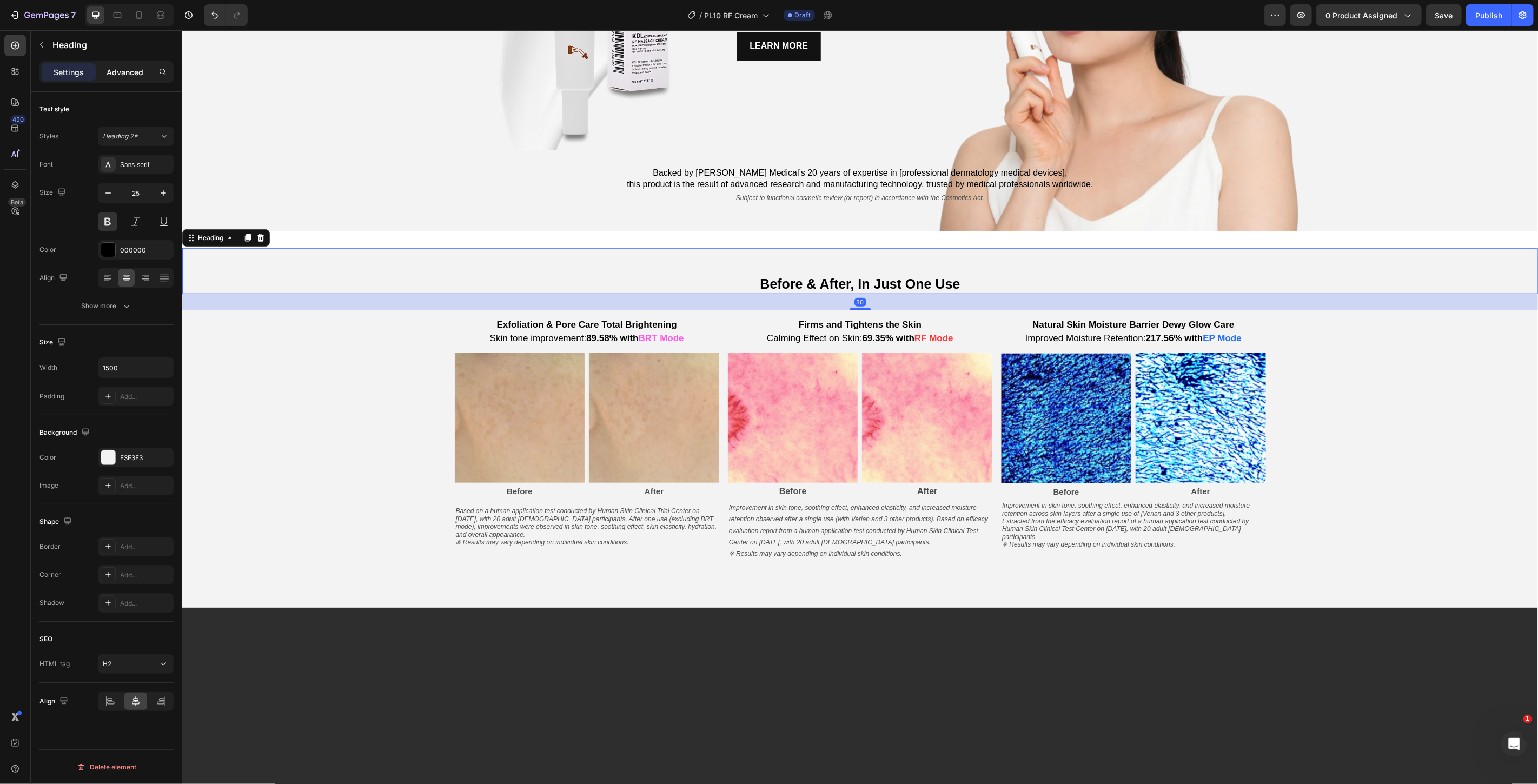
click at [125, 73] on p "Advanced" at bounding box center [125, 72] width 37 height 12
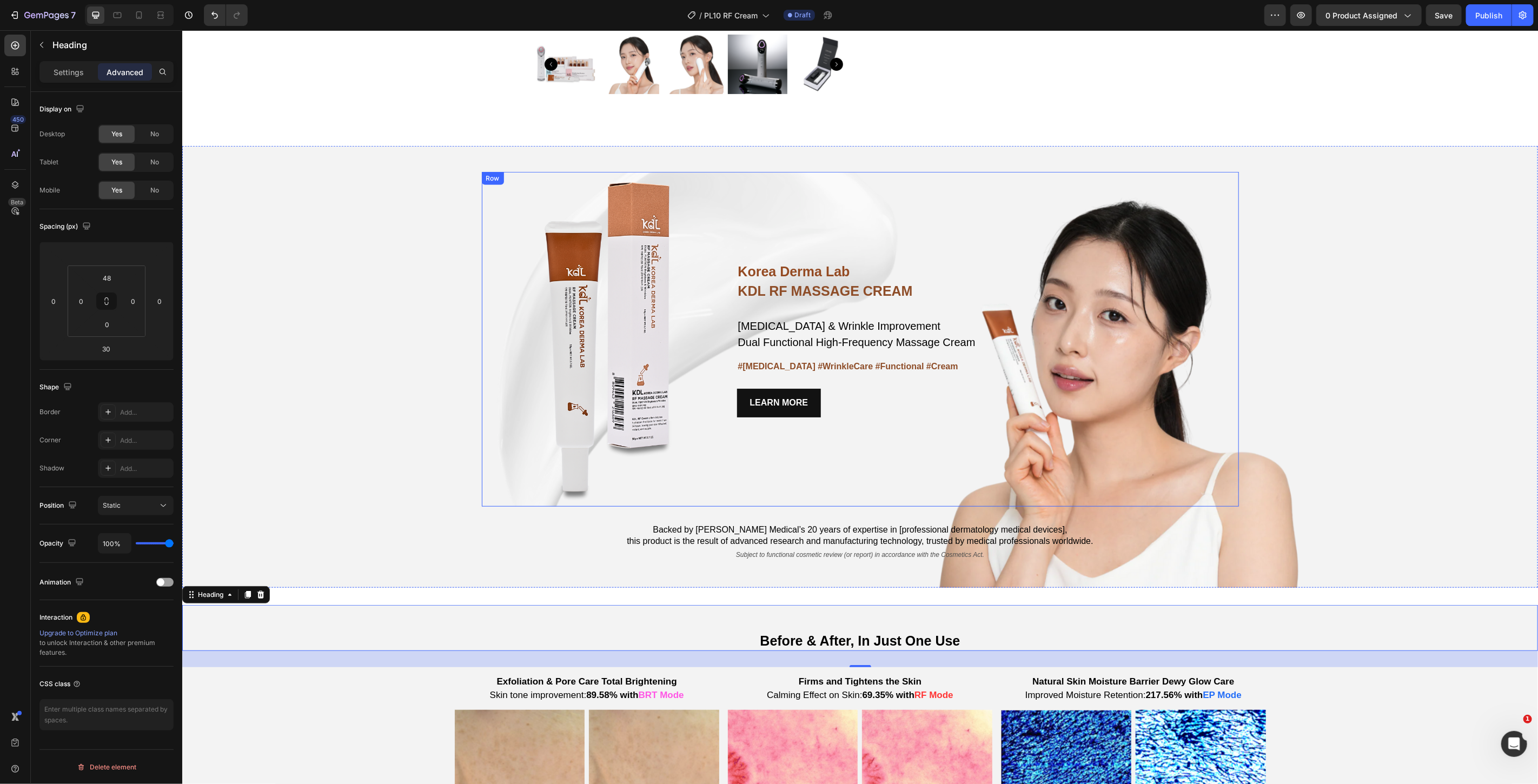
scroll to position [300, 0]
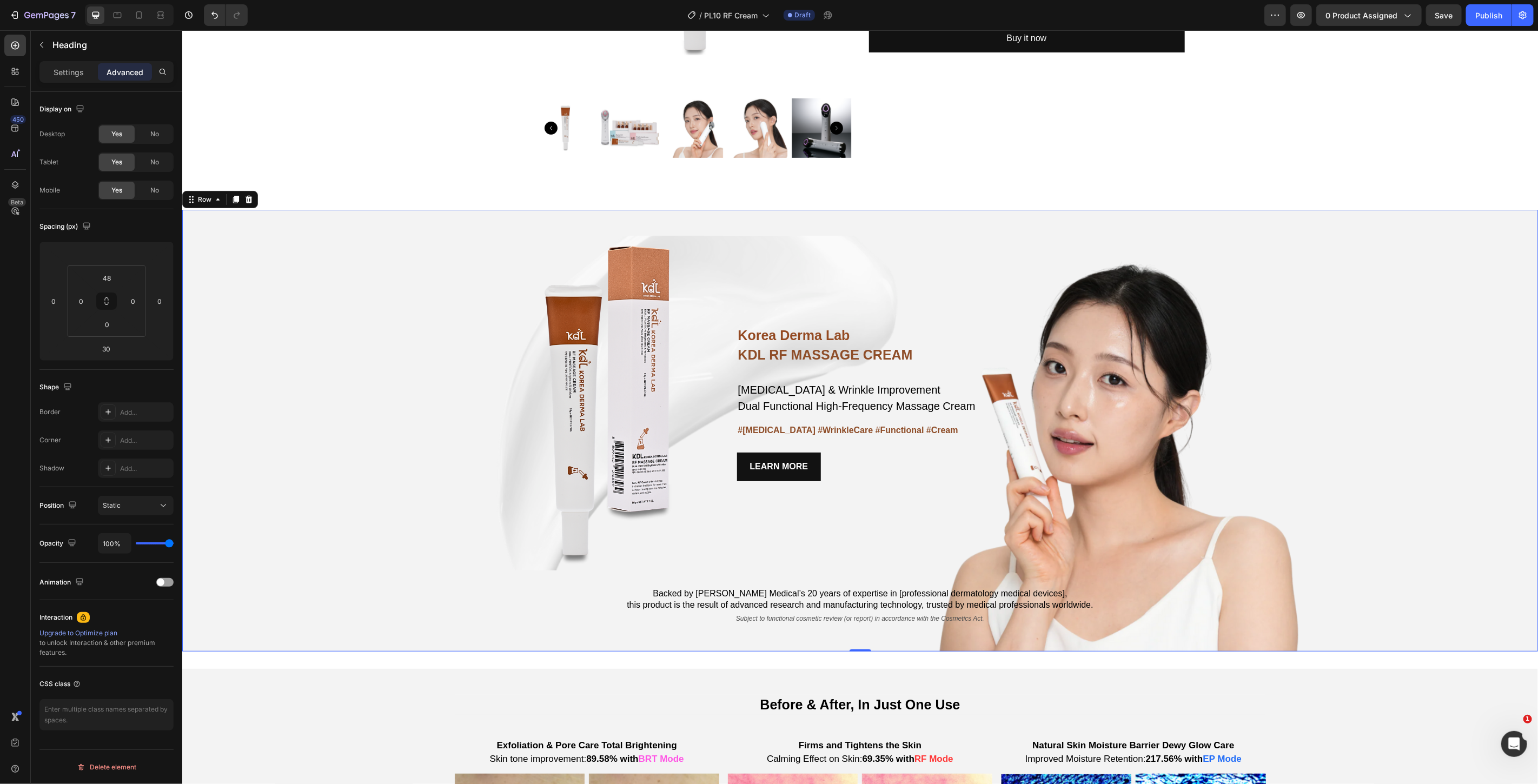
click at [1290, 238] on div "Korea Derma Lab Text Block KDL RF MASSAGE CREAM Heading [MEDICAL_DATA] & Wrinkl…" at bounding box center [859, 430] width 1355 height 441
click at [1317, 201] on div "Korea Derma Lab Text Block KDL RF MASSAGE CREAM Heading [MEDICAL_DATA] & Wrinkl…" at bounding box center [859, 430] width 1355 height 476
click at [106, 273] on input "32" at bounding box center [107, 277] width 22 height 16
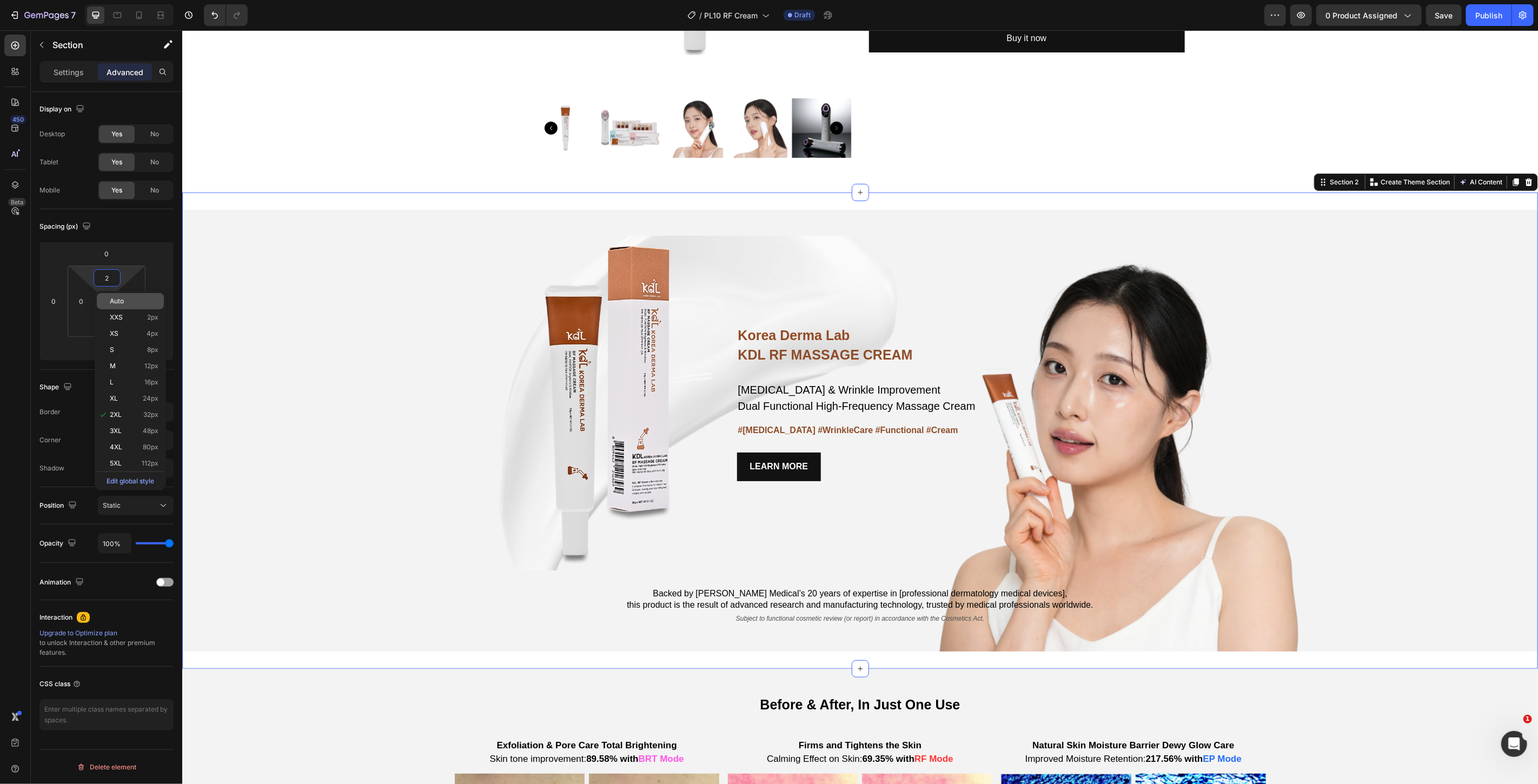
click at [124, 298] on p "Auto" at bounding box center [133, 301] width 49 height 8
type input "Auto"
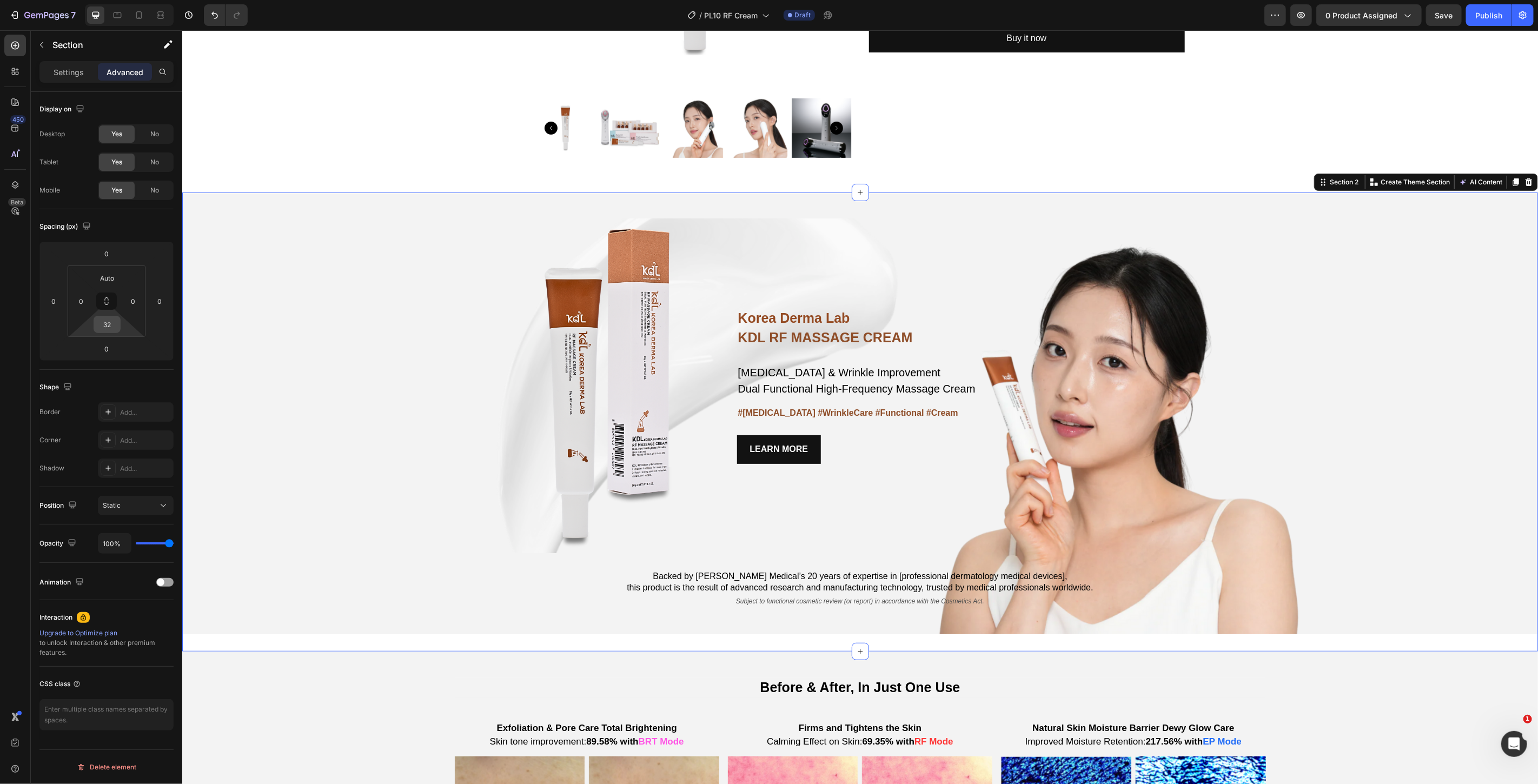
click at [110, 325] on input "32" at bounding box center [107, 324] width 22 height 16
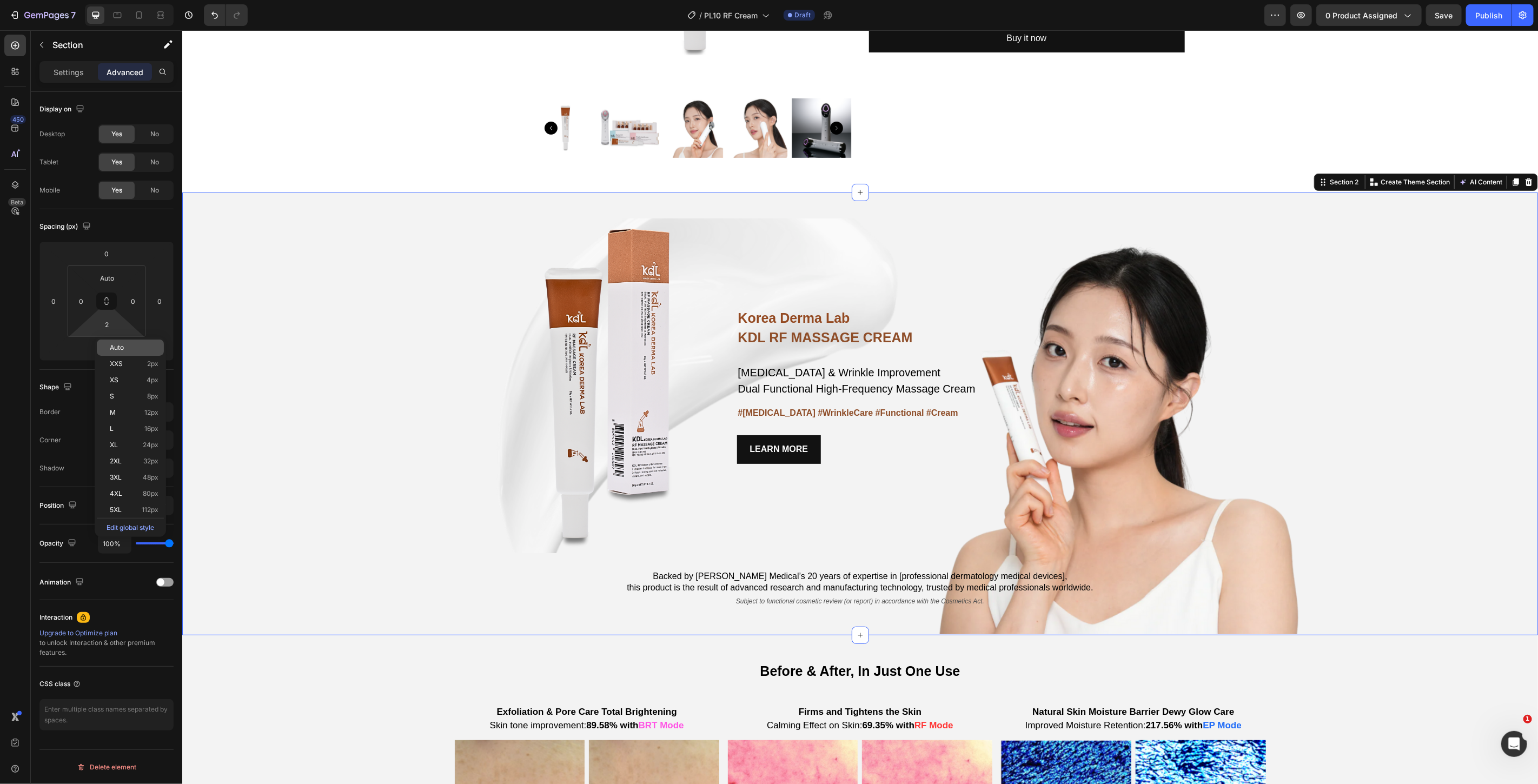
click at [126, 342] on div "Auto" at bounding box center [130, 347] width 67 height 16
type input "Auto"
click at [286, 347] on div "Korea Derma Lab Text Block KDL RF MASSAGE CREAM Heading [MEDICAL_DATA] & Wrinkl…" at bounding box center [859, 412] width 1355 height 441
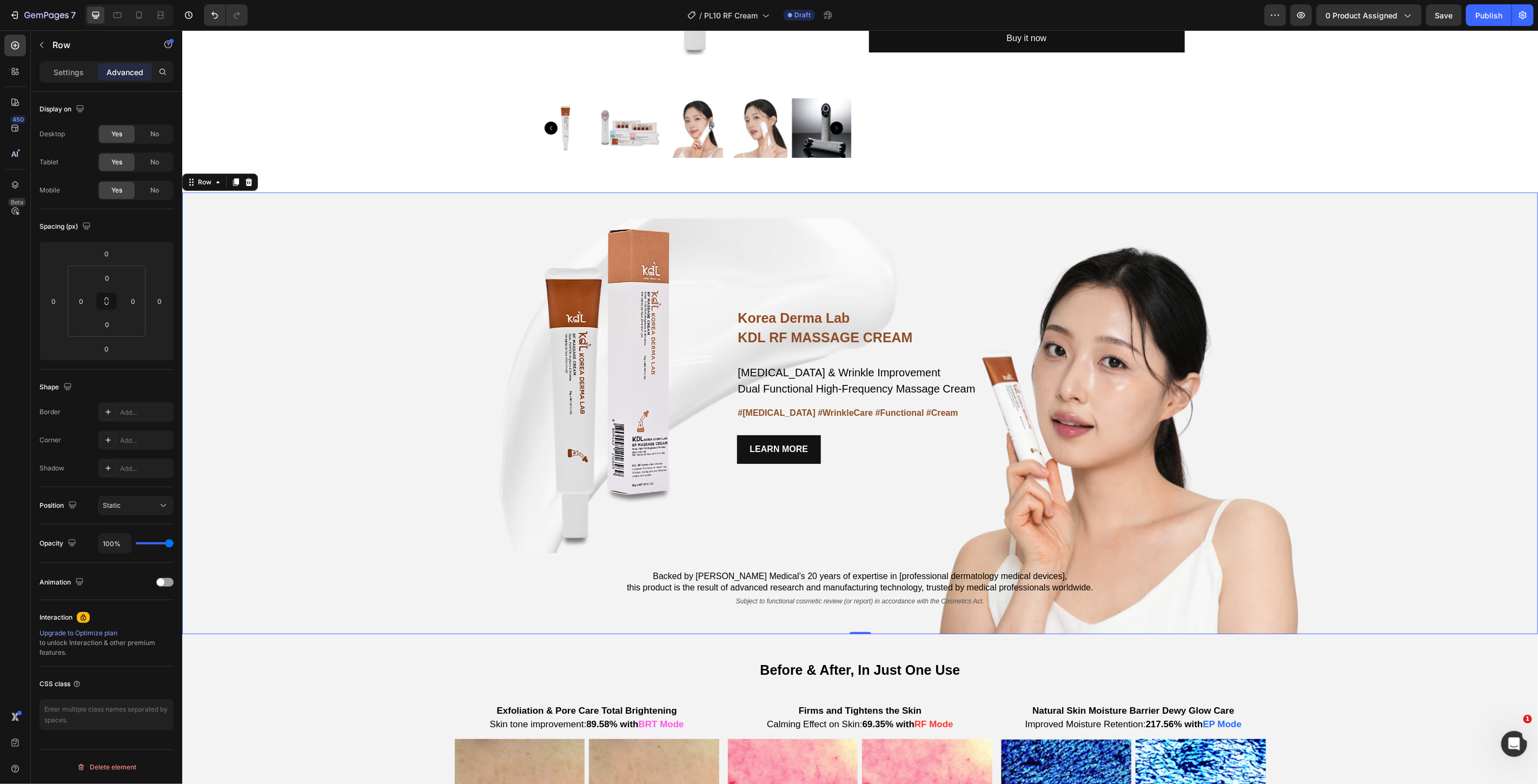
click at [358, 340] on div "Korea Derma Lab Text Block KDL RF MASSAGE CREAM Heading [MEDICAL_DATA] & Wrinkl…" at bounding box center [859, 412] width 1355 height 441
click at [77, 73] on p "Settings" at bounding box center [68, 72] width 30 height 12
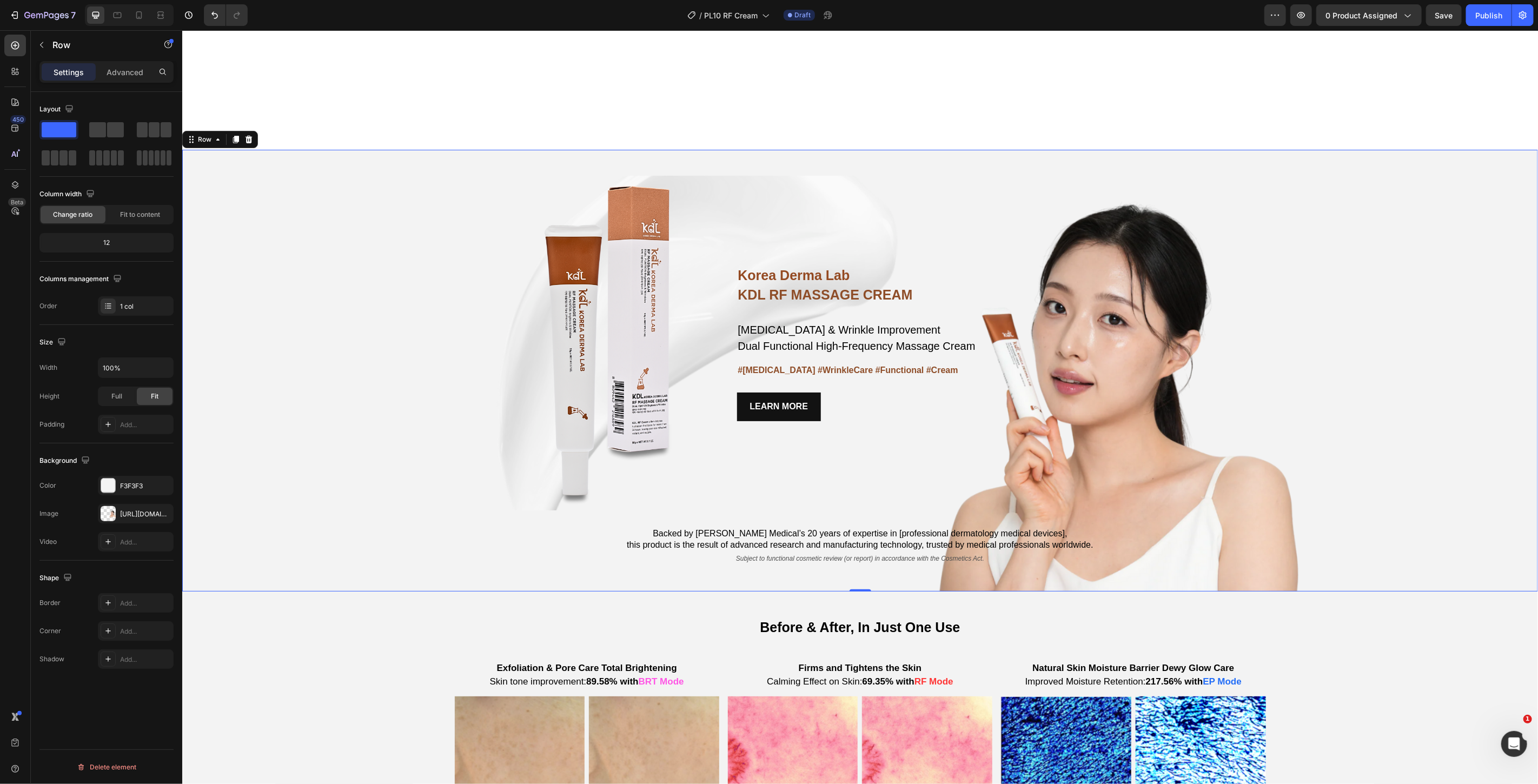
scroll to position [480, 0]
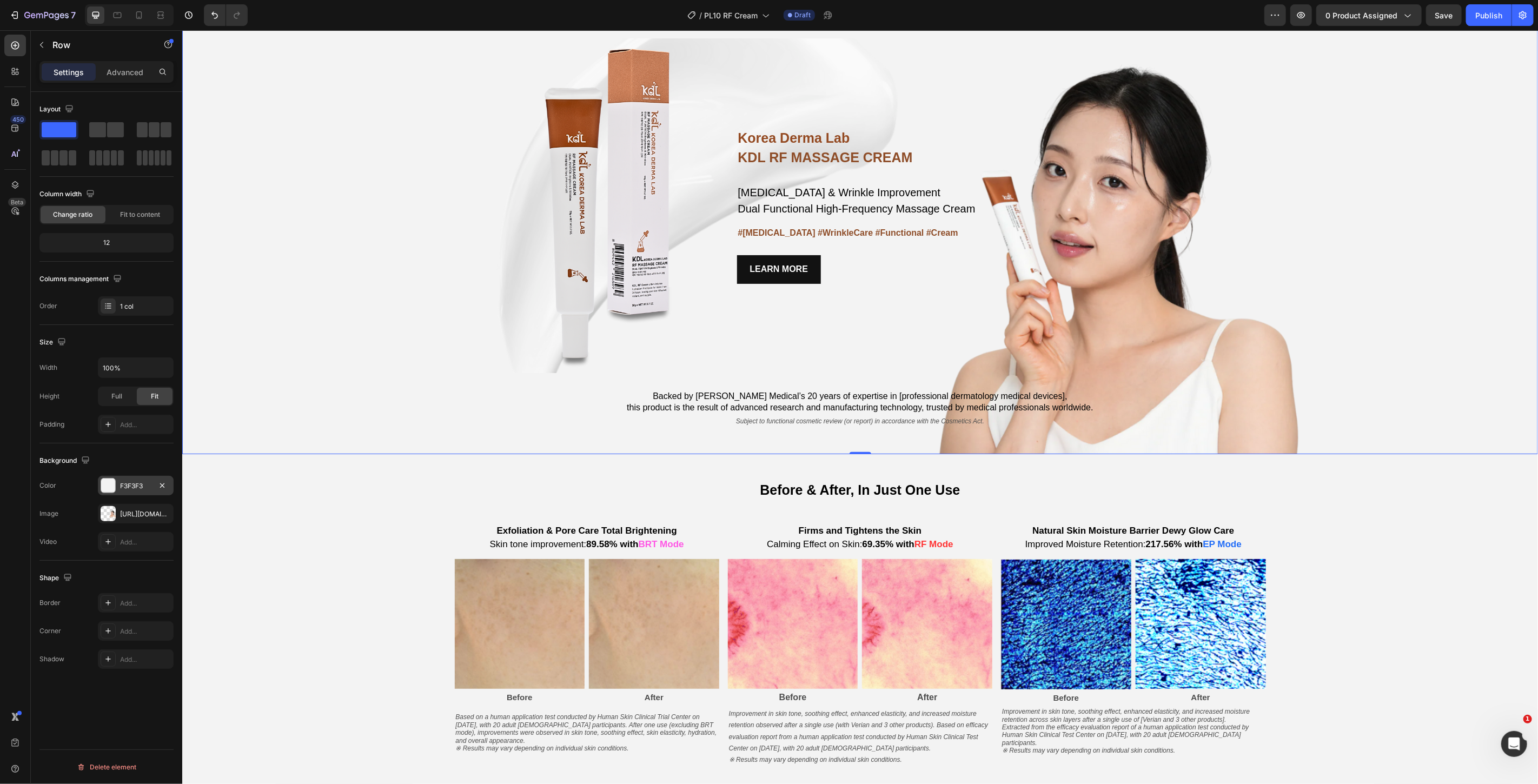
click at [150, 487] on div "F3F3F3" at bounding box center [136, 486] width 32 height 10
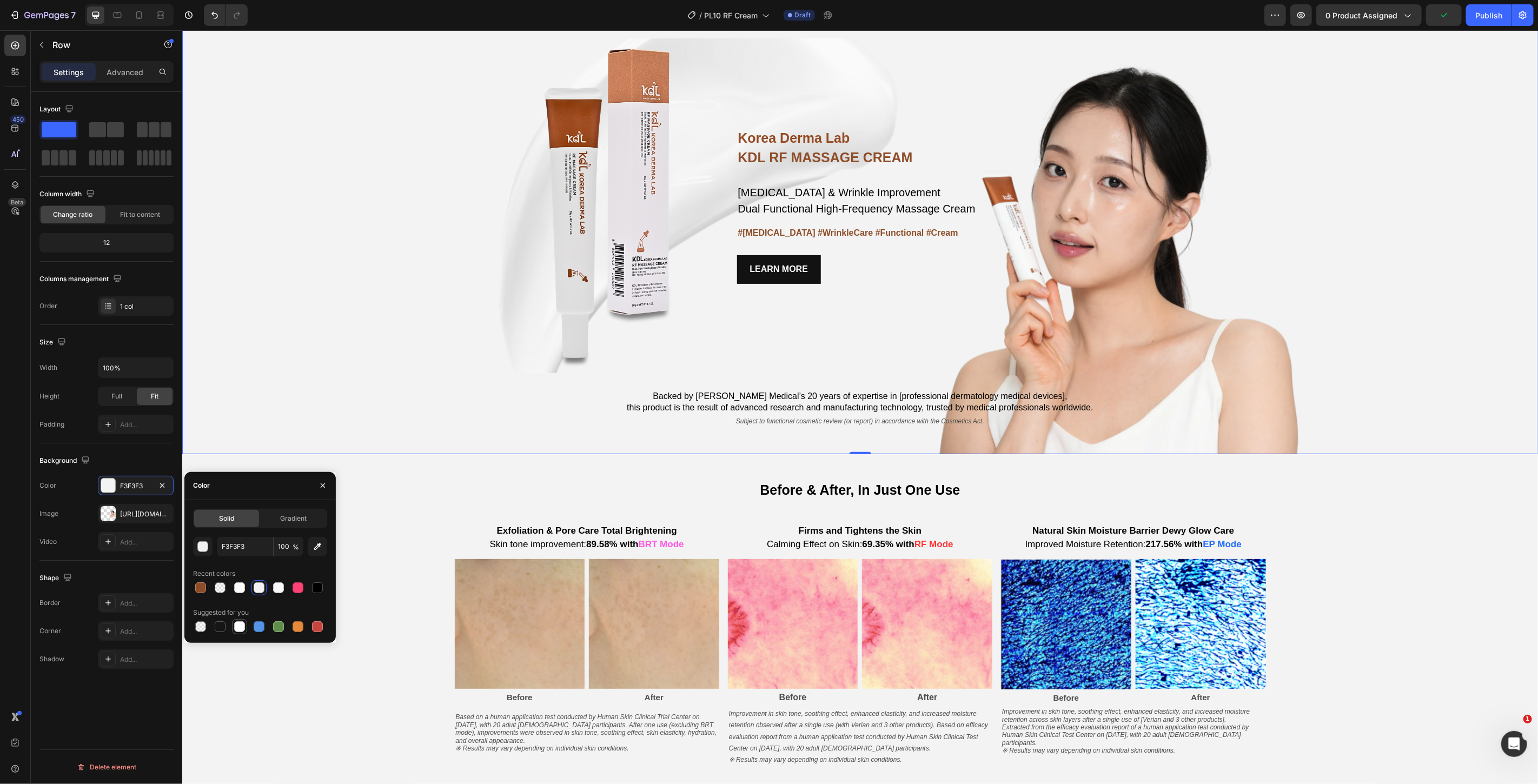
click at [242, 622] on div at bounding box center [240, 626] width 11 height 11
type input "FFFFFF"
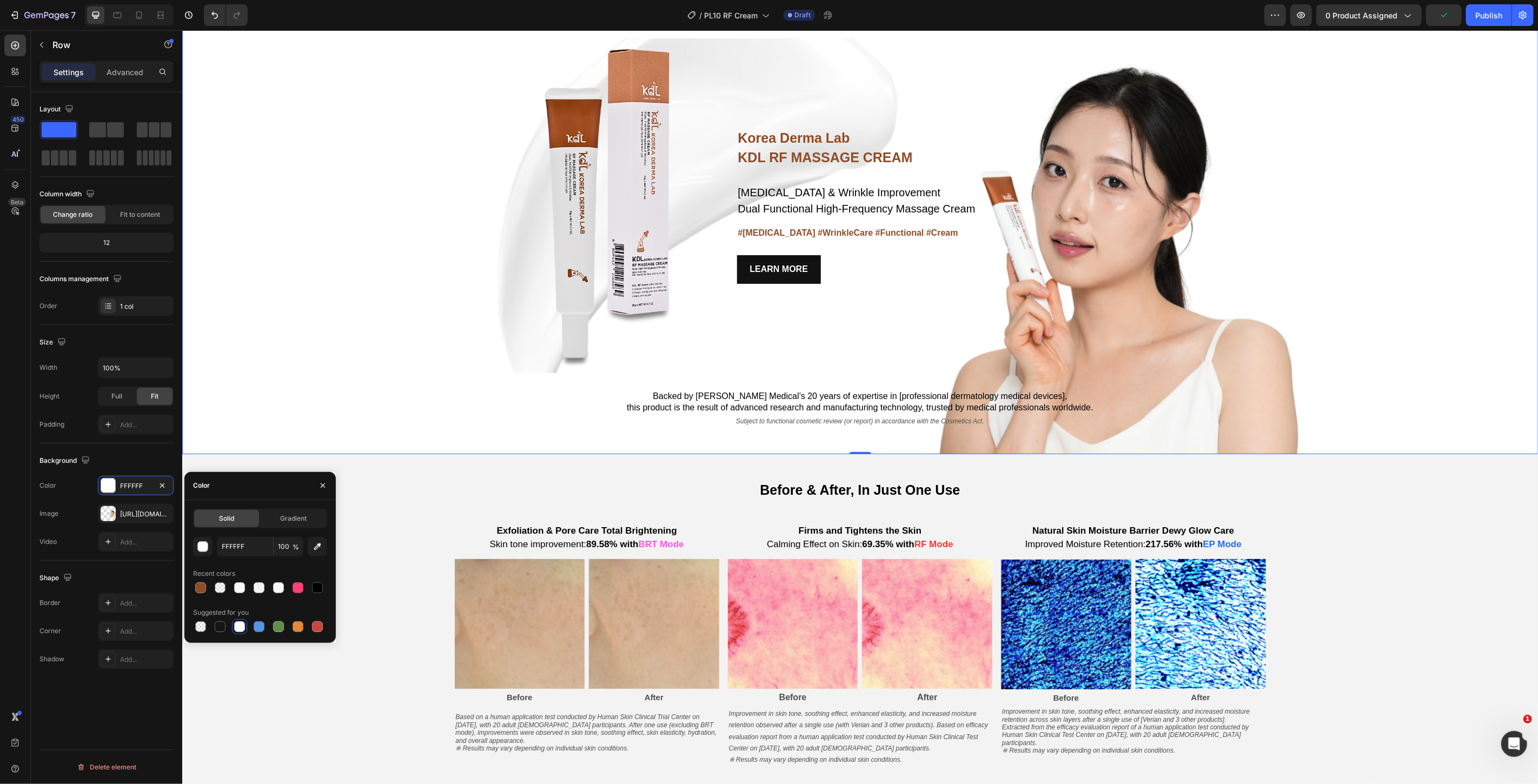
click at [280, 235] on div "Korea Derma Lab Text Block KDL RF MASSAGE CREAM Heading [MEDICAL_DATA] & Wrinkl…" at bounding box center [859, 232] width 1355 height 441
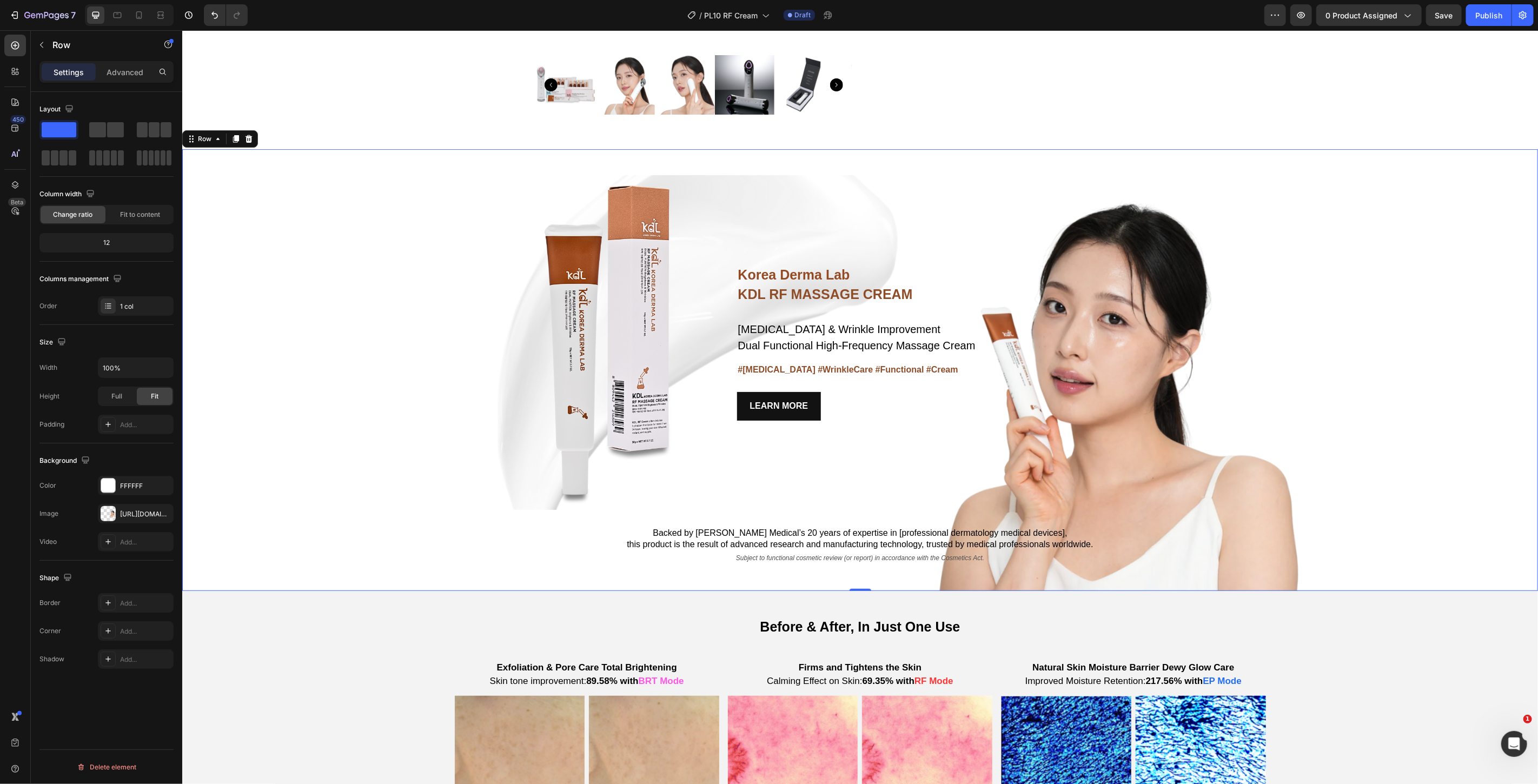
scroll to position [300, 0]
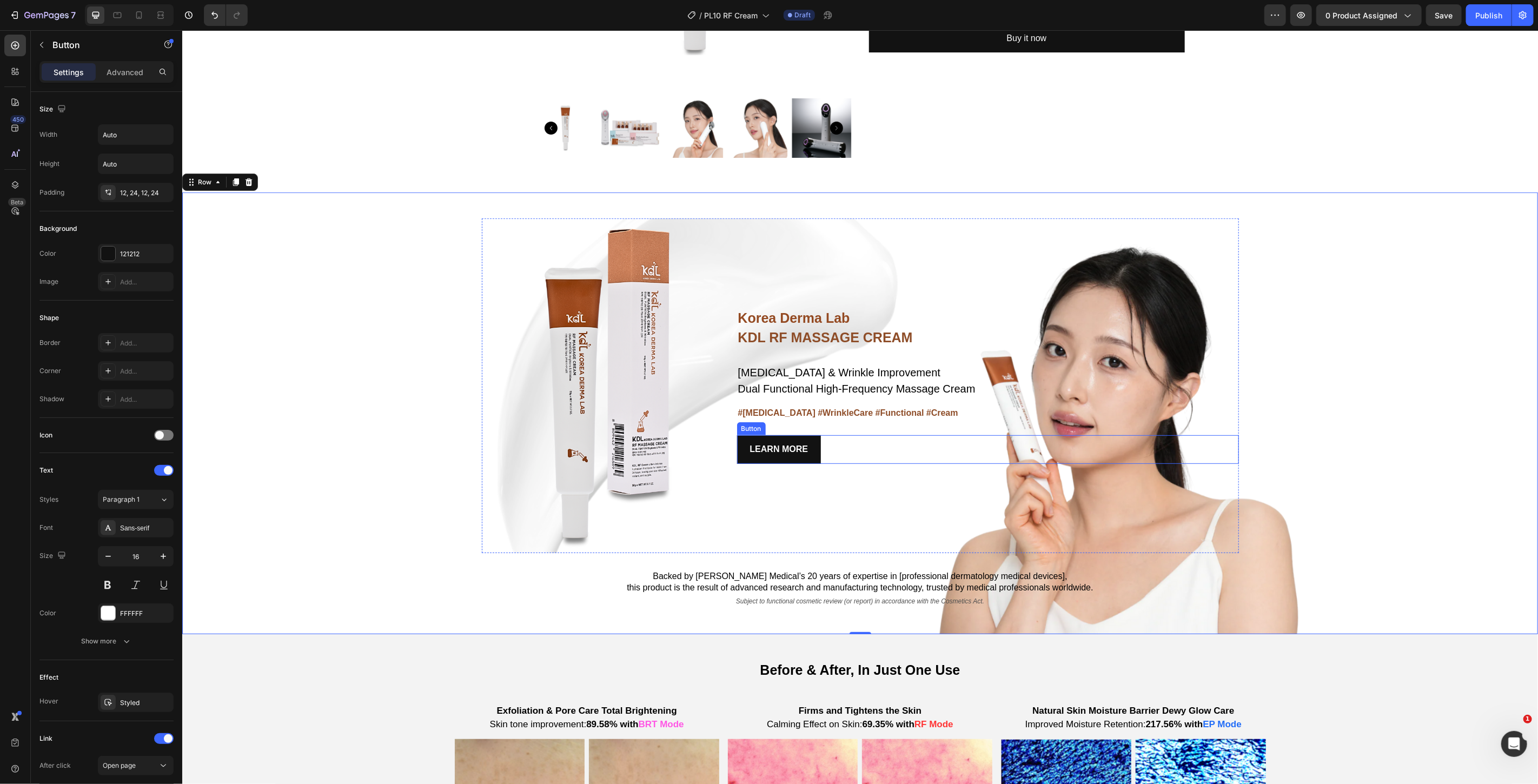
click at [885, 452] on div "LEARN MORE Button" at bounding box center [987, 448] width 502 height 28
click at [806, 422] on icon at bounding box center [809, 424] width 7 height 8
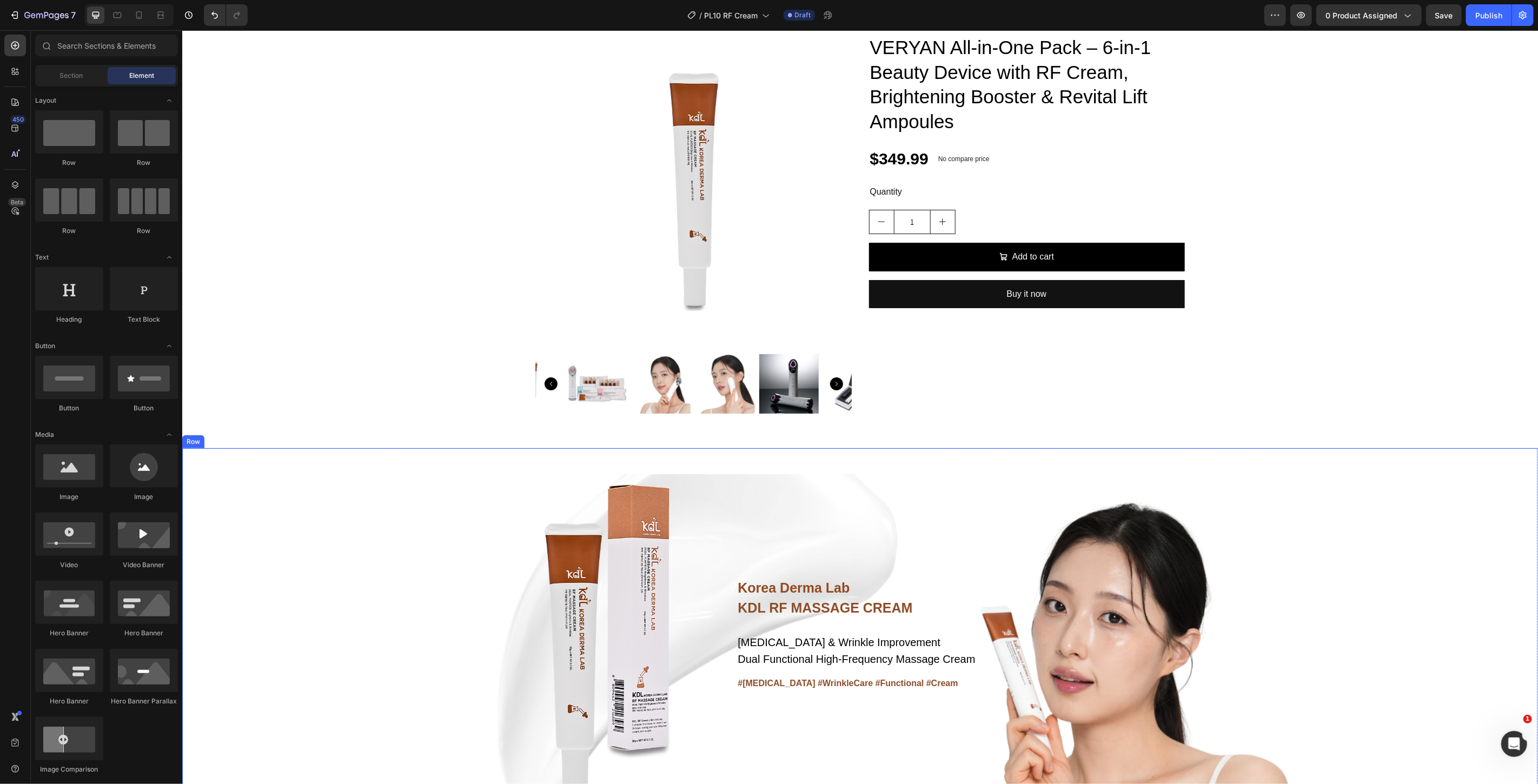
scroll to position [0, 0]
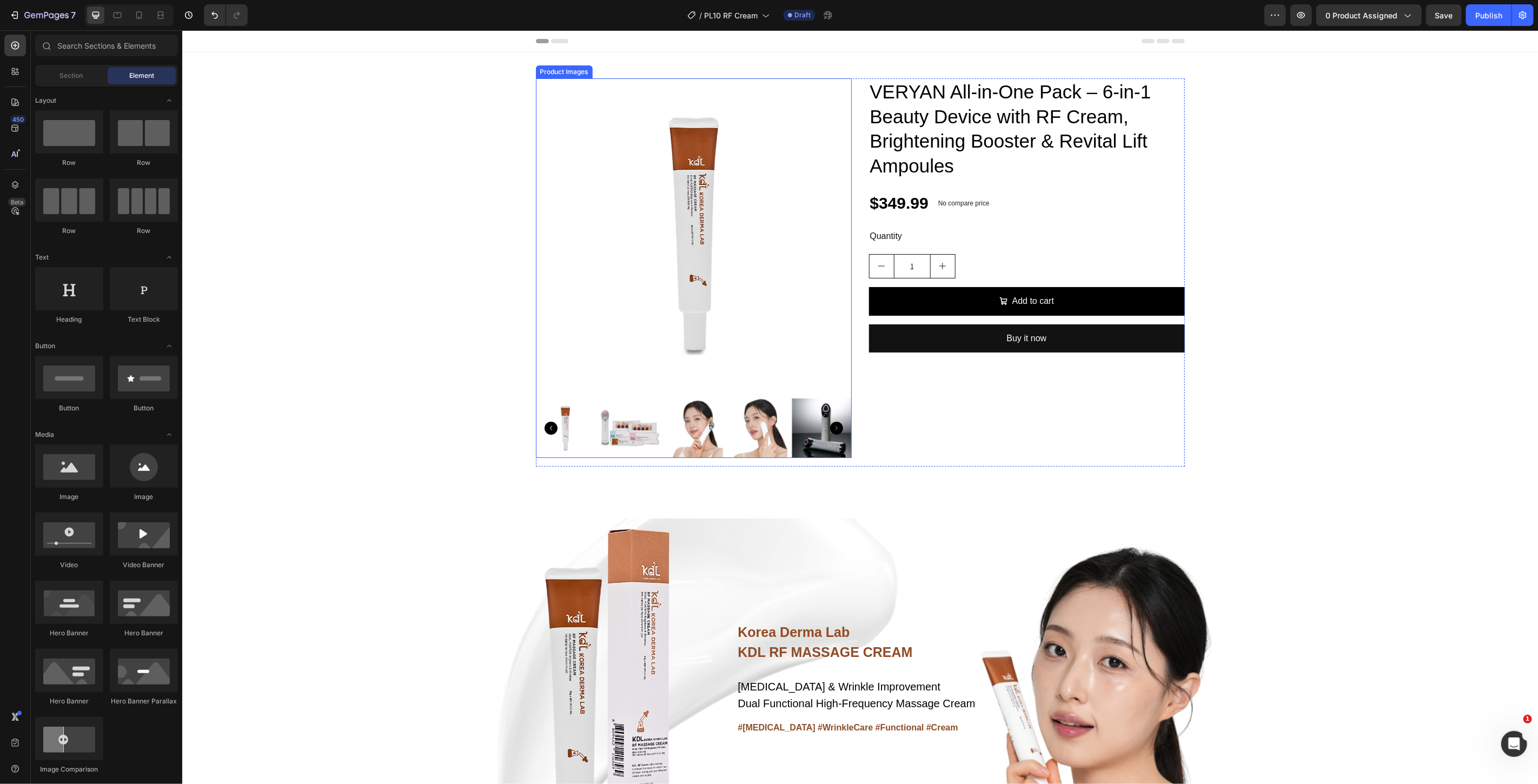
click at [821, 146] on img at bounding box center [693, 236] width 316 height 316
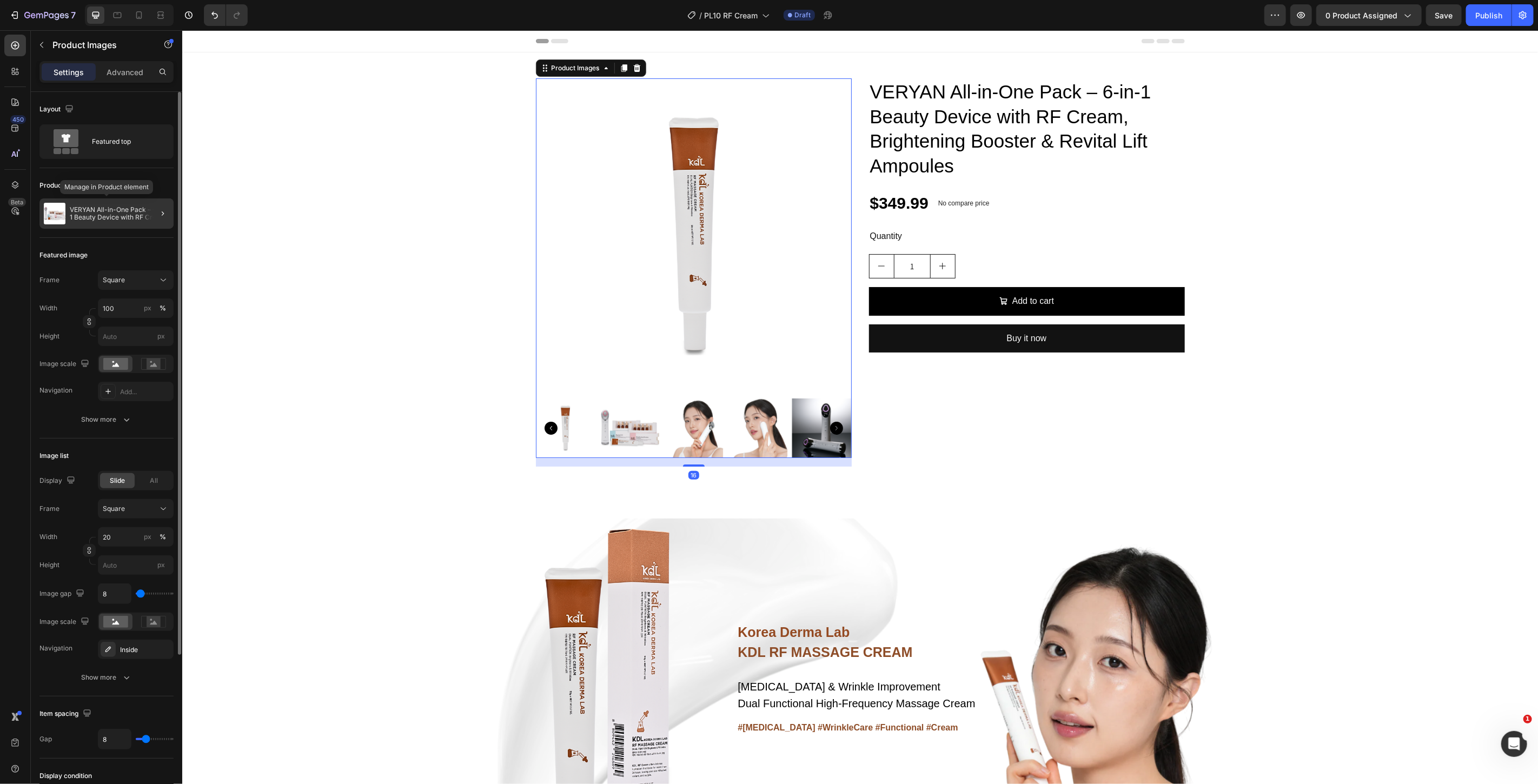
click at [139, 209] on p "VERYAN All-in-One Pack – 6-in-1 Beauty Device with RF Cream, Brightening Booste…" at bounding box center [119, 213] width 99 height 15
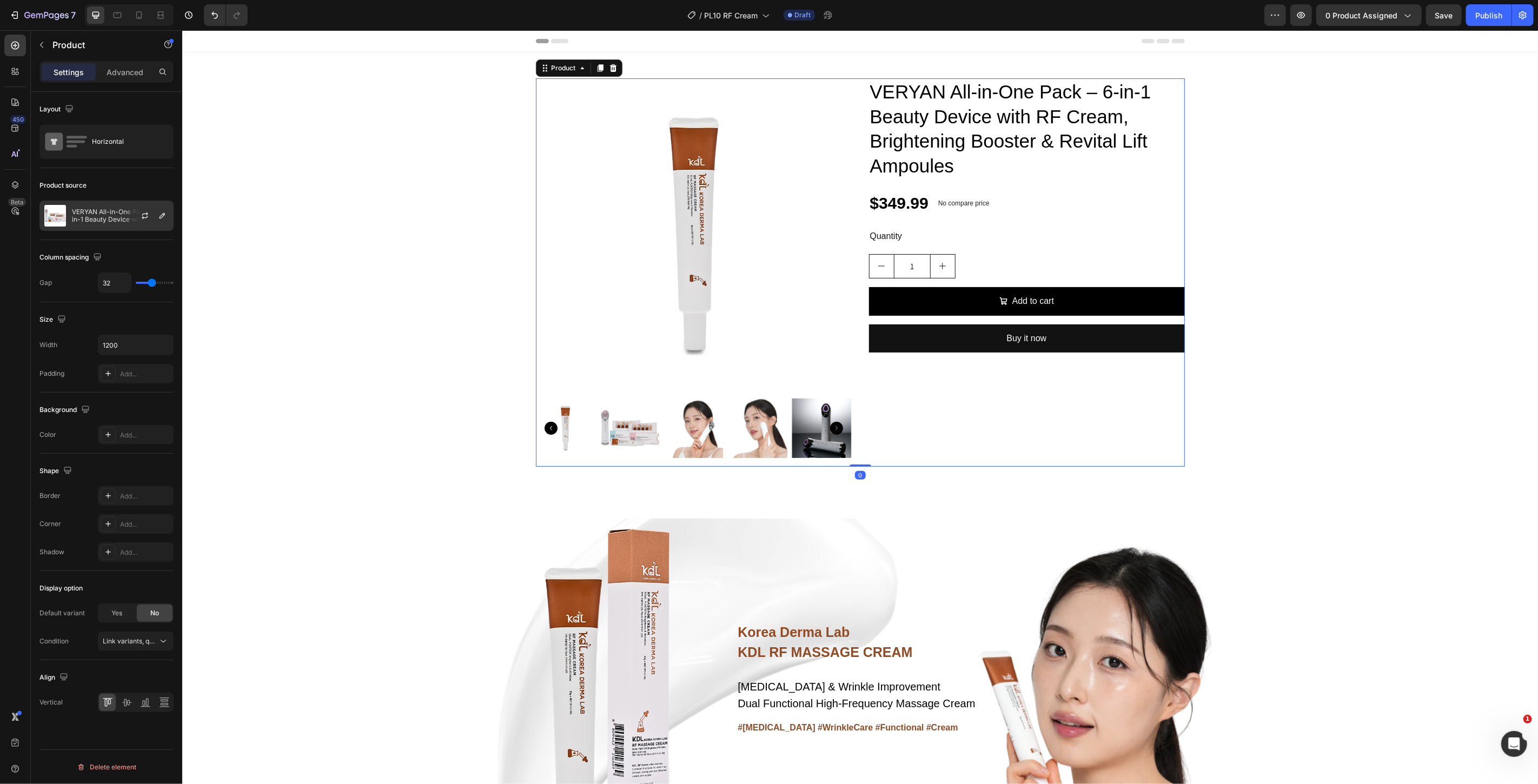
click at [126, 216] on div at bounding box center [149, 216] width 48 height 29
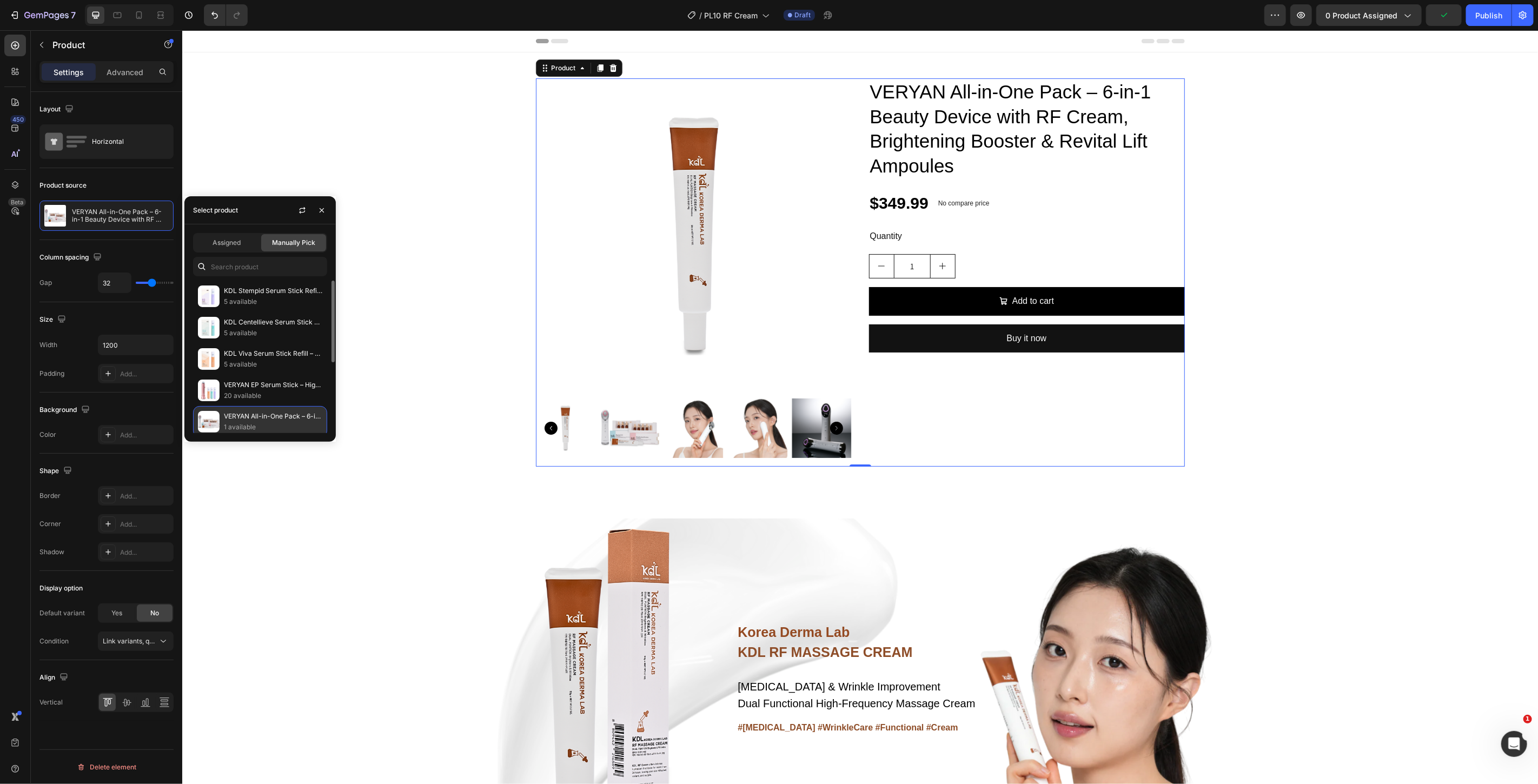
scroll to position [120, 0]
click at [257, 390] on p "VERYAN RF Massage Cream 50g – Exclusive Conductive Gel for RF & EMS Devices" at bounding box center [274, 390] width 99 height 11
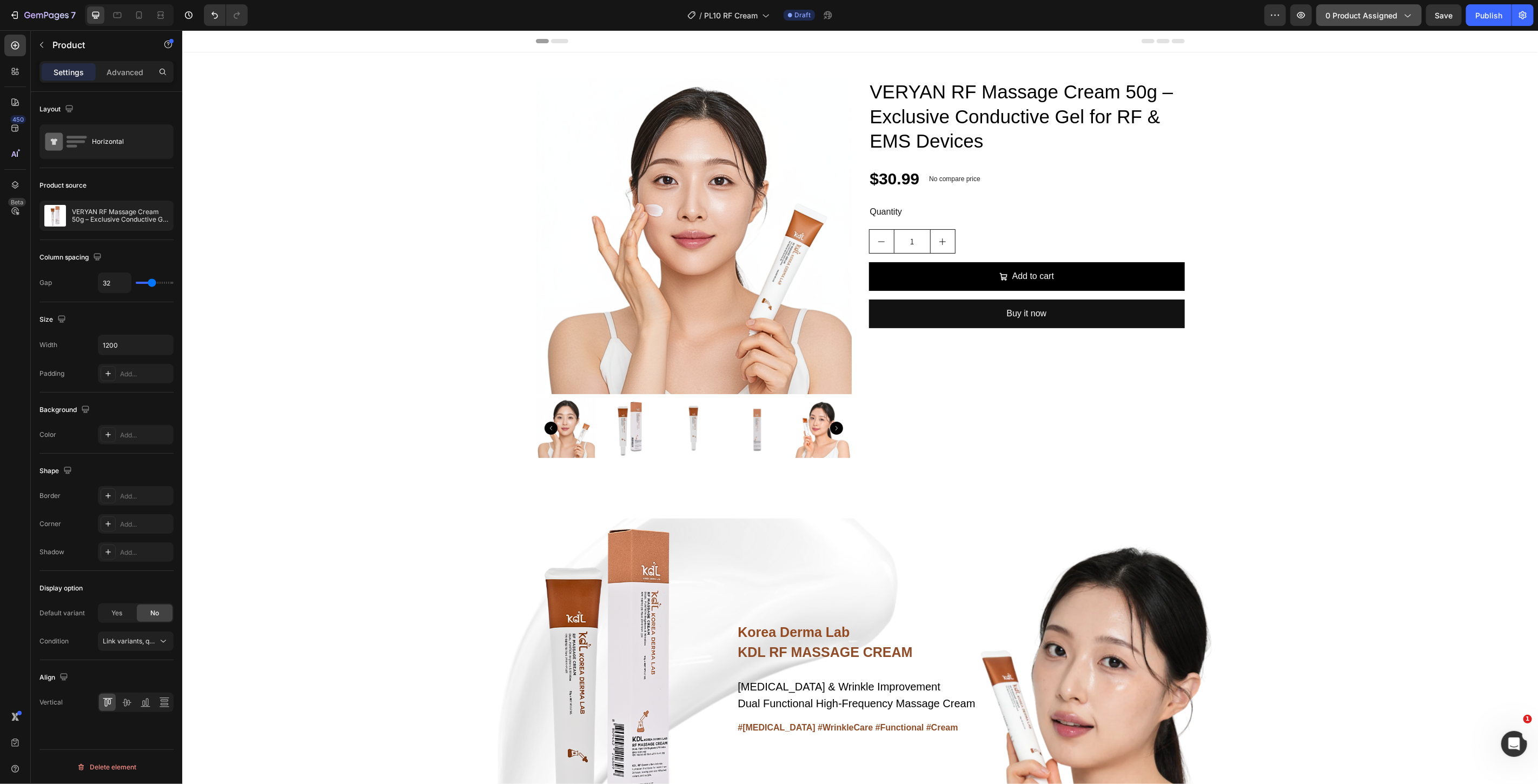
click at [1366, 21] on button "0 product assigned" at bounding box center [1368, 15] width 106 height 22
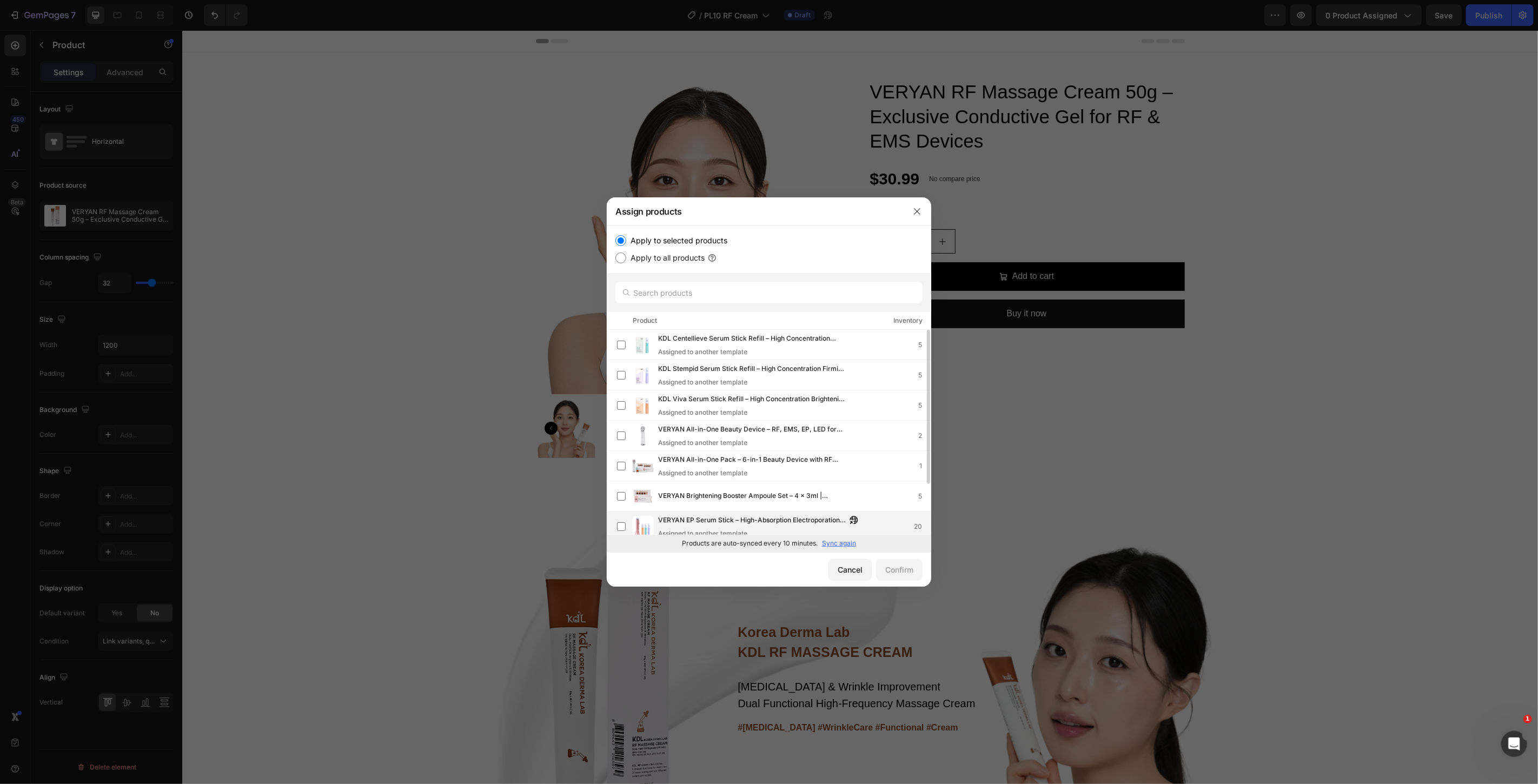
scroll to position [60, 0]
click at [673, 523] on span "VERYAN RF Massage Cream 50g – Exclusive Conductive Gel for RF & EMS Devices" at bounding box center [752, 526] width 188 height 12
click at [888, 569] on div "Confirm" at bounding box center [899, 569] width 28 height 12
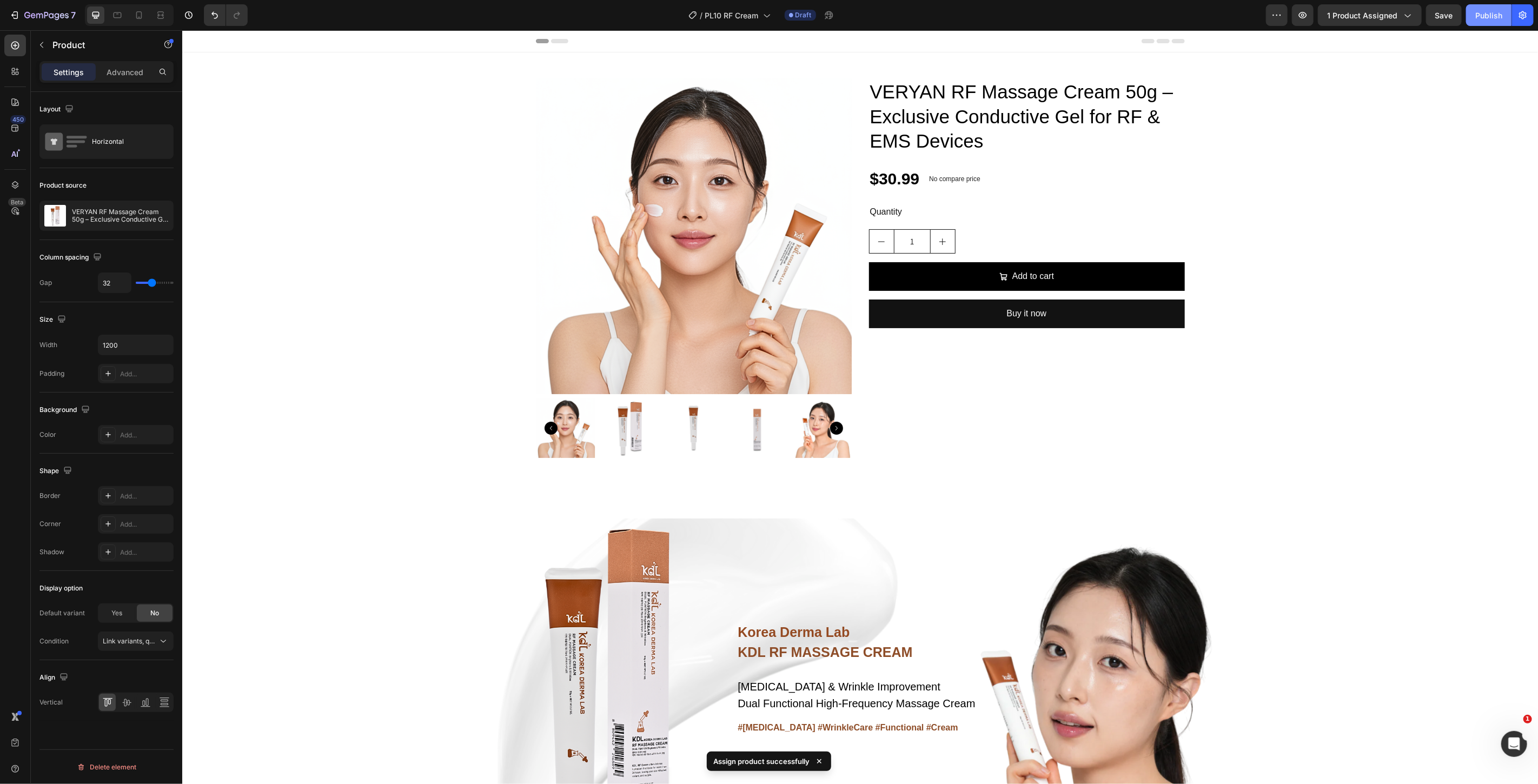
click at [1478, 17] on div "Publish" at bounding box center [1488, 15] width 27 height 12
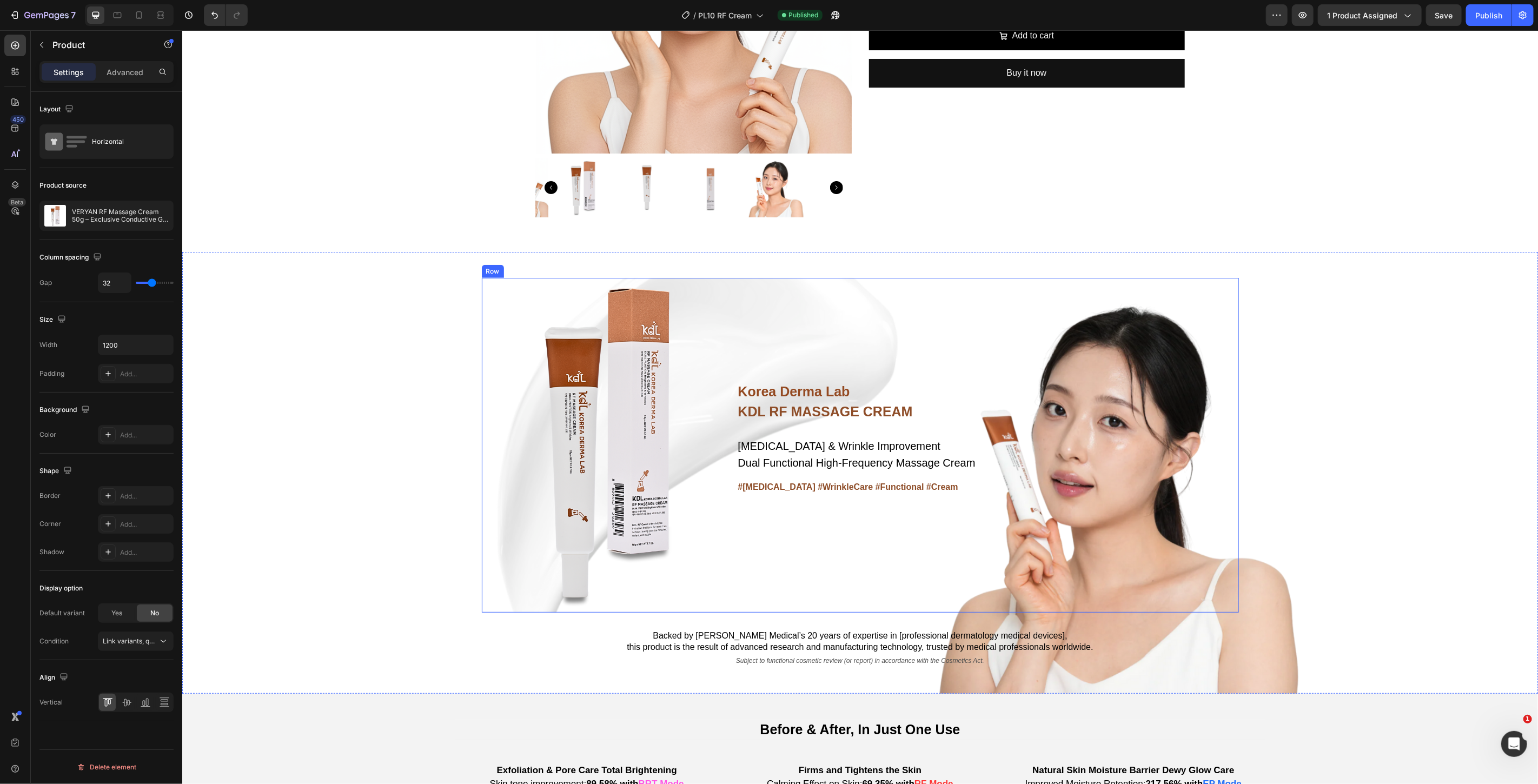
scroll to position [240, 0]
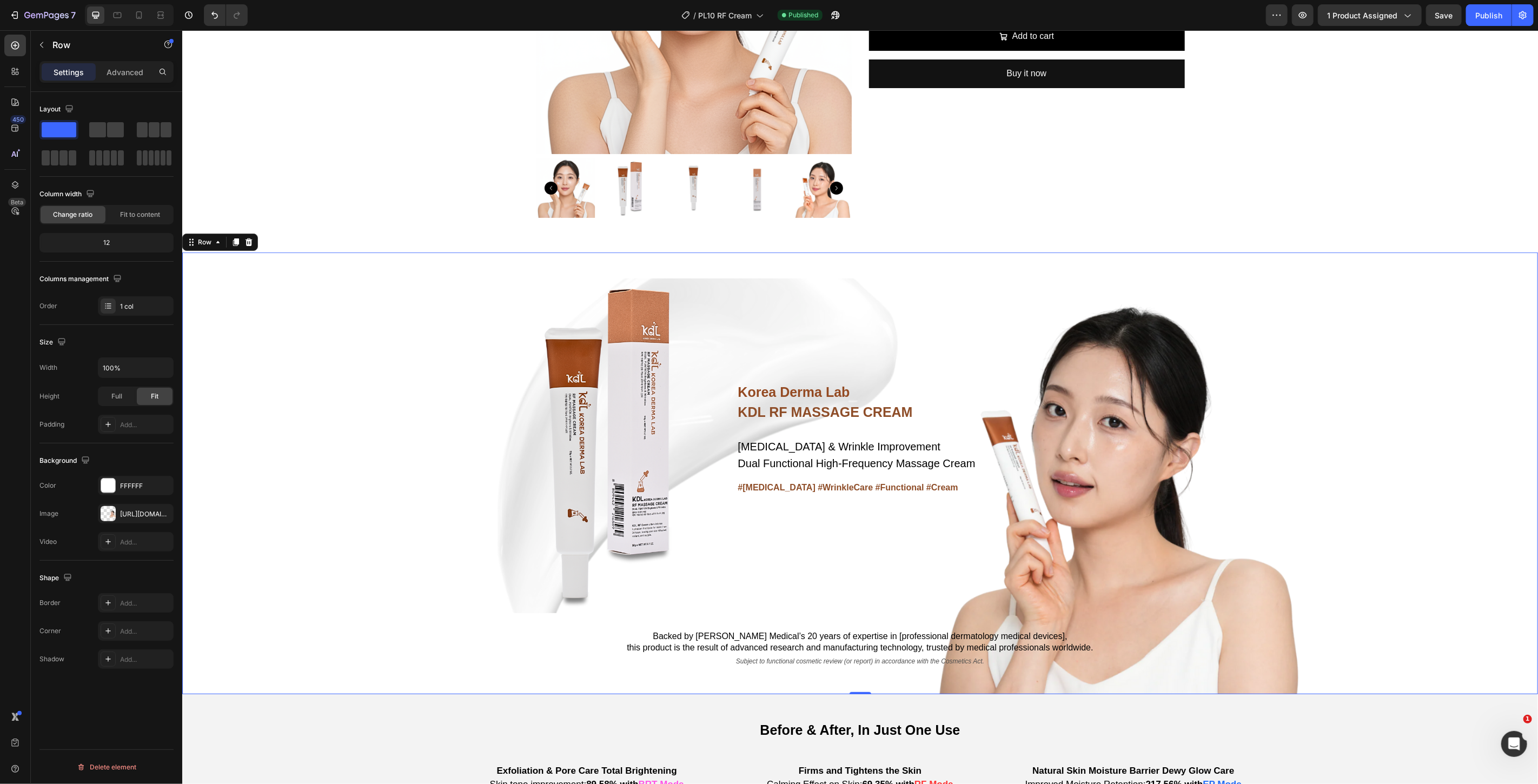
click at [385, 333] on div "Korea Derma Lab Text Block KDL RF MASSAGE CREAM Heading [MEDICAL_DATA] & Wrinkl…" at bounding box center [859, 472] width 1355 height 441
click at [1167, 286] on div "Korea Derma Lab Text Block KDL RF MASSAGE CREAM Heading [MEDICAL_DATA] & Wrinkl…" at bounding box center [987, 445] width 502 height 334
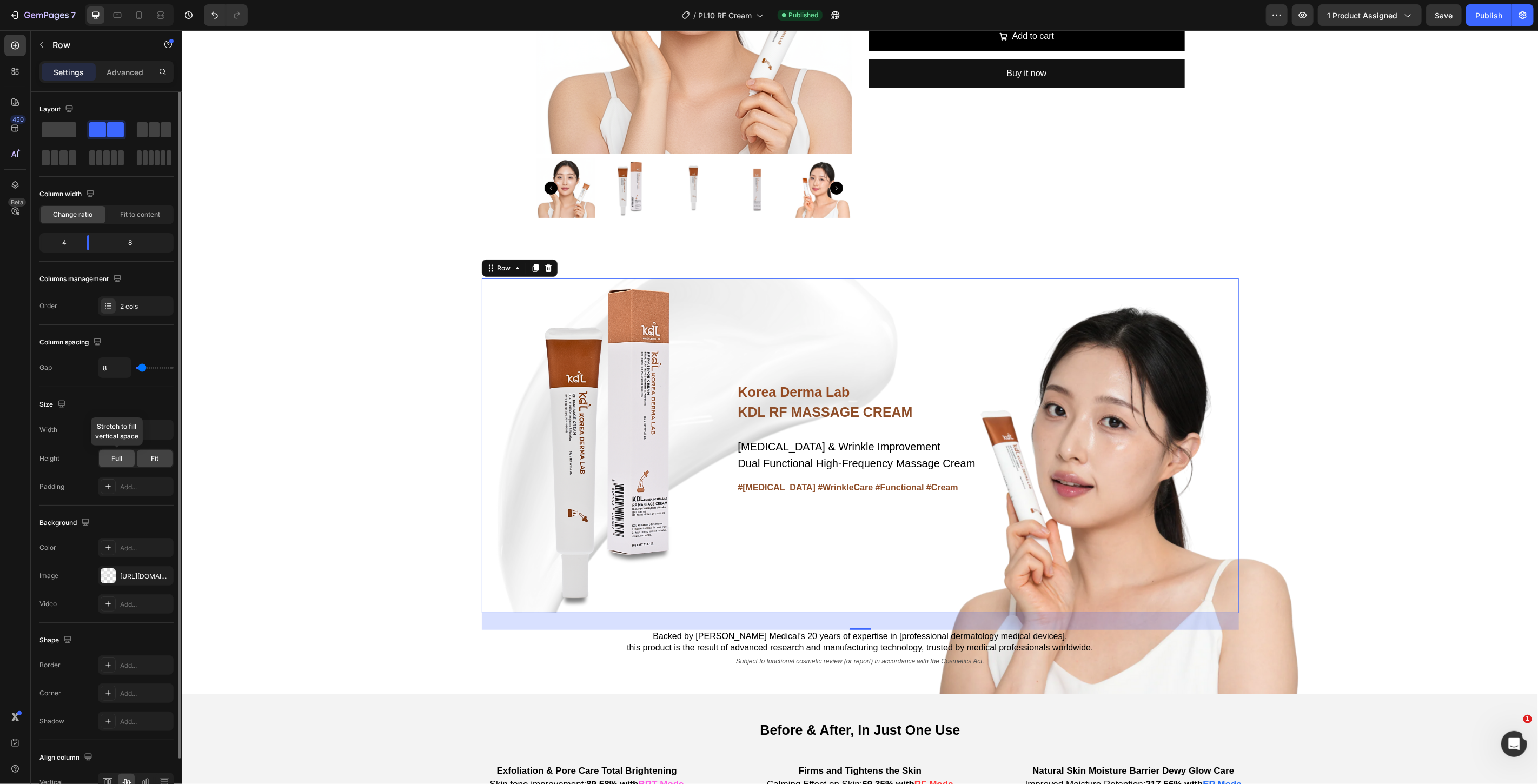
click at [119, 459] on span "Full" at bounding box center [117, 458] width 11 height 10
click at [159, 457] on div "Fit" at bounding box center [155, 458] width 35 height 17
click at [109, 577] on div at bounding box center [109, 576] width 15 height 15
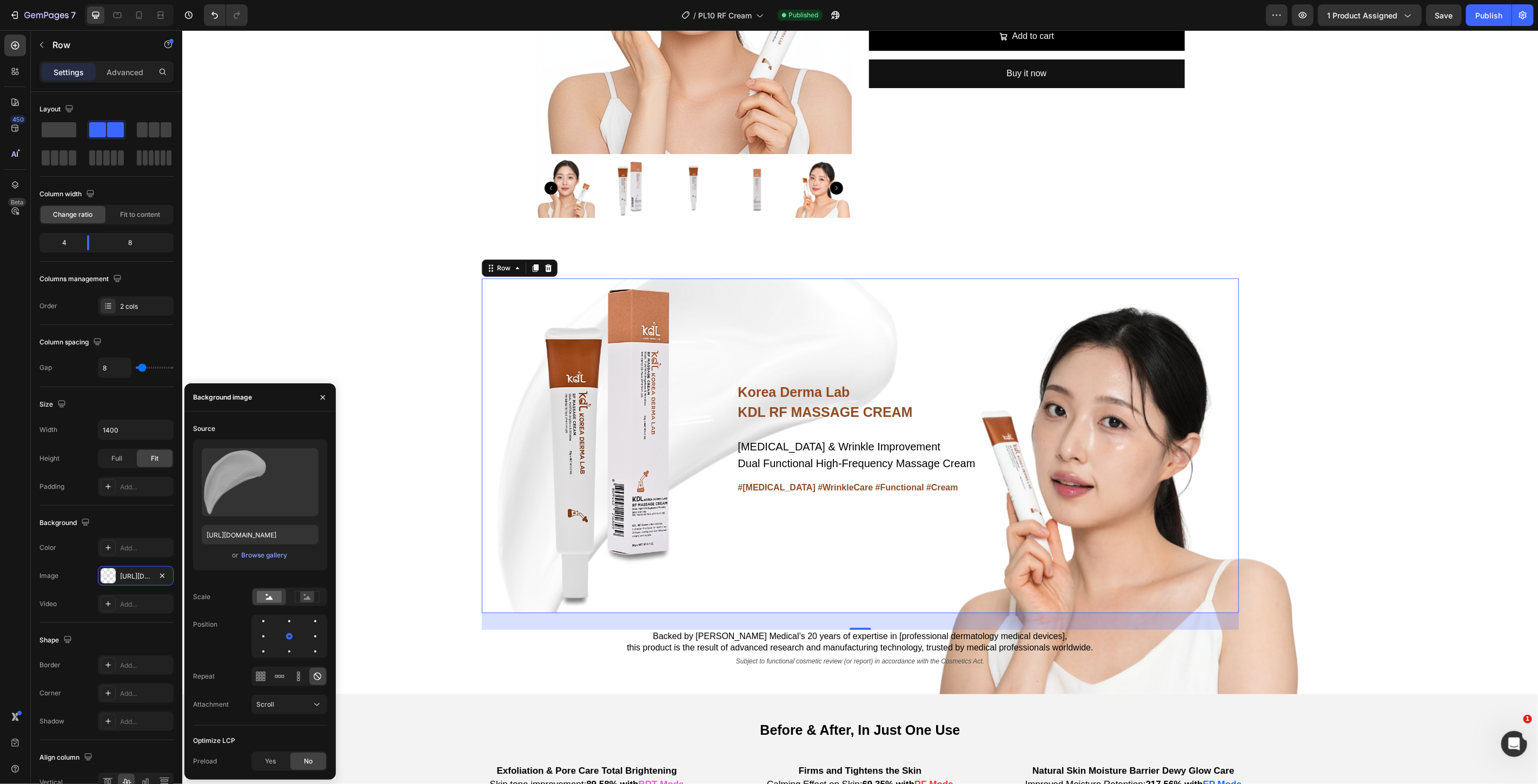
click at [804, 548] on div "Korea Derma Lab Text Block KDL RF MASSAGE CREAM Heading [MEDICAL_DATA] & Wrinkl…" at bounding box center [987, 445] width 502 height 334
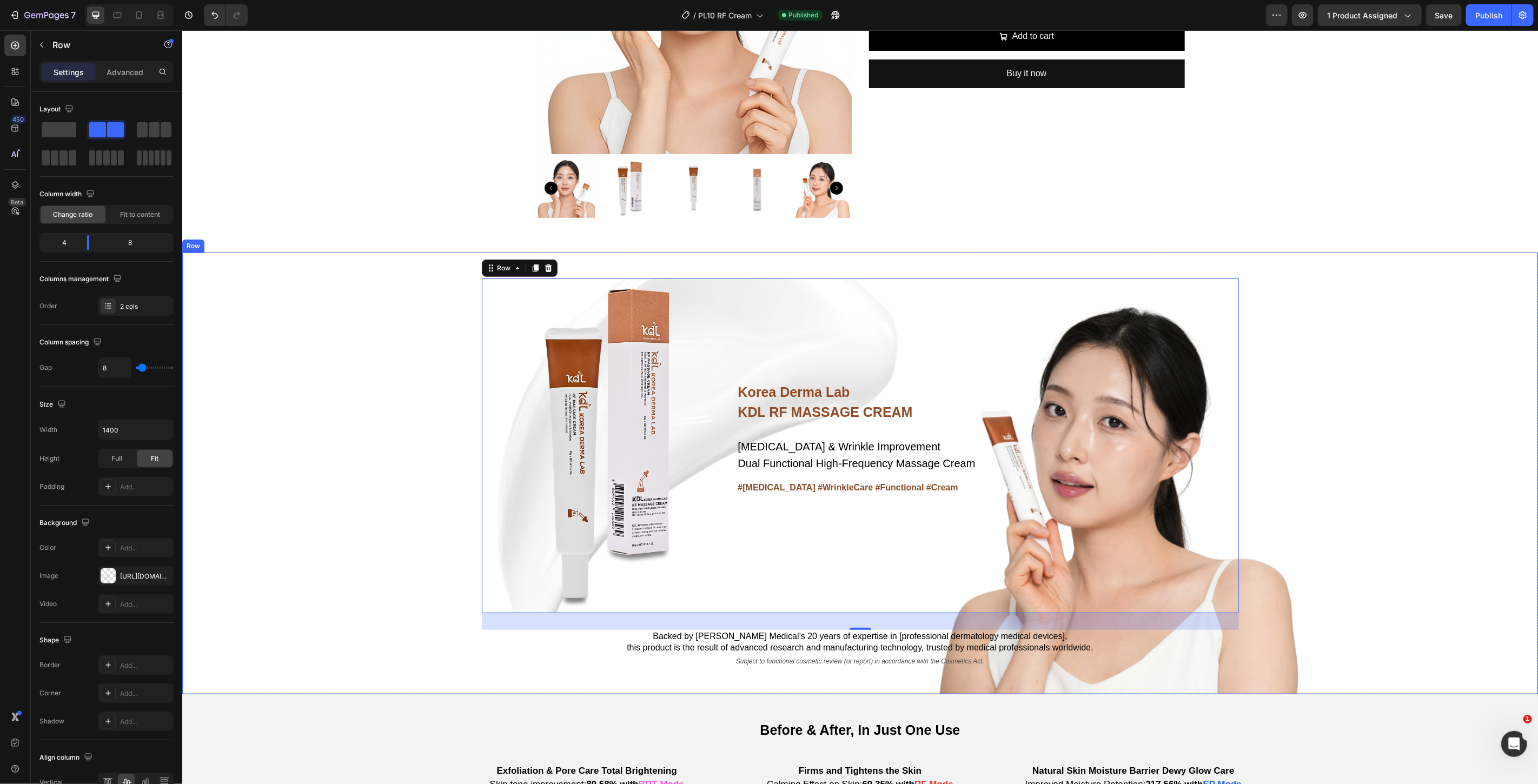
drag, startPoint x: 230, startPoint y: 271, endPoint x: 240, endPoint y: 270, distance: 10.0
click at [230, 270] on div "Korea Derma Lab Text Block KDL RF MASSAGE CREAM Heading [MEDICAL_DATA] & Wrinkl…" at bounding box center [859, 472] width 1355 height 441
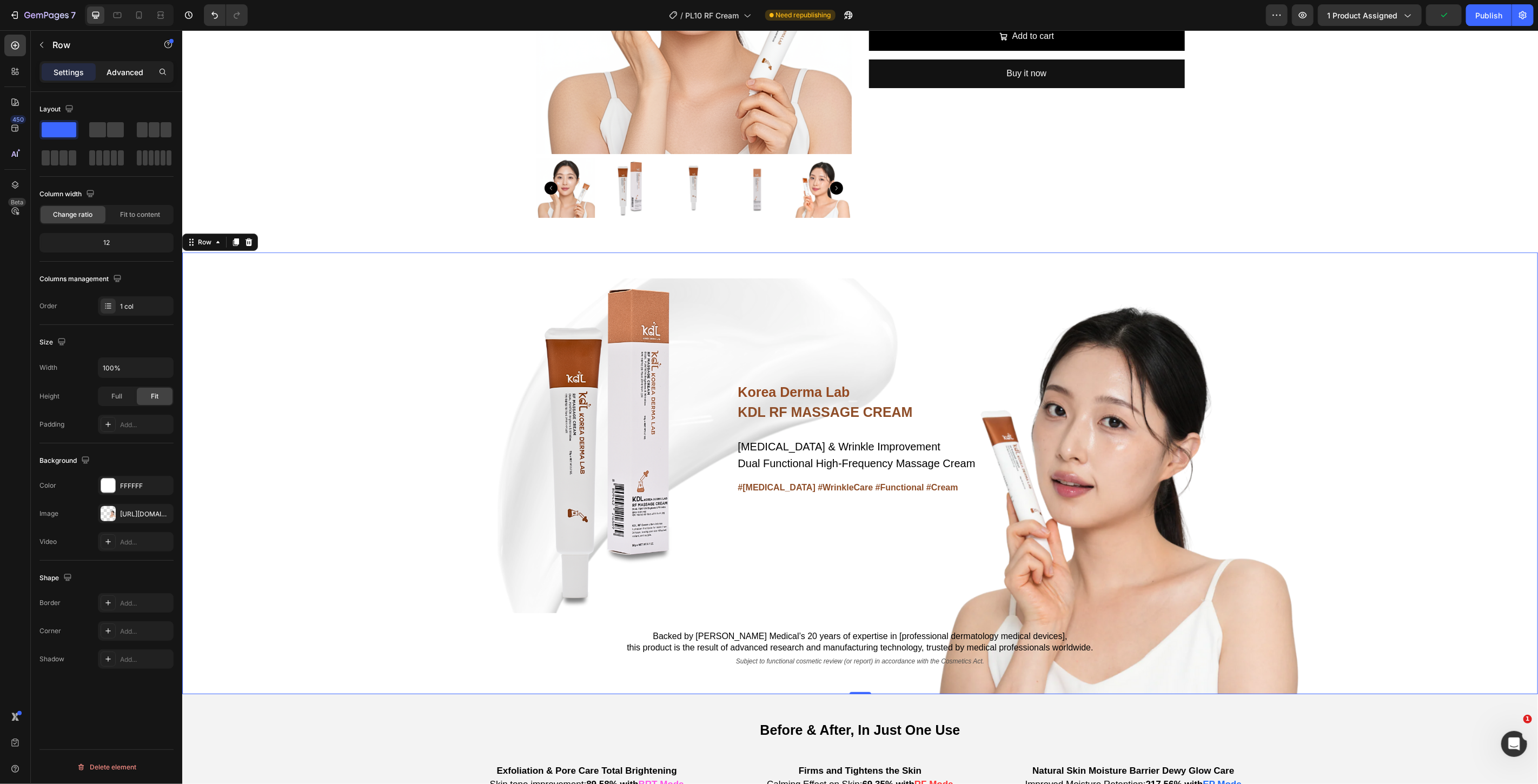
drag, startPoint x: 132, startPoint y: 68, endPoint x: 128, endPoint y: 80, distance: 12.6
click at [130, 70] on p "Advanced" at bounding box center [125, 72] width 37 height 12
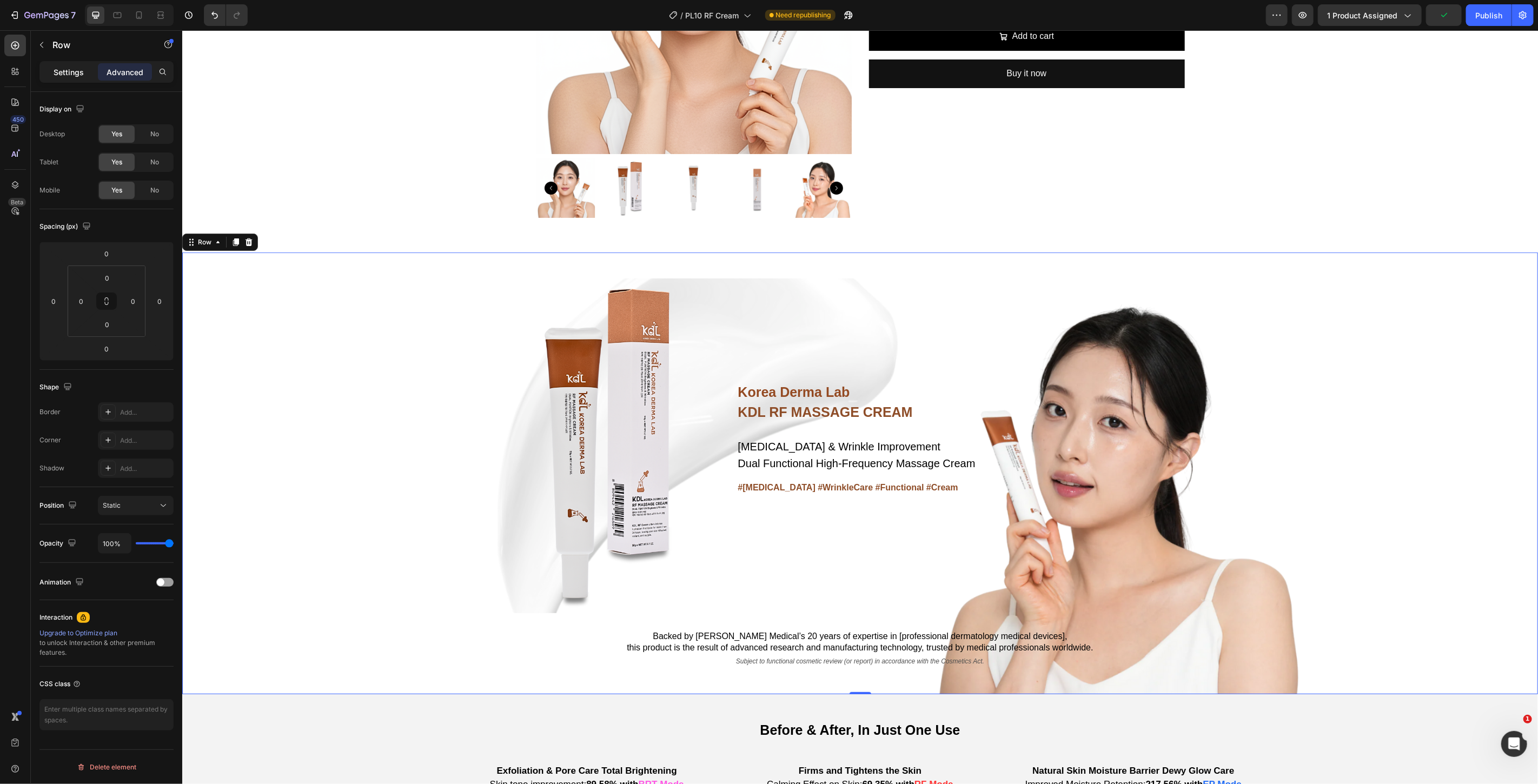
click at [64, 79] on div "Settings" at bounding box center [69, 72] width 54 height 17
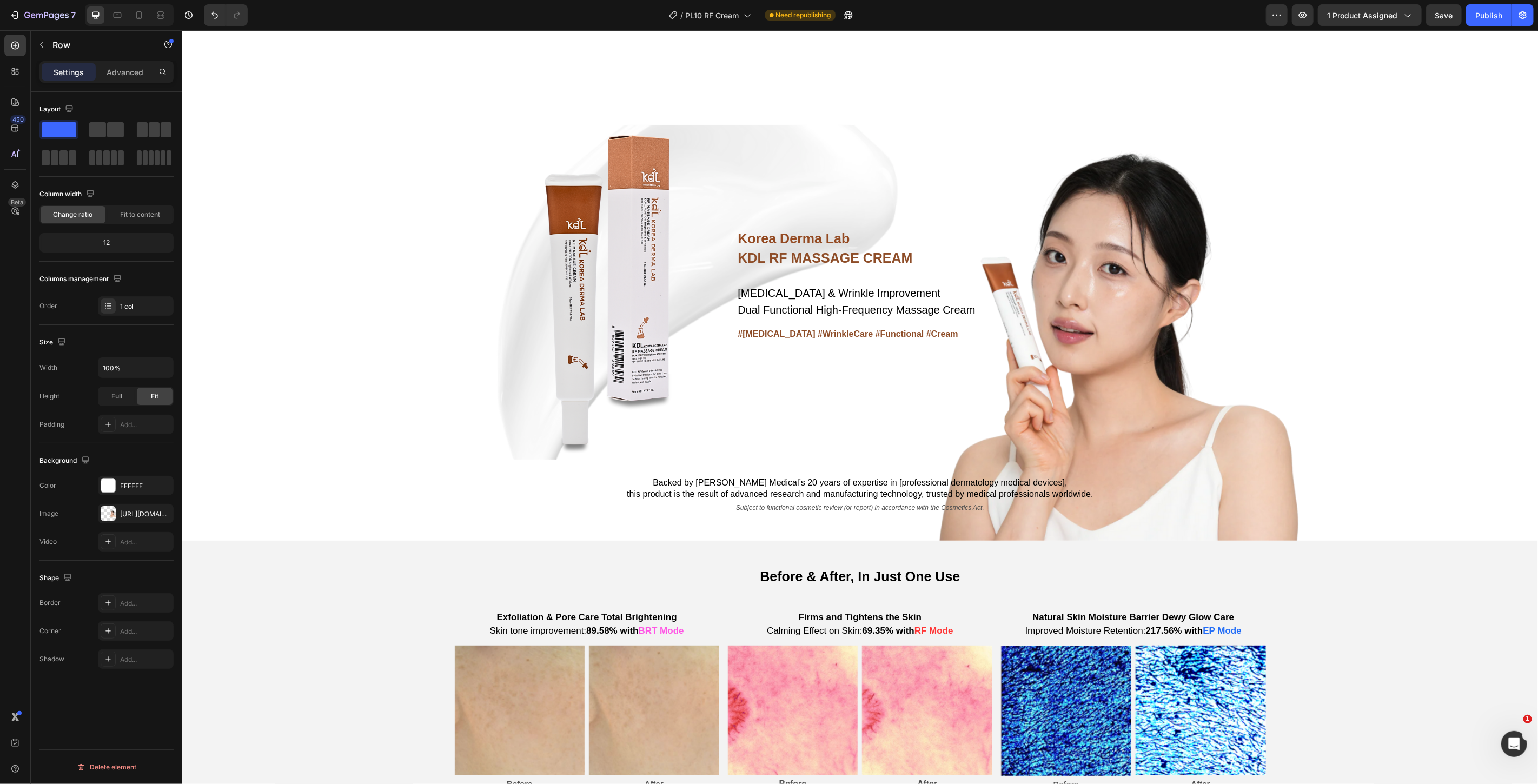
scroll to position [360, 0]
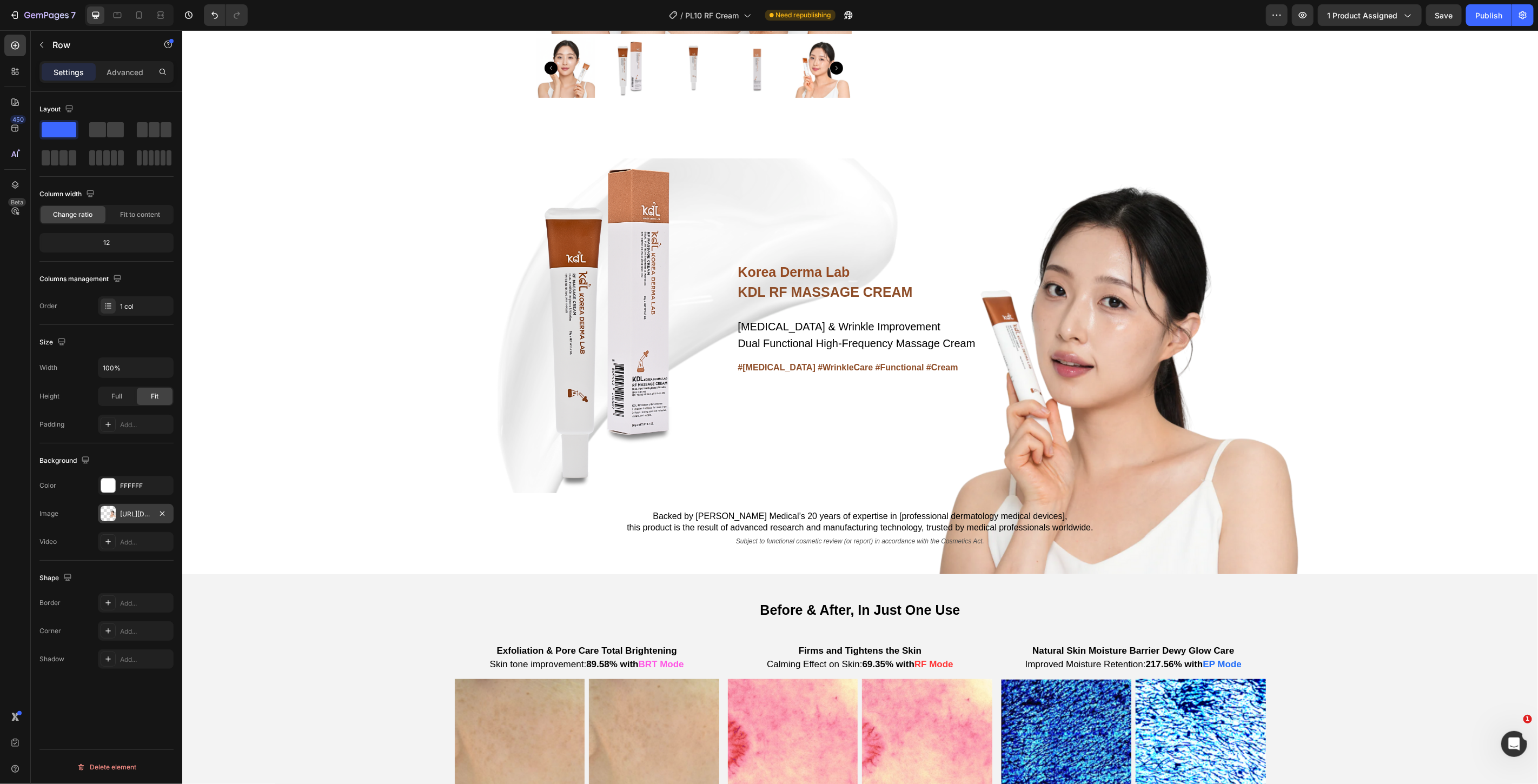
click at [108, 515] on div at bounding box center [109, 514] width 15 height 15
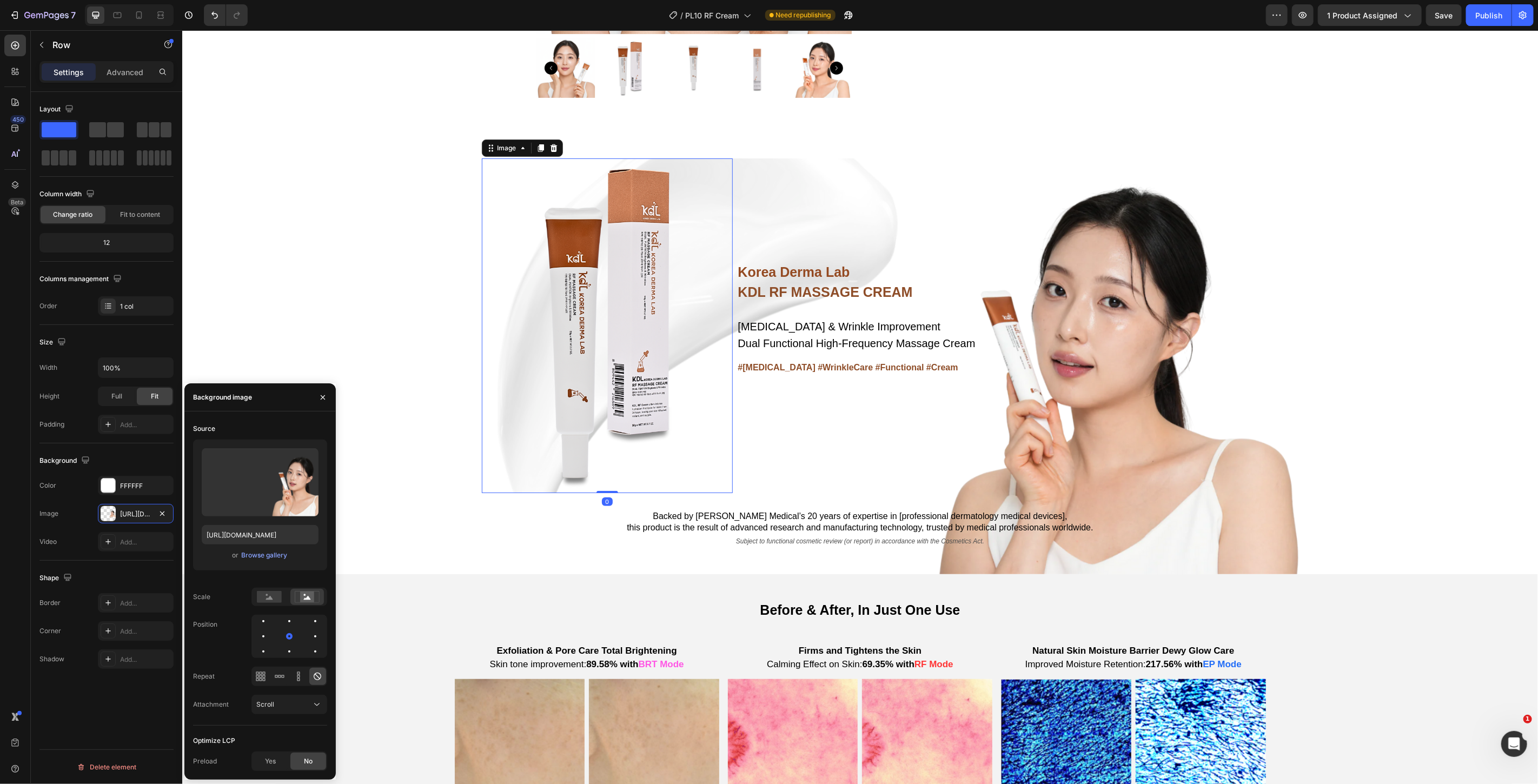
click at [580, 467] on img at bounding box center [607, 325] width 251 height 334
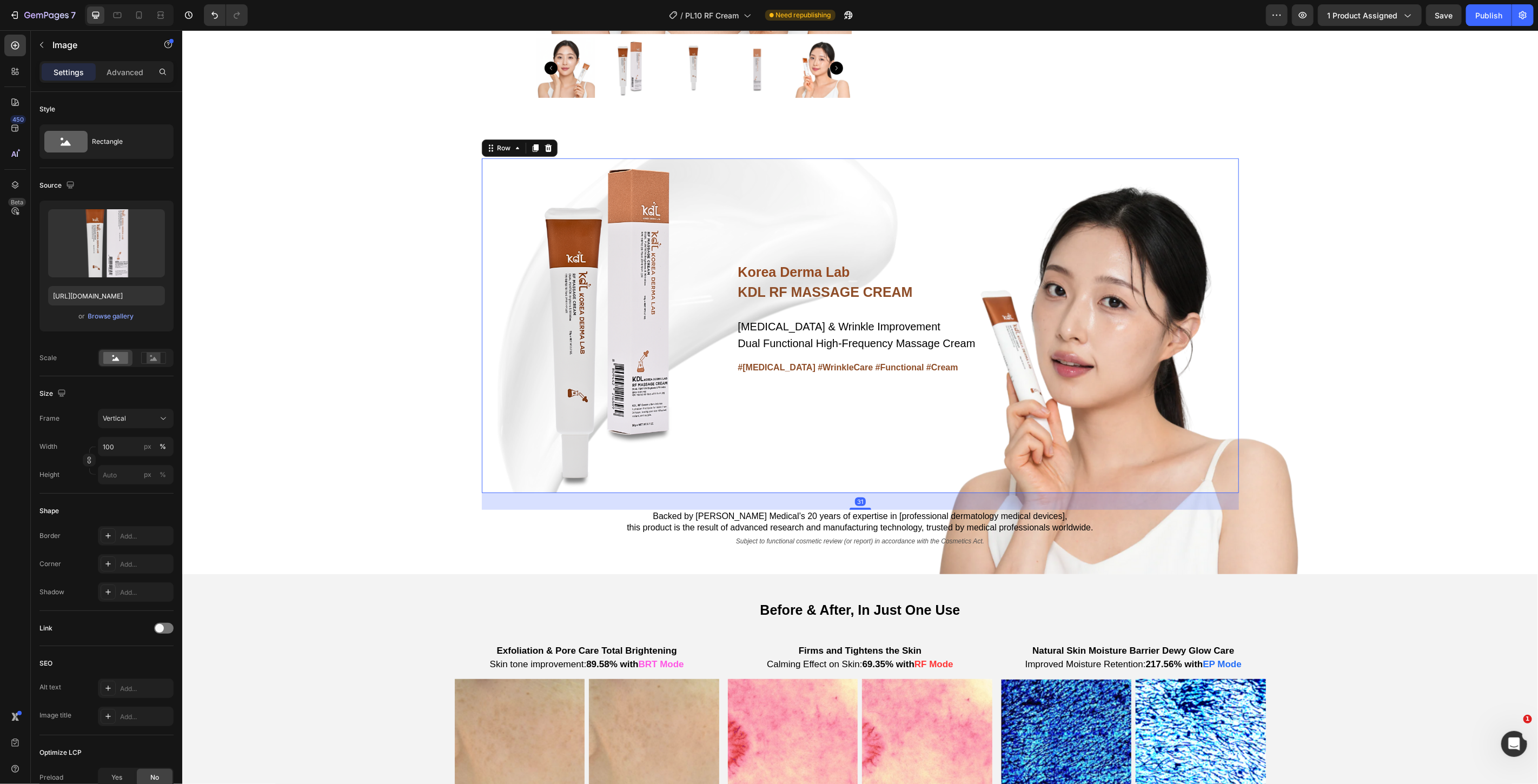
click at [779, 468] on div "Korea Derma Lab Text Block KDL RF MASSAGE CREAM Heading [MEDICAL_DATA] & Wrinkl…" at bounding box center [987, 325] width 502 height 334
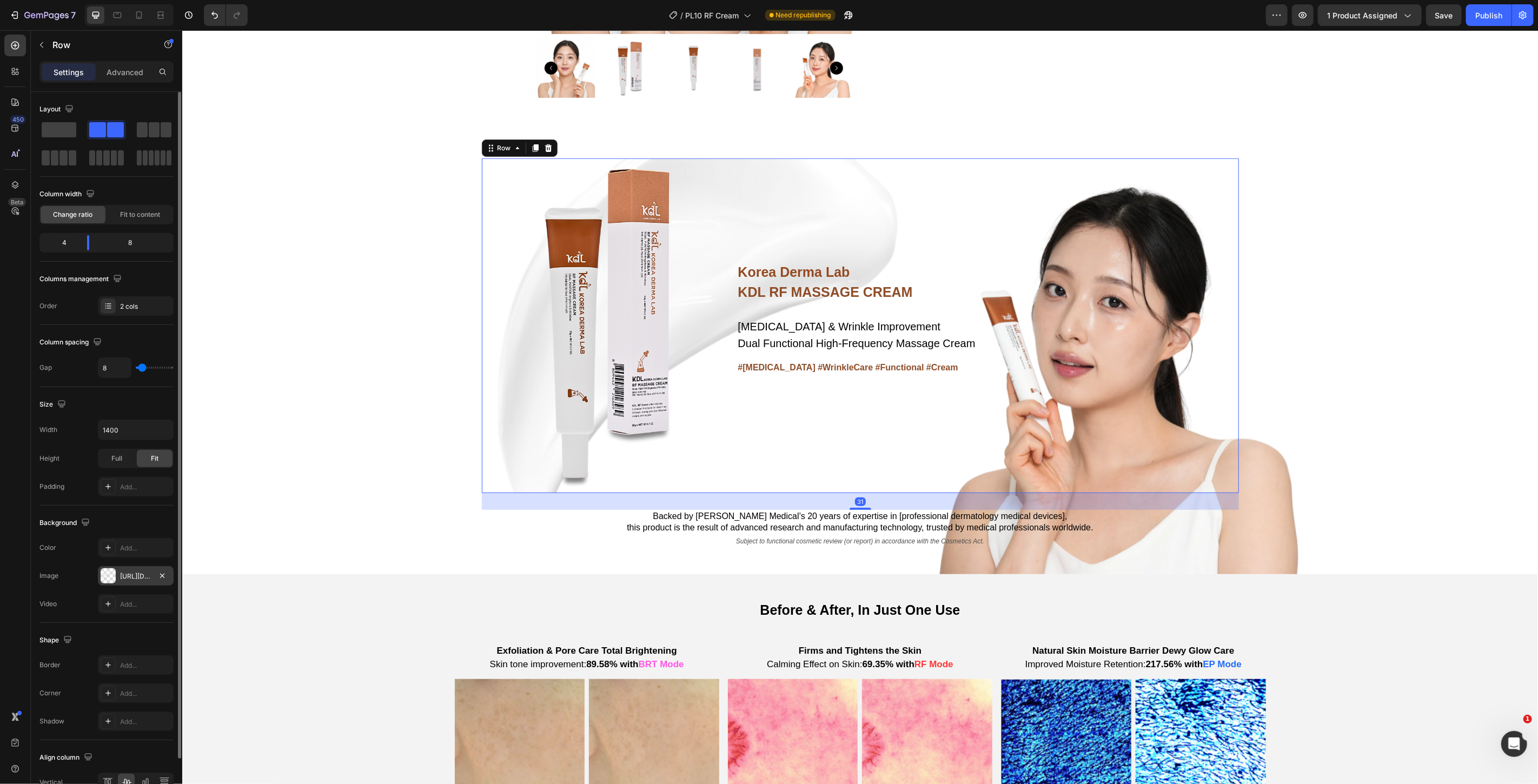
click at [126, 574] on div "[URL][DOMAIN_NAME]" at bounding box center [136, 576] width 32 height 10
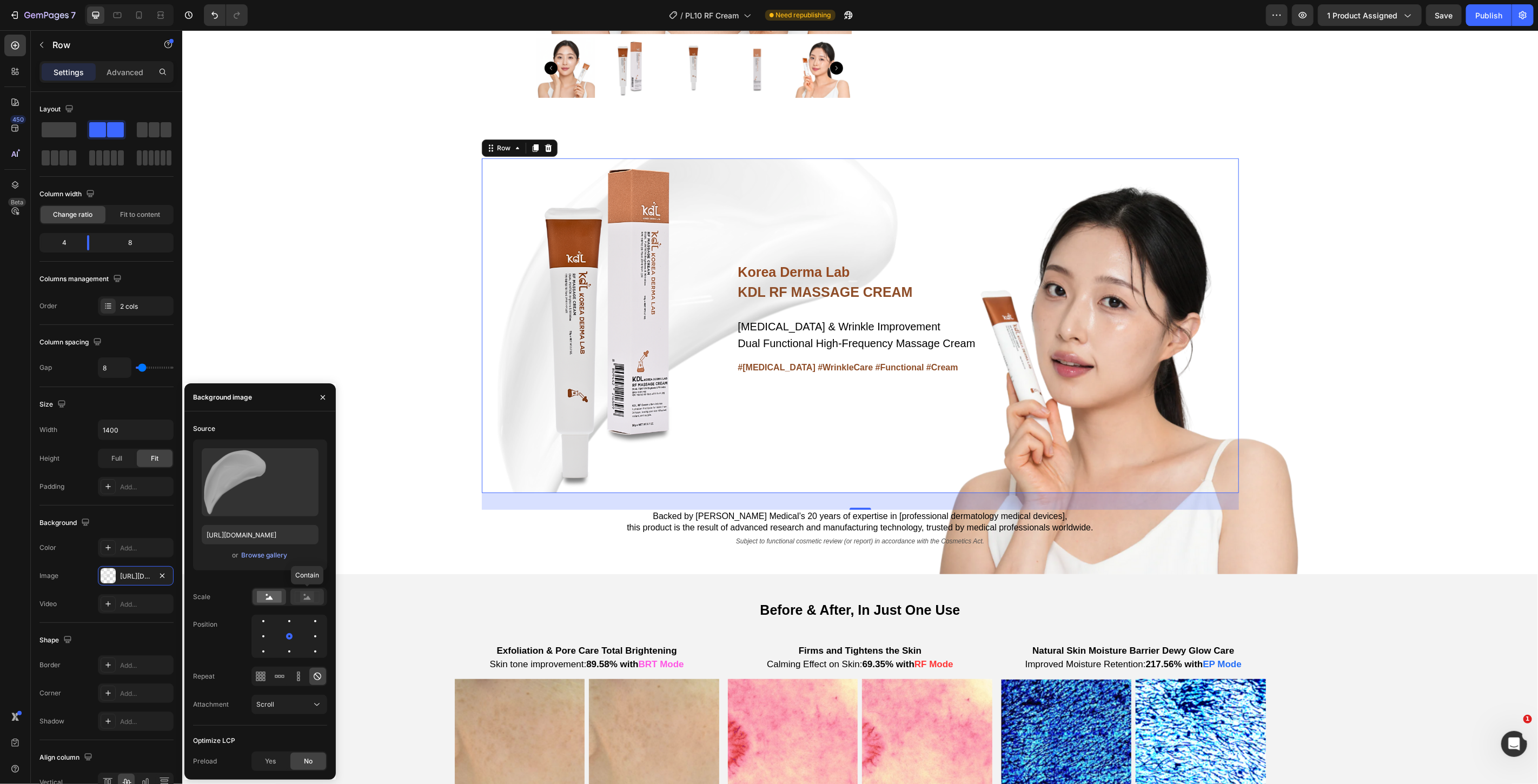
click at [299, 598] on icon at bounding box center [307, 596] width 25 height 12
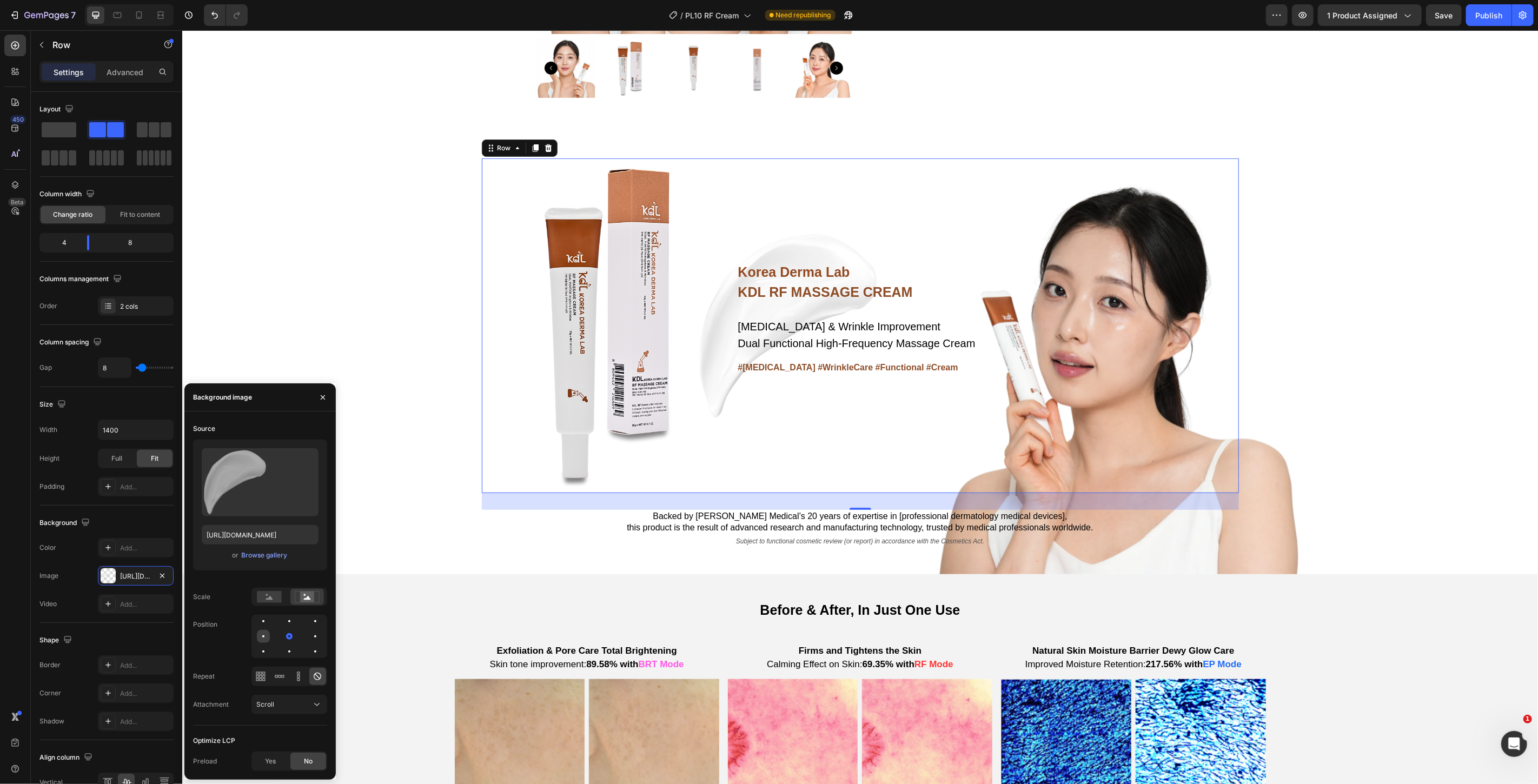
click at [283, 638] on div at bounding box center [289, 636] width 13 height 13
click at [309, 635] on div at bounding box center [315, 636] width 13 height 13
click at [277, 300] on div "Korea Derma Lab Text Block KDL RF MASSAGE CREAM Heading [MEDICAL_DATA] & Wrinkl…" at bounding box center [859, 352] width 1355 height 441
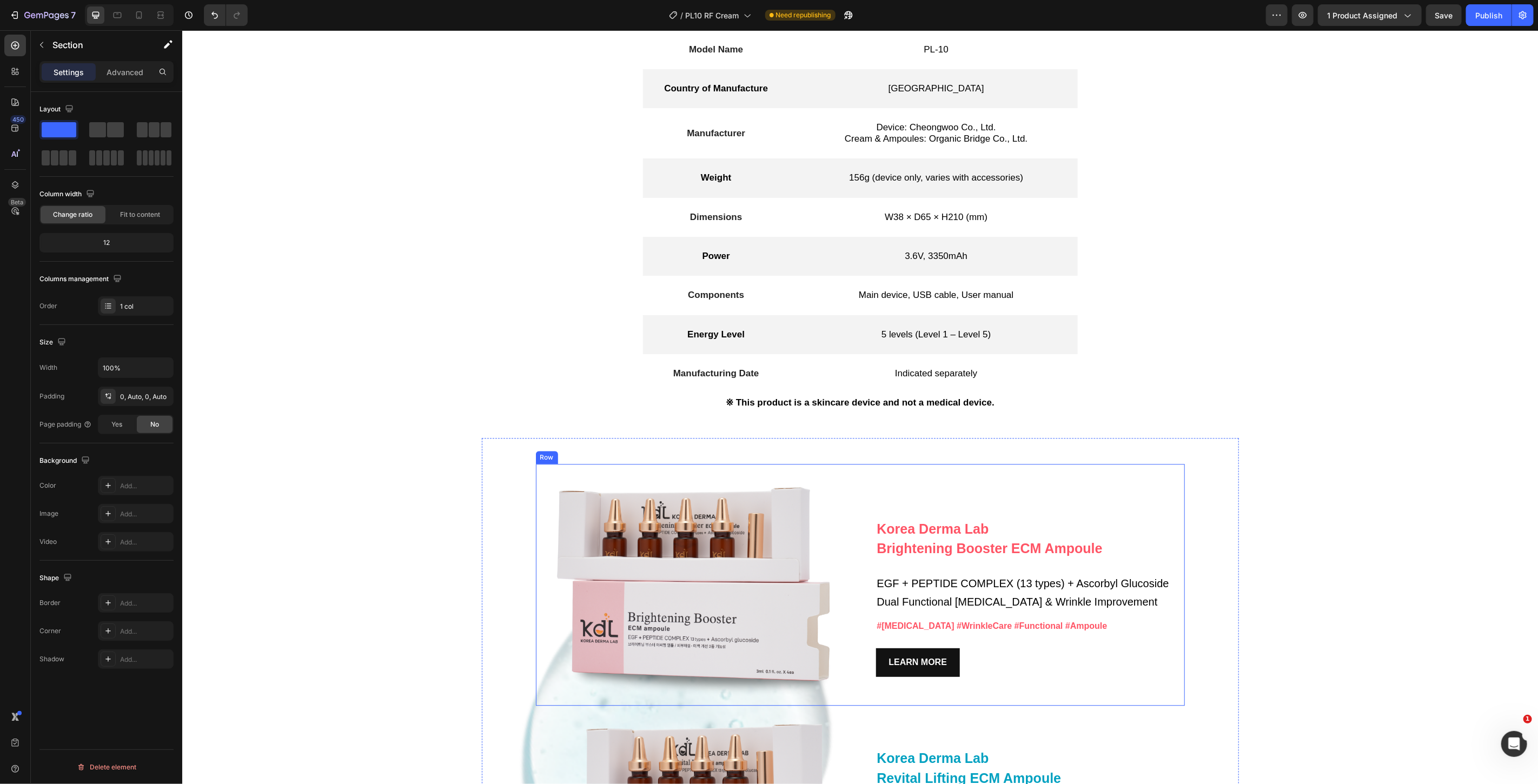
scroll to position [2101, 0]
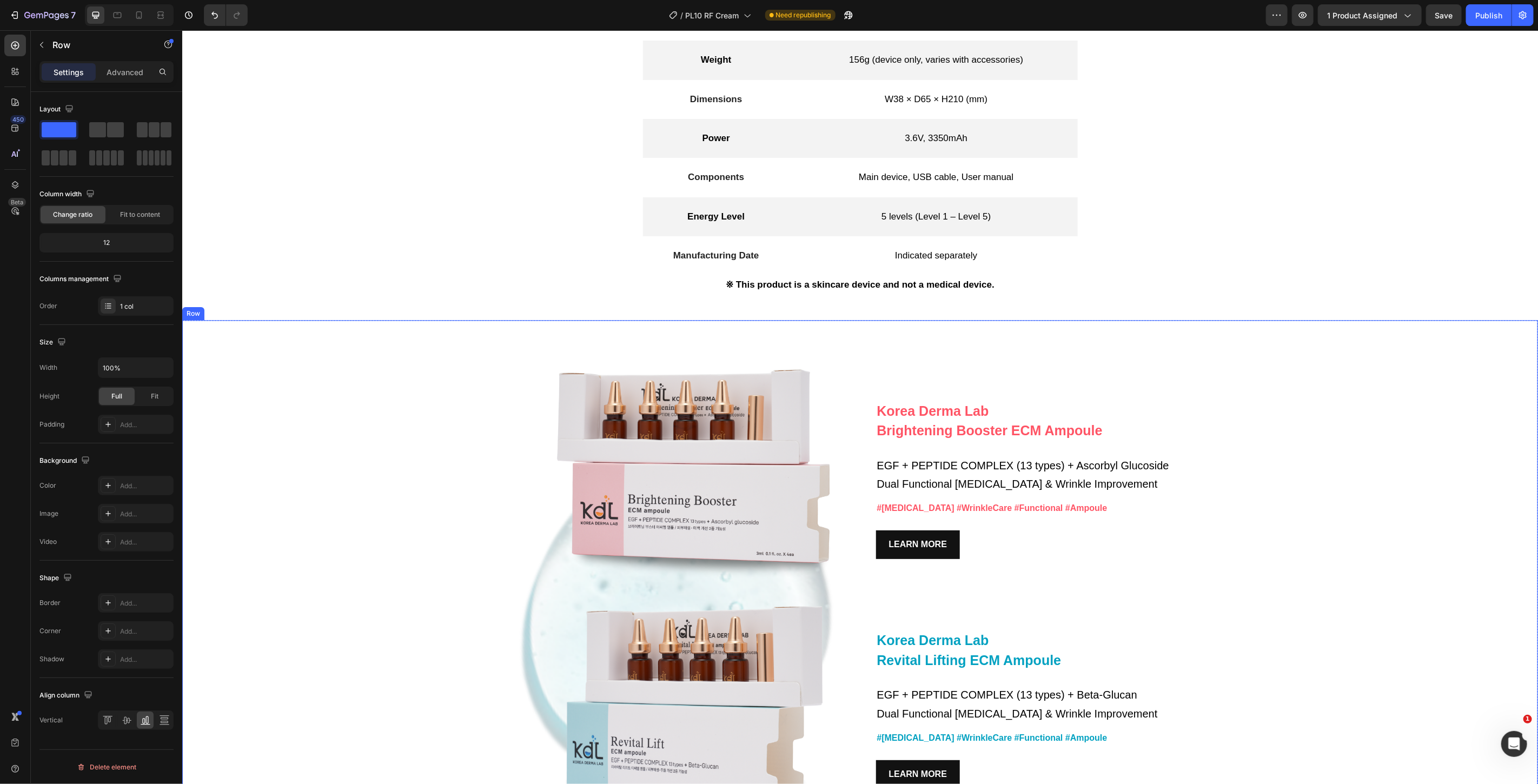
click at [368, 407] on div "Korea Derma Lab Text Block Brightening Booster ECM Ampoule Heading EGF + PEPTID…" at bounding box center [859, 619] width 1355 height 599
click at [247, 308] on icon at bounding box center [248, 309] width 7 height 8
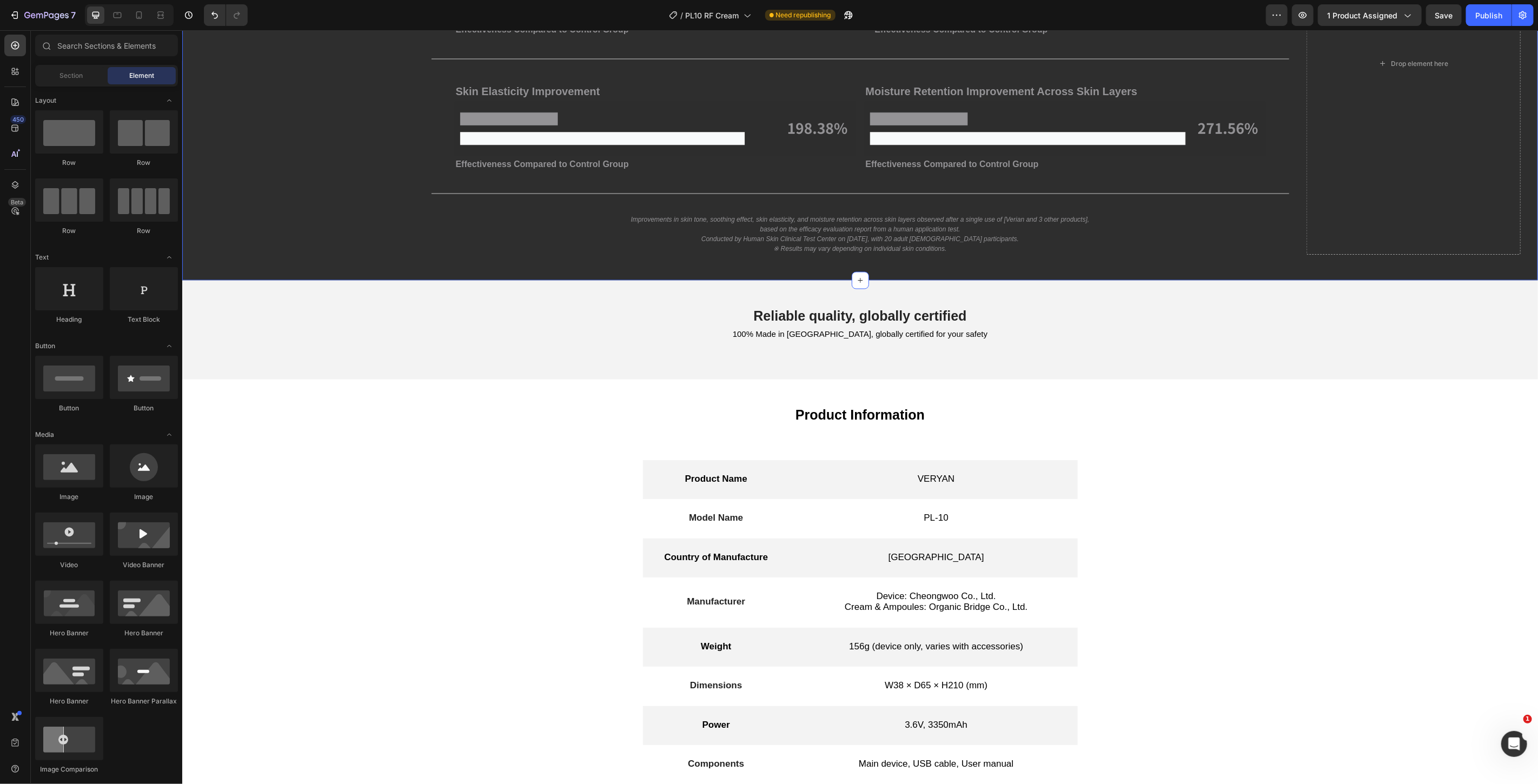
scroll to position [1501, 0]
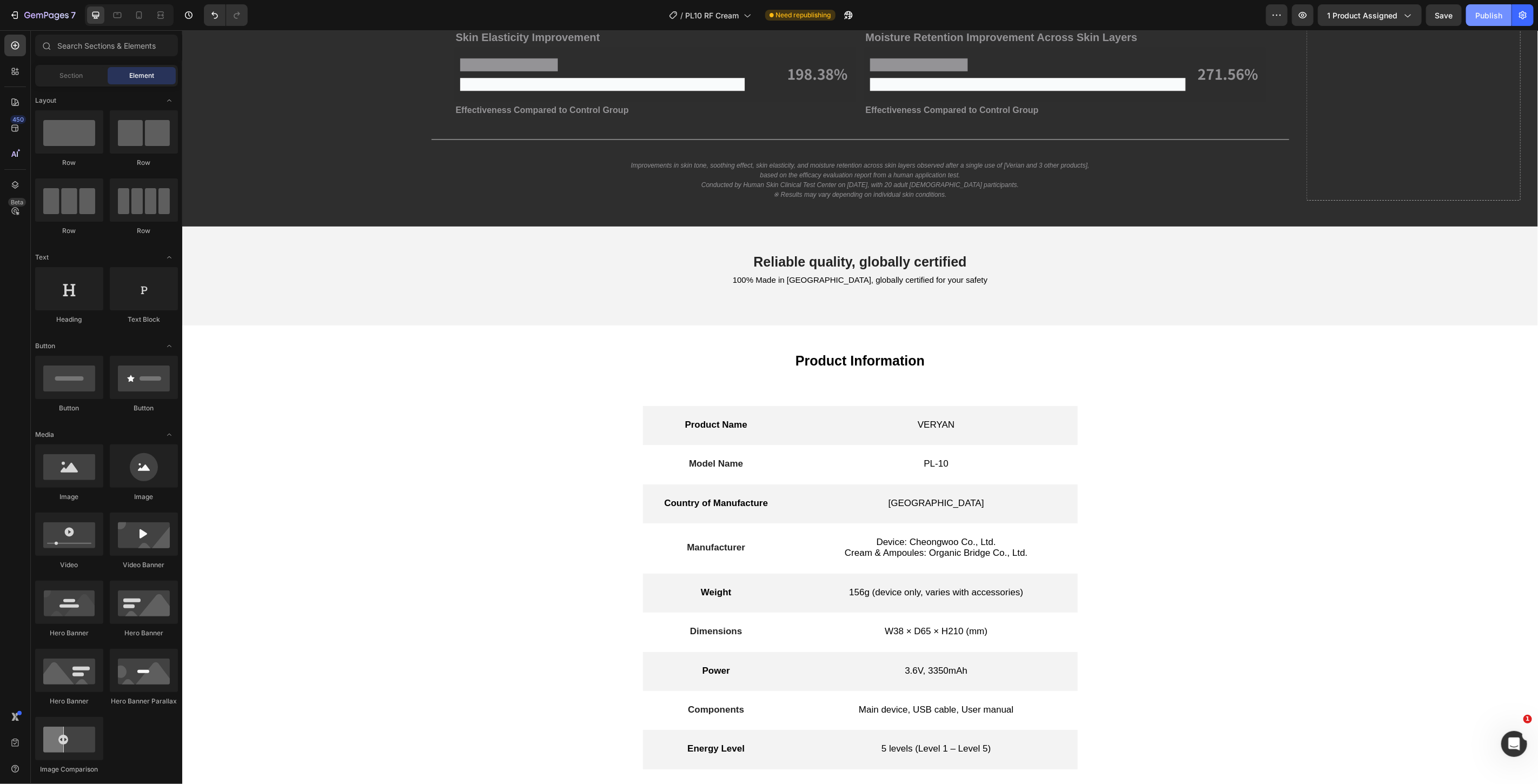
drag, startPoint x: 1484, startPoint y: 14, endPoint x: 1255, endPoint y: 30, distance: 229.6
click at [1484, 14] on div "Publish" at bounding box center [1488, 15] width 27 height 12
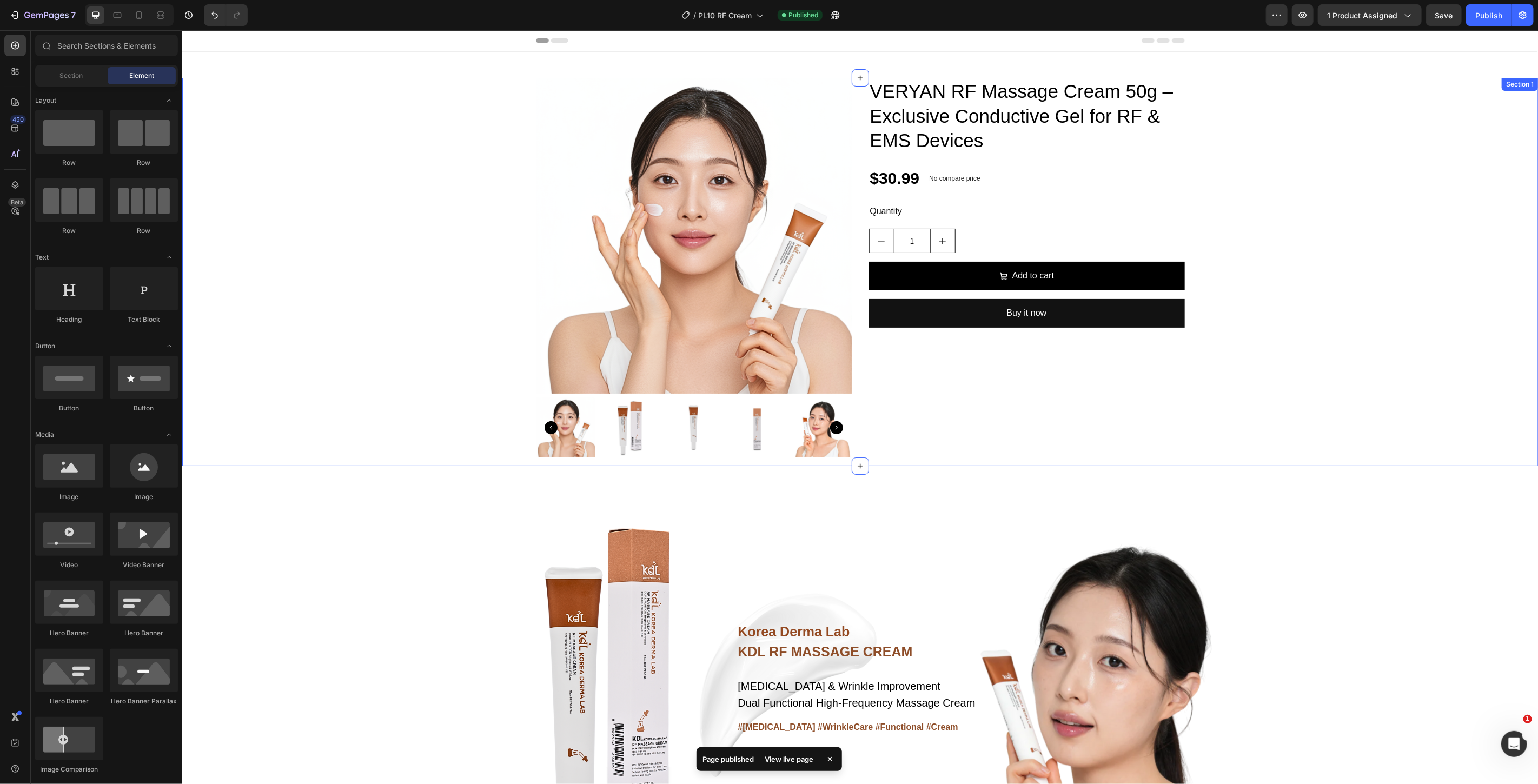
scroll to position [0, 0]
